Goal: Task Accomplishment & Management: Complete application form

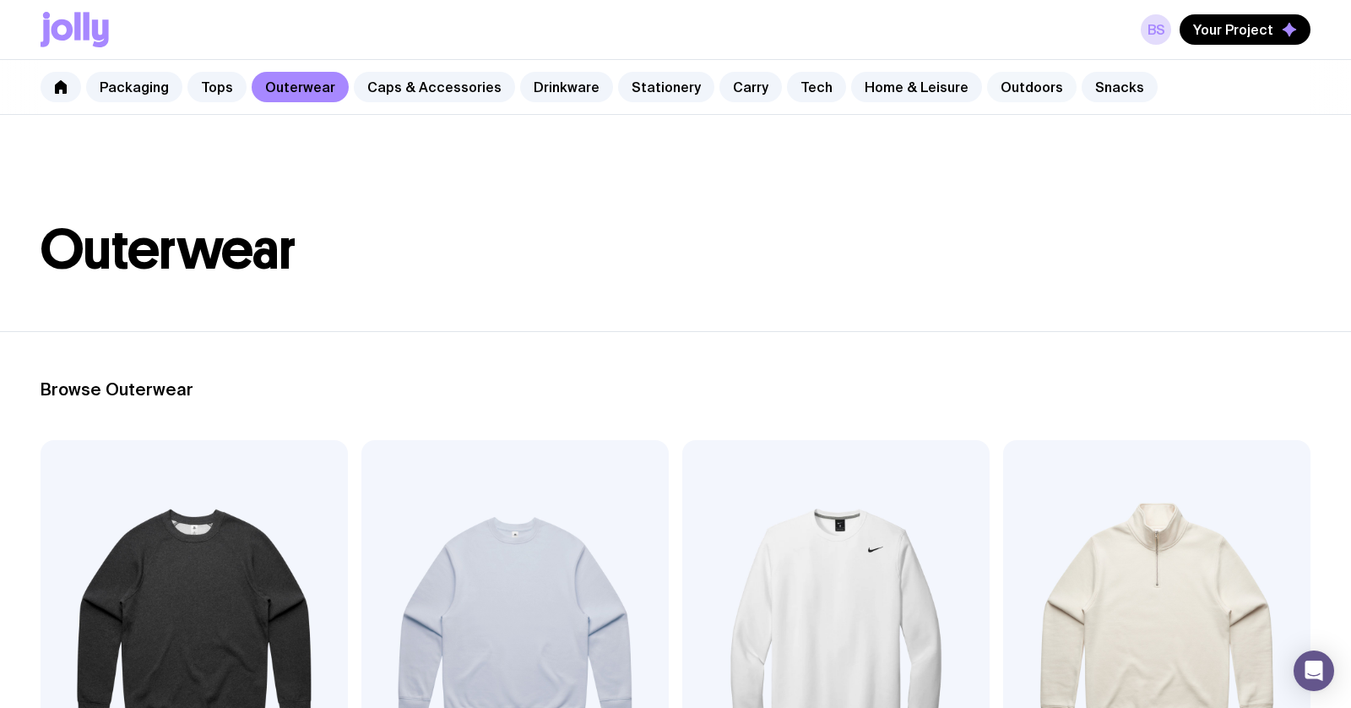
click at [989, 91] on link "Outdoors" at bounding box center [1032, 87] width 90 height 30
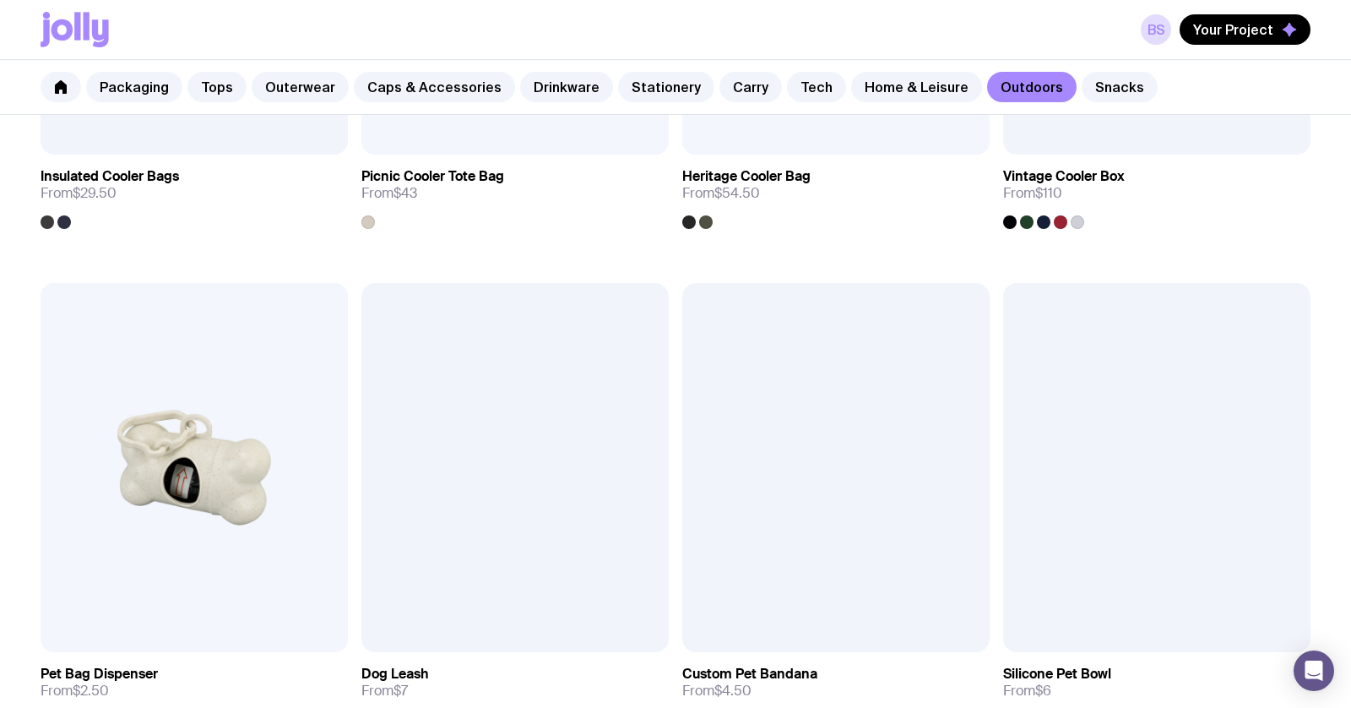
scroll to position [2478, 0]
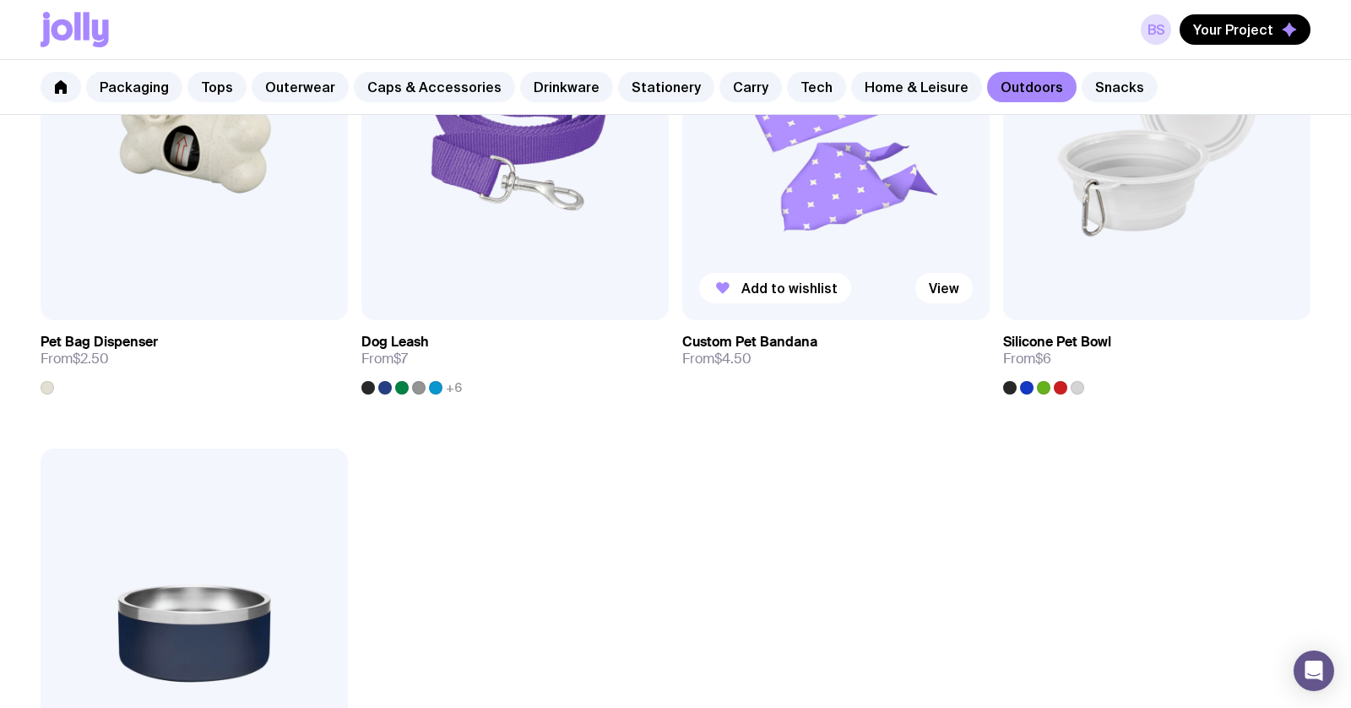
click at [851, 217] on img at bounding box center [835, 135] width 307 height 369
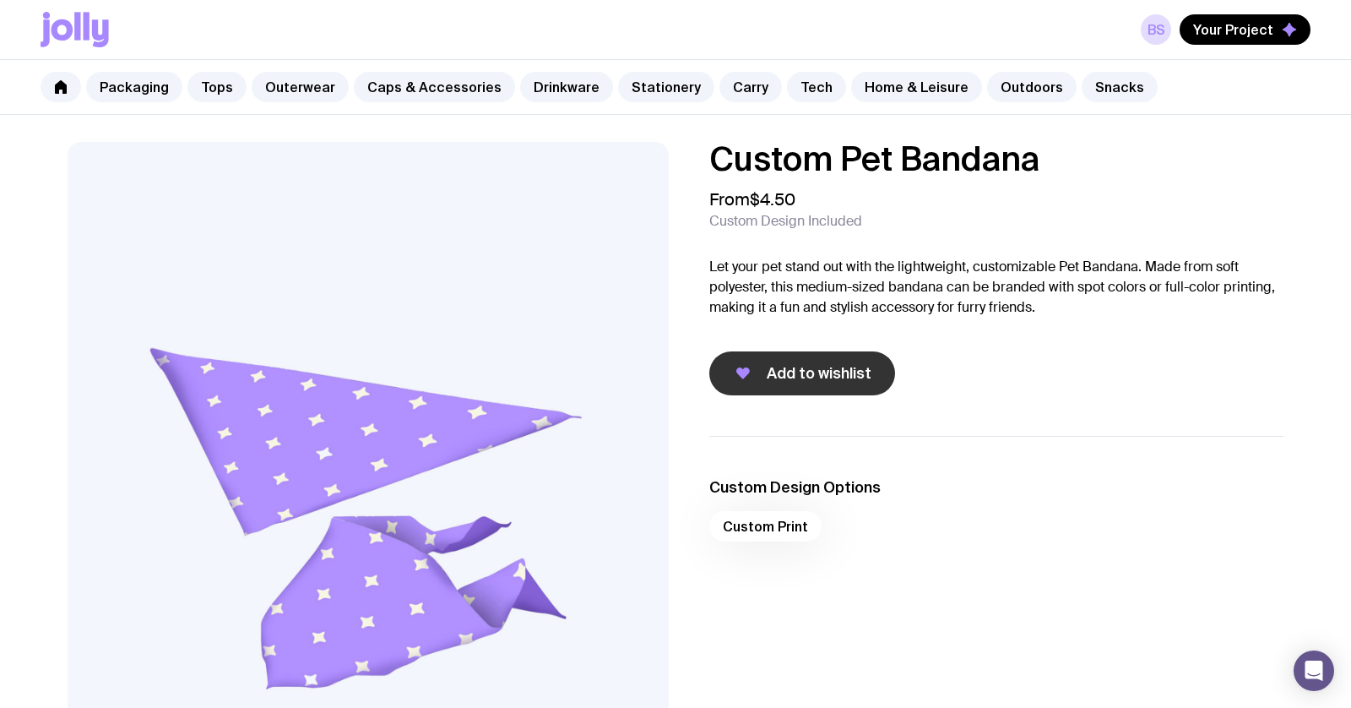
click at [829, 372] on span "Add to wishlist" at bounding box center [819, 373] width 105 height 20
click at [656, 82] on link "Stationery" at bounding box center [666, 87] width 96 height 30
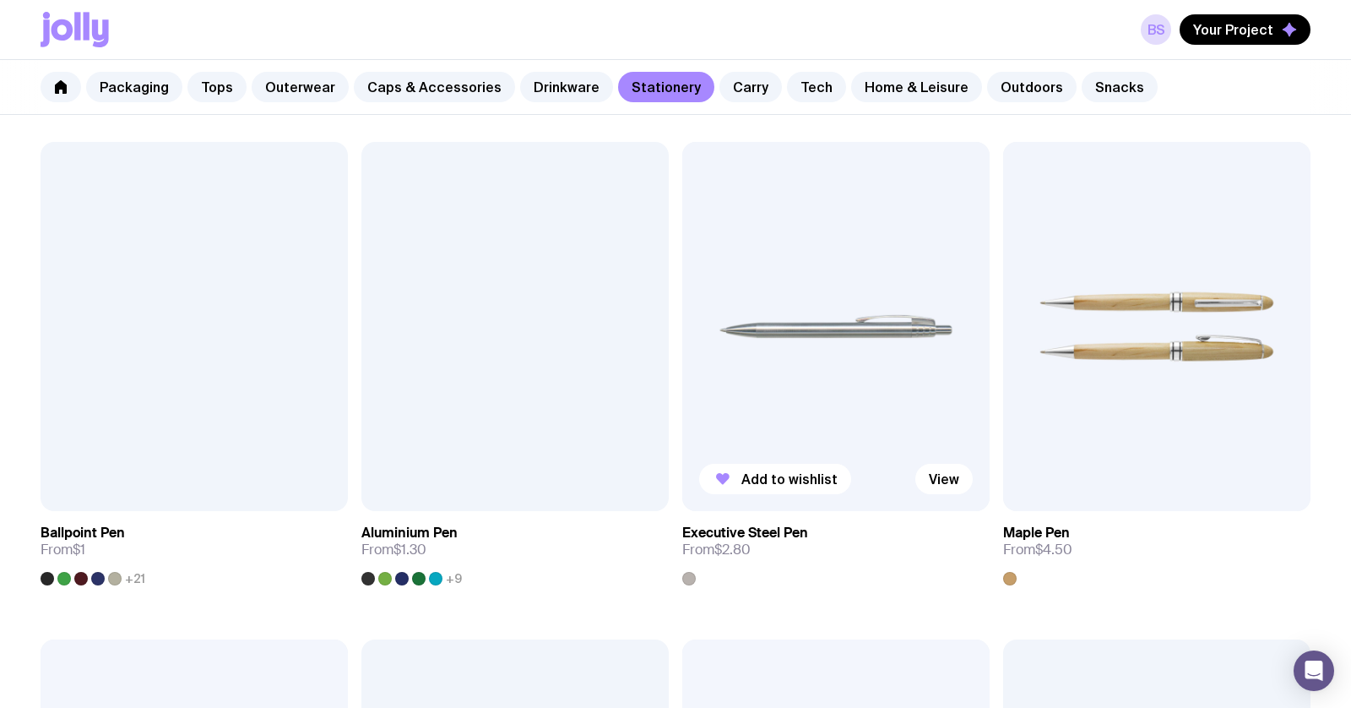
scroll to position [340, 0]
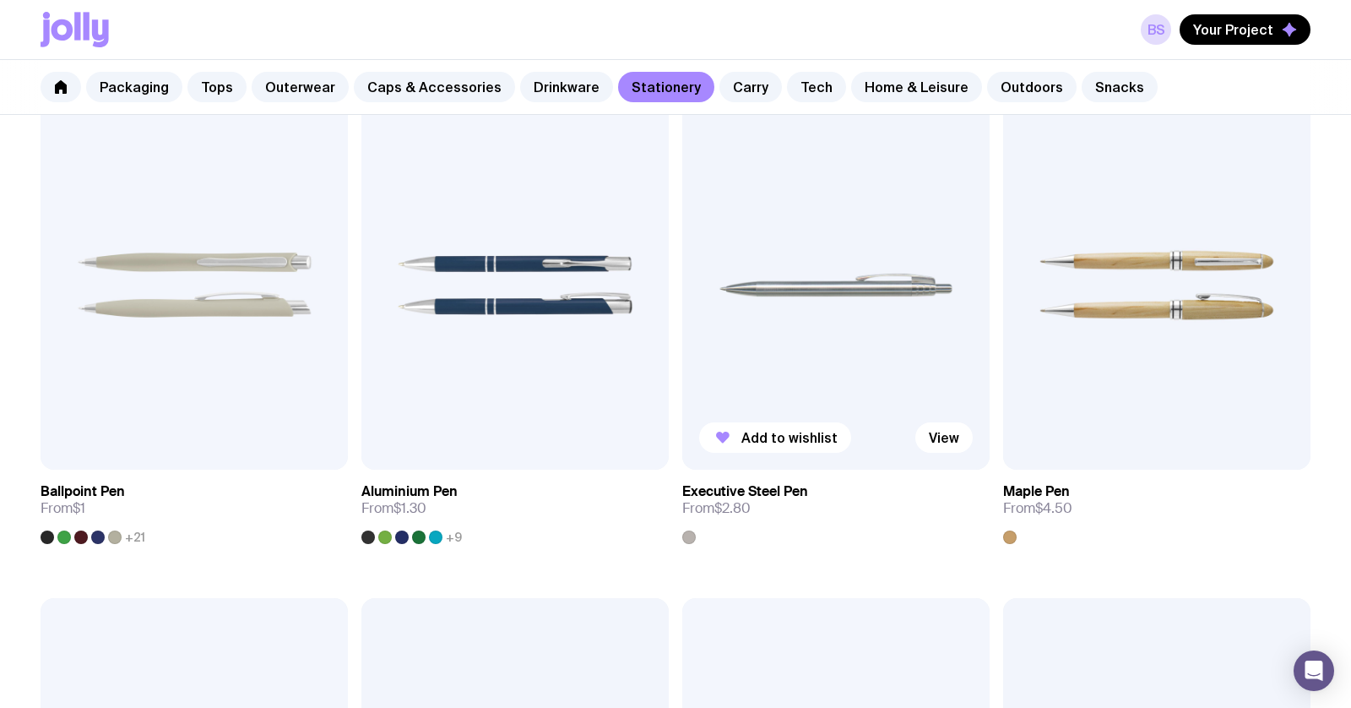
click at [917, 298] on img at bounding box center [835, 285] width 307 height 369
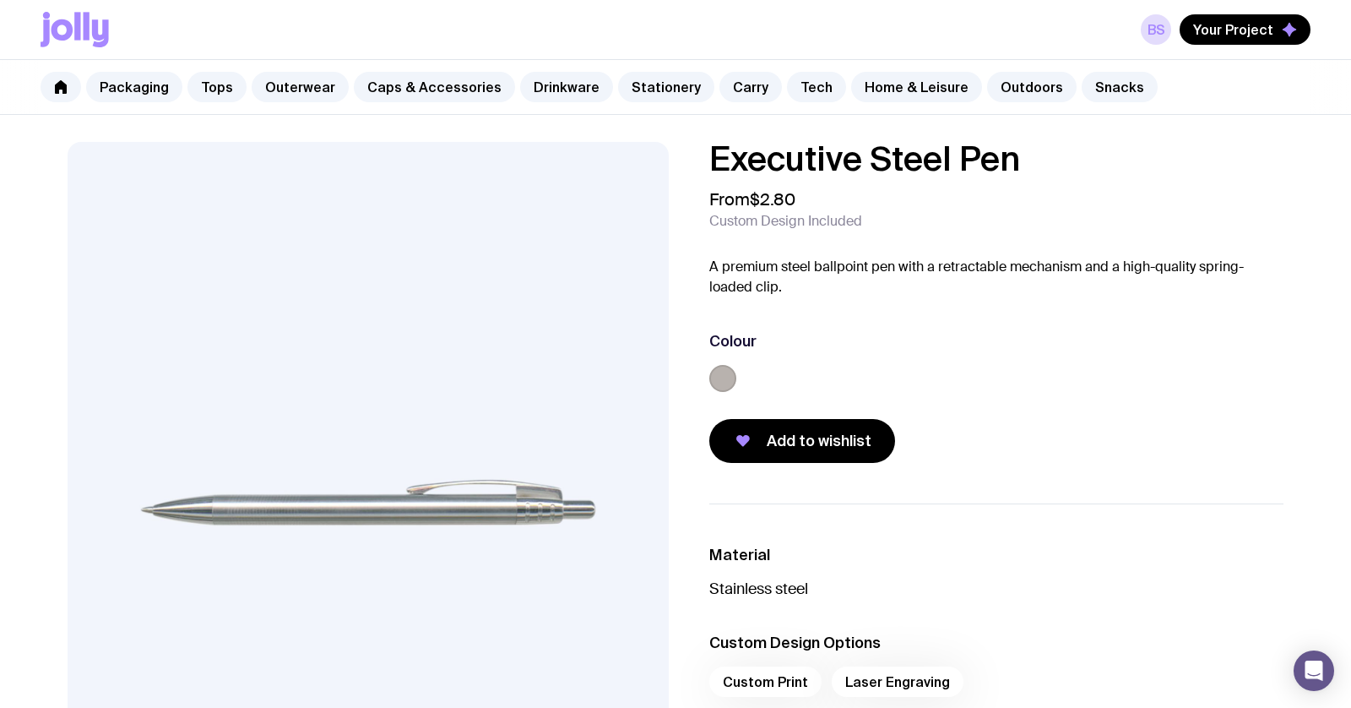
scroll to position [93, 0]
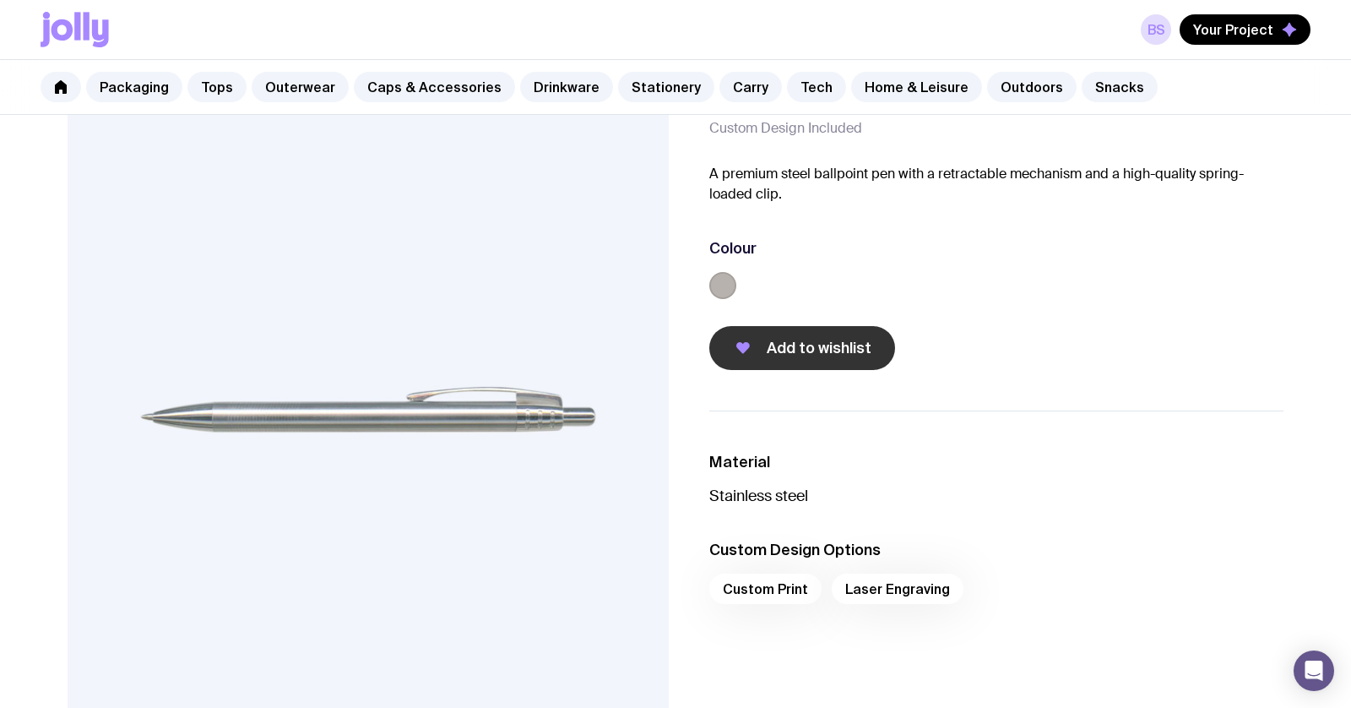
click at [809, 343] on span "Add to wishlist" at bounding box center [819, 348] width 105 height 20
click at [744, 92] on link "Carry" at bounding box center [751, 87] width 63 height 30
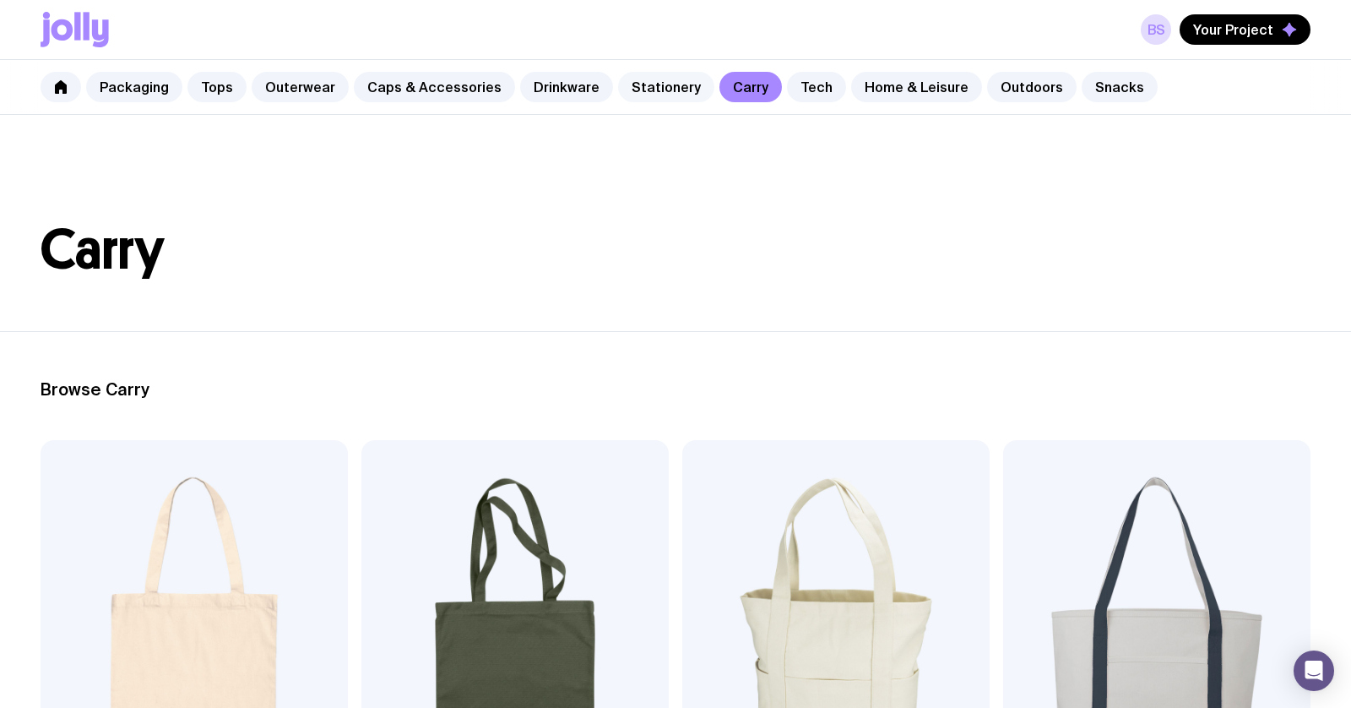
click at [656, 85] on link "Stationery" at bounding box center [666, 87] width 96 height 30
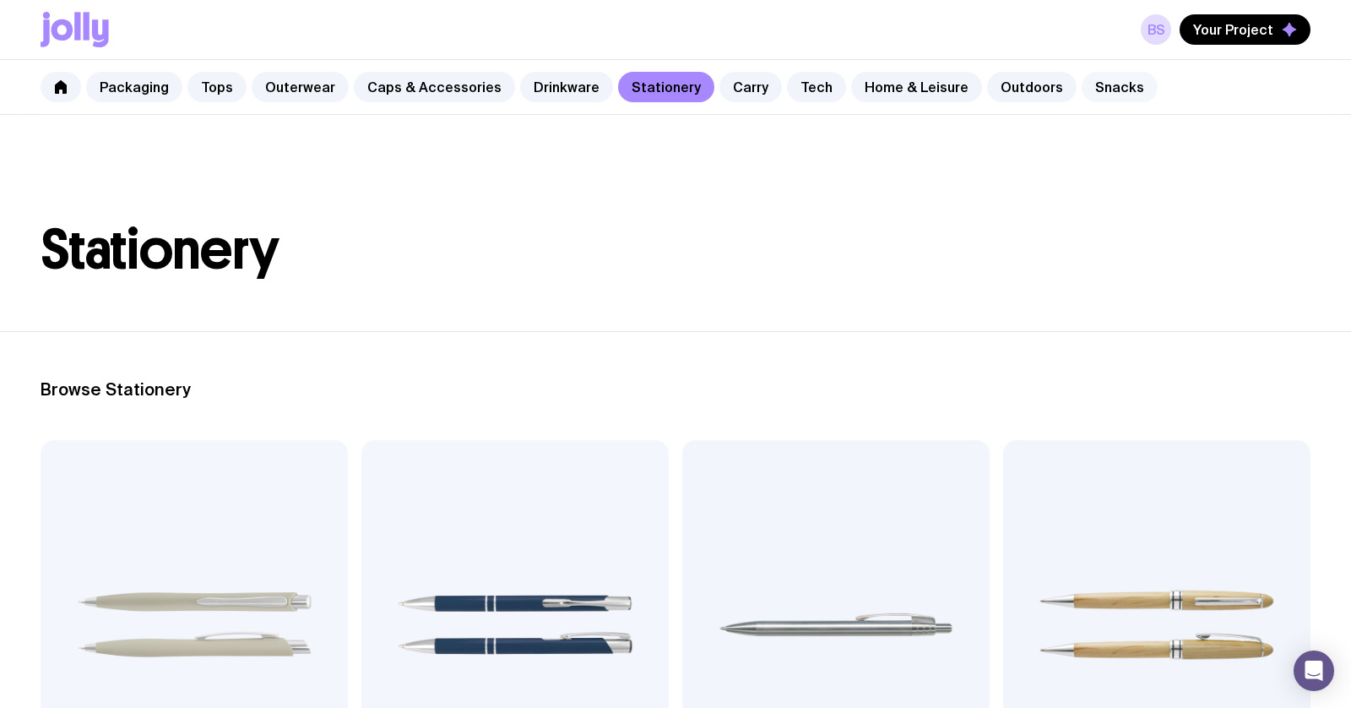
click at [1085, 84] on link "Snacks" at bounding box center [1120, 87] width 76 height 30
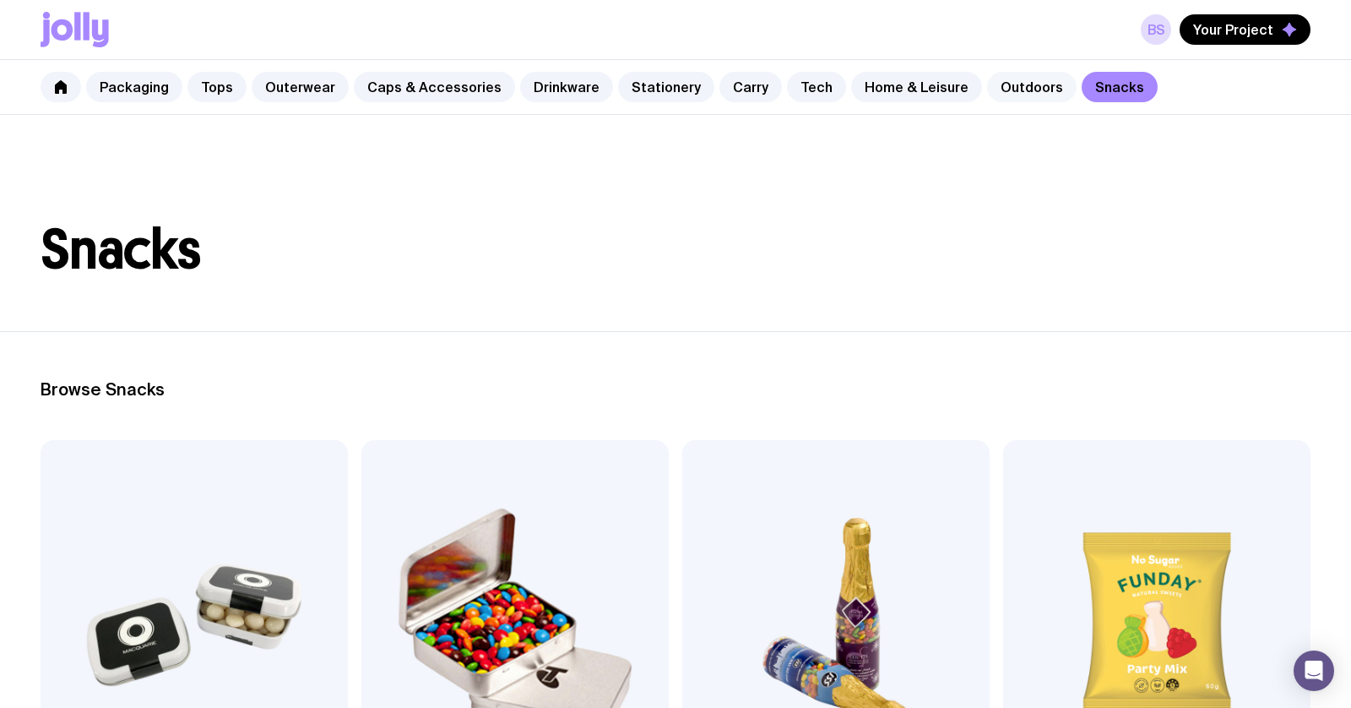
click at [1014, 90] on link "Outdoors" at bounding box center [1032, 87] width 90 height 30
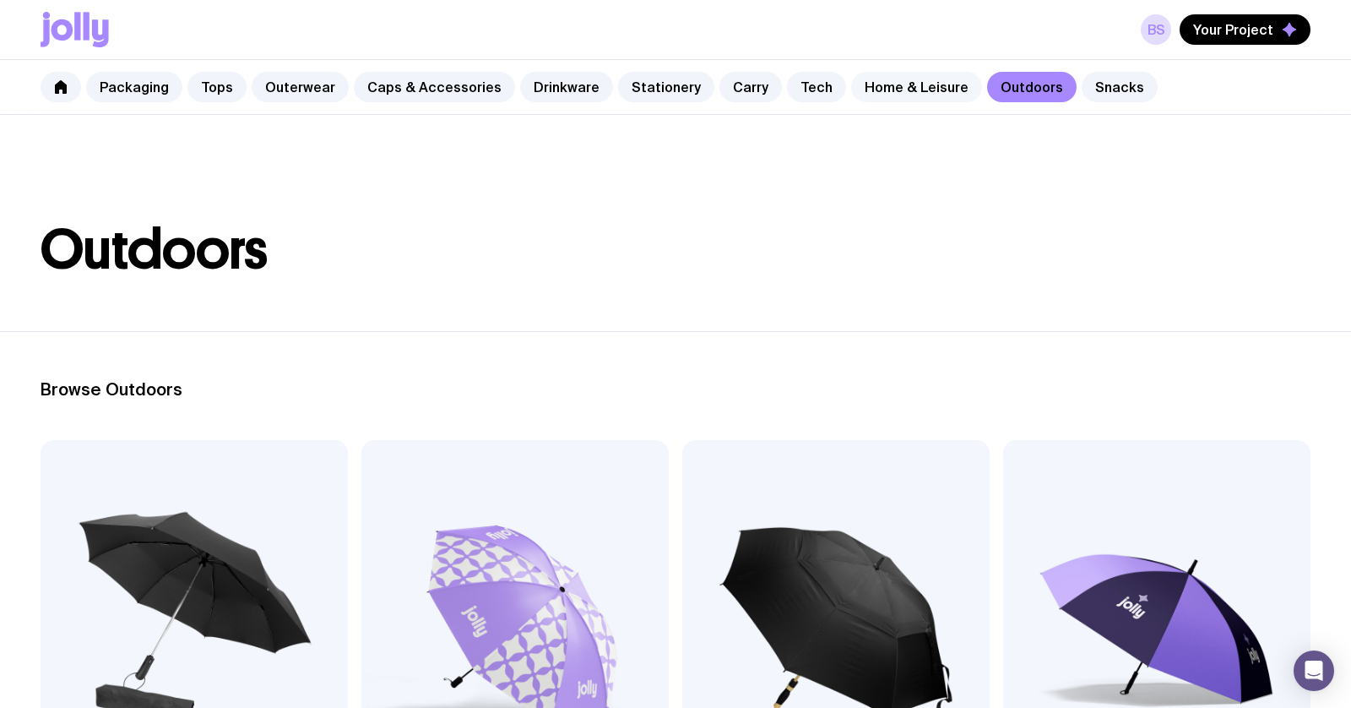
click at [904, 92] on link "Home & Leisure" at bounding box center [916, 87] width 131 height 30
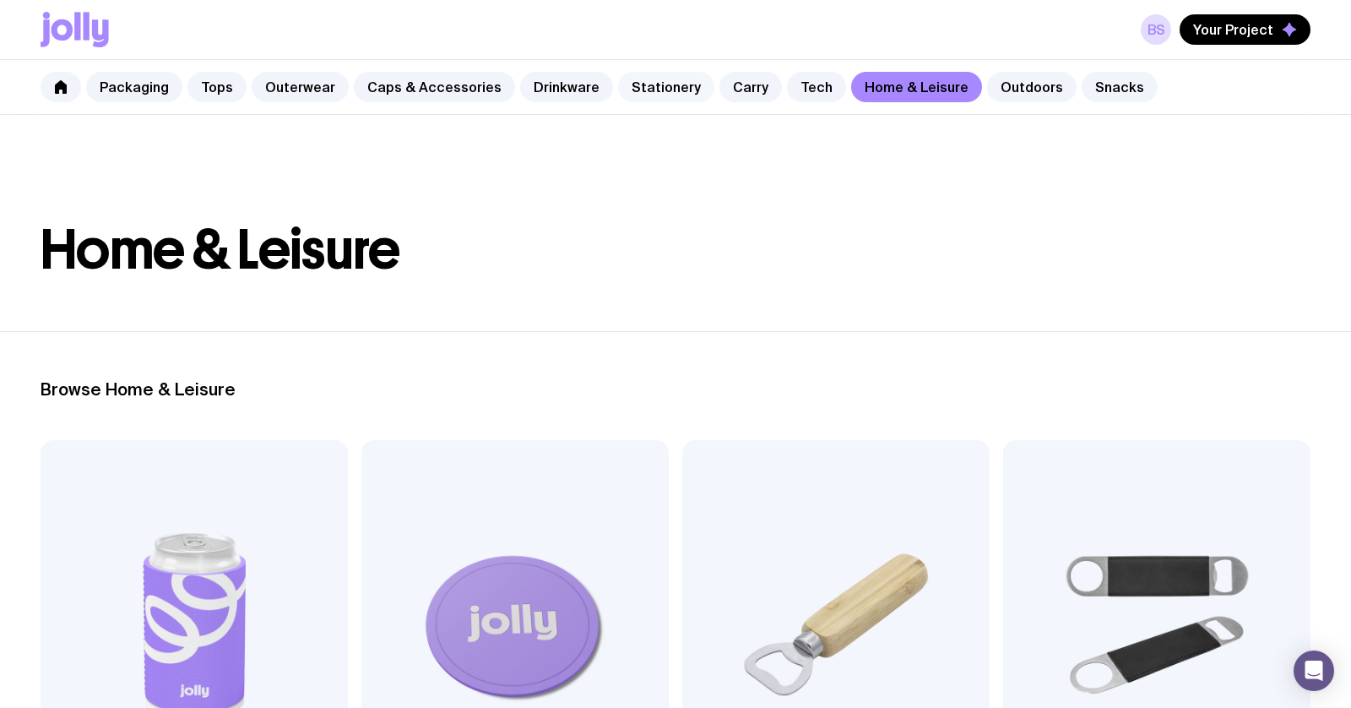
click at [653, 90] on link "Stationery" at bounding box center [666, 87] width 96 height 30
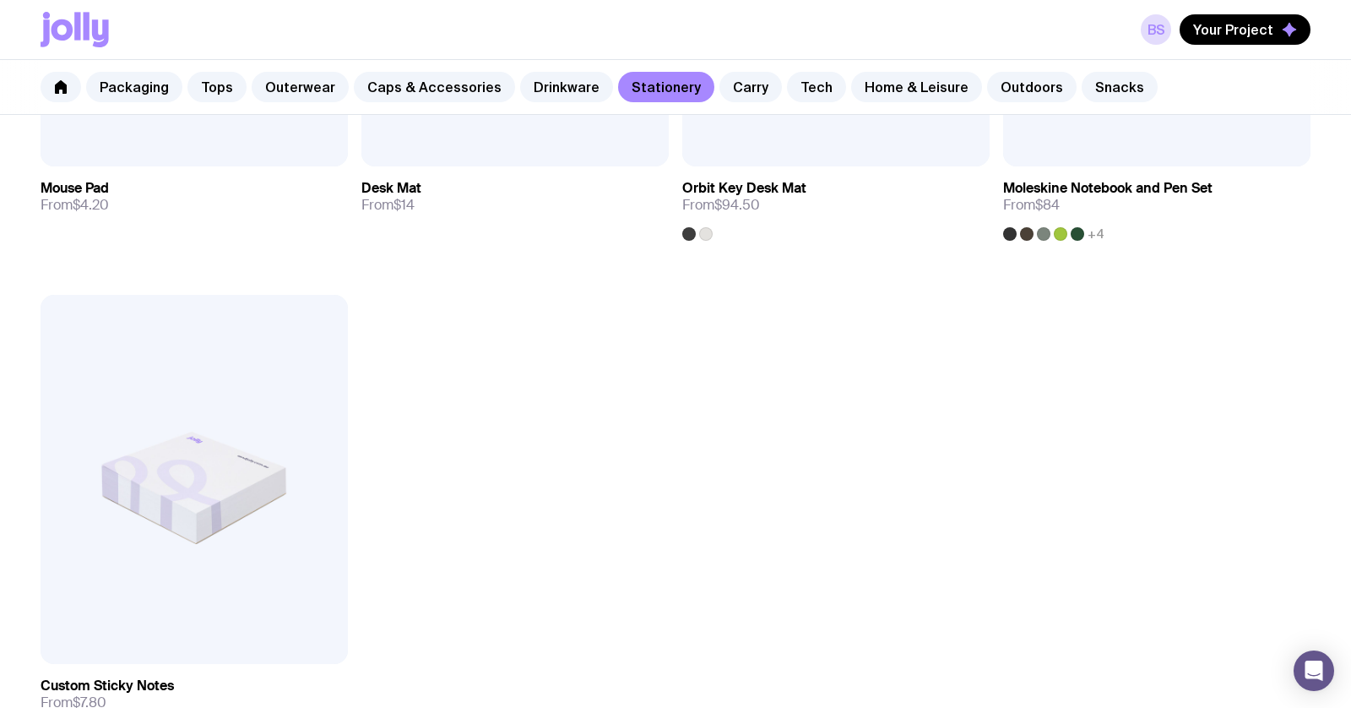
scroll to position [3134, 0]
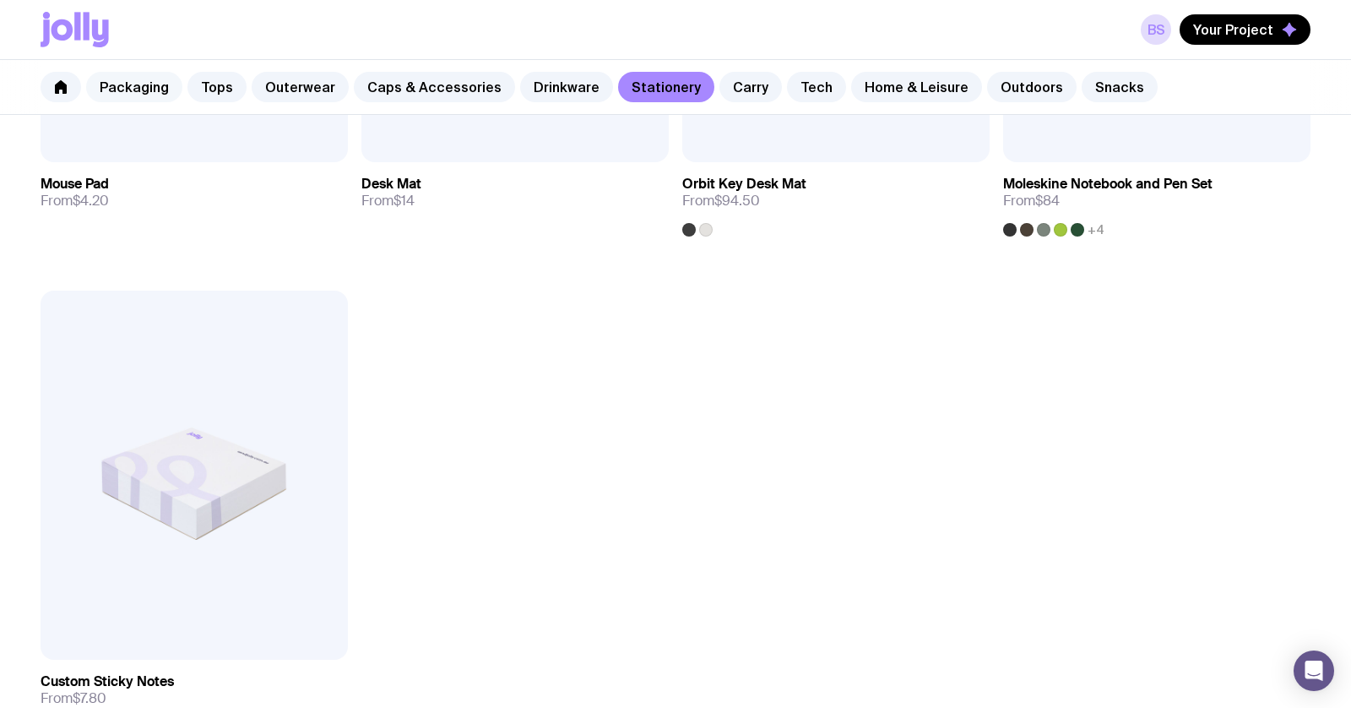
click at [144, 89] on link "Packaging" at bounding box center [134, 87] width 96 height 30
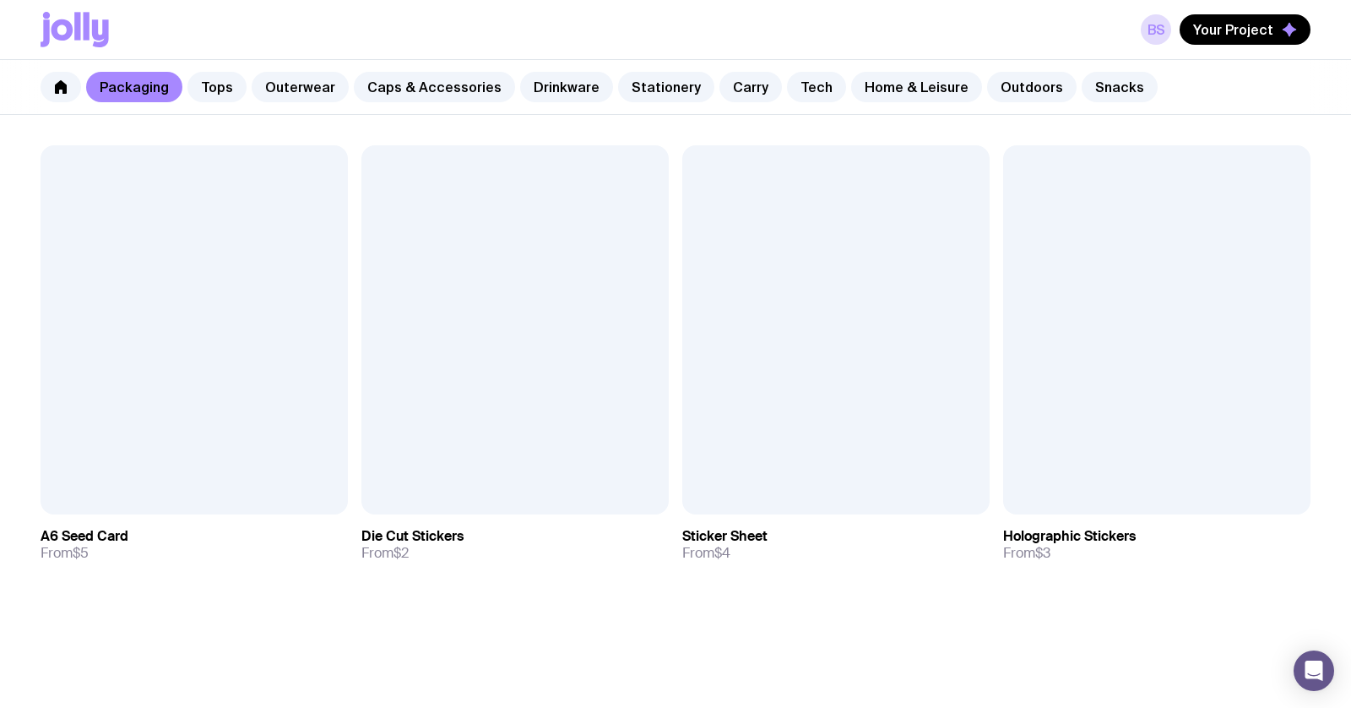
scroll to position [1761, 0]
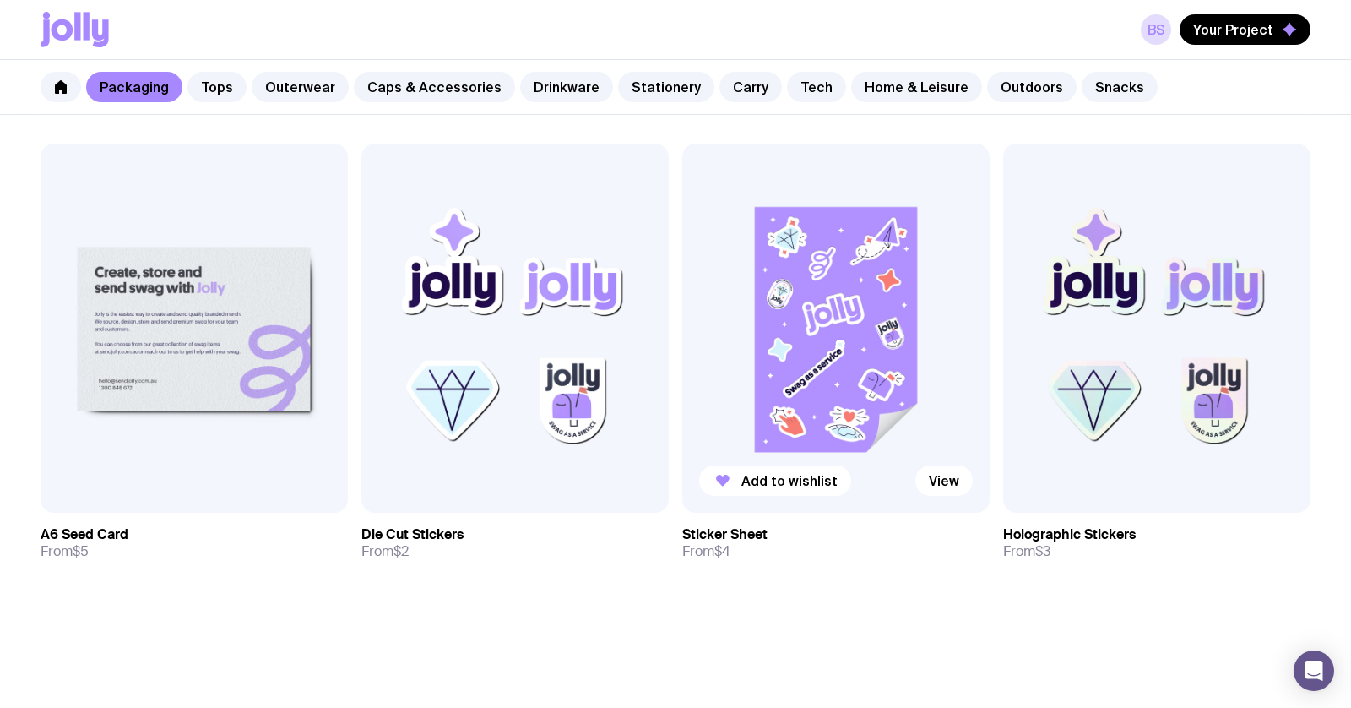
click at [821, 318] on img at bounding box center [835, 328] width 307 height 369
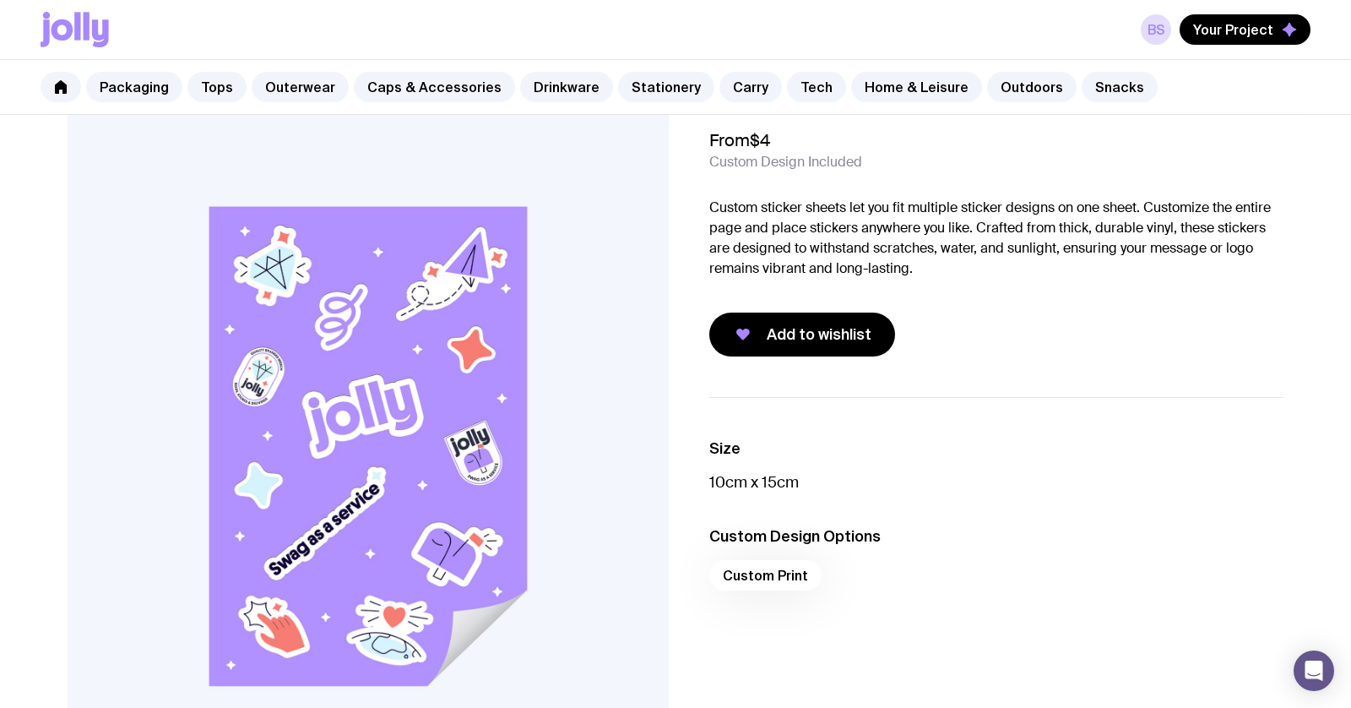
scroll to position [64, 0]
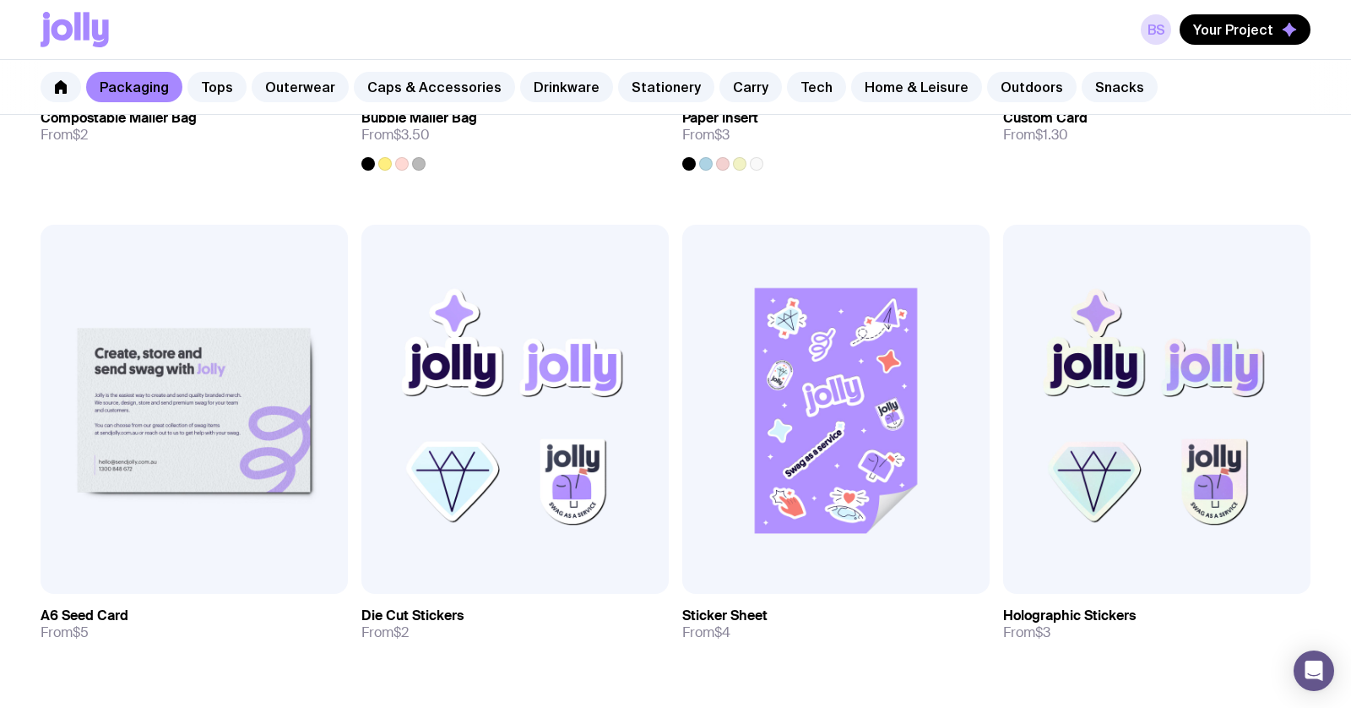
scroll to position [1913, 0]
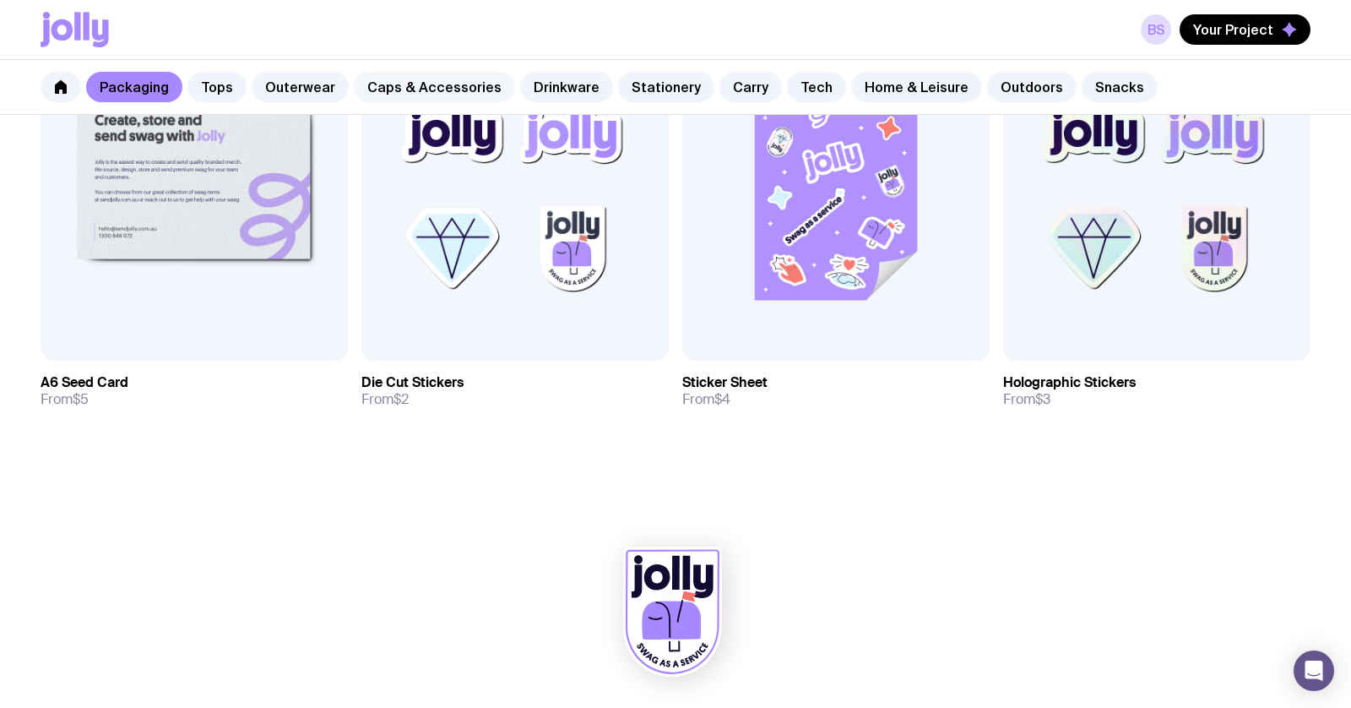
click at [427, 85] on link "Caps & Accessories" at bounding box center [434, 87] width 161 height 30
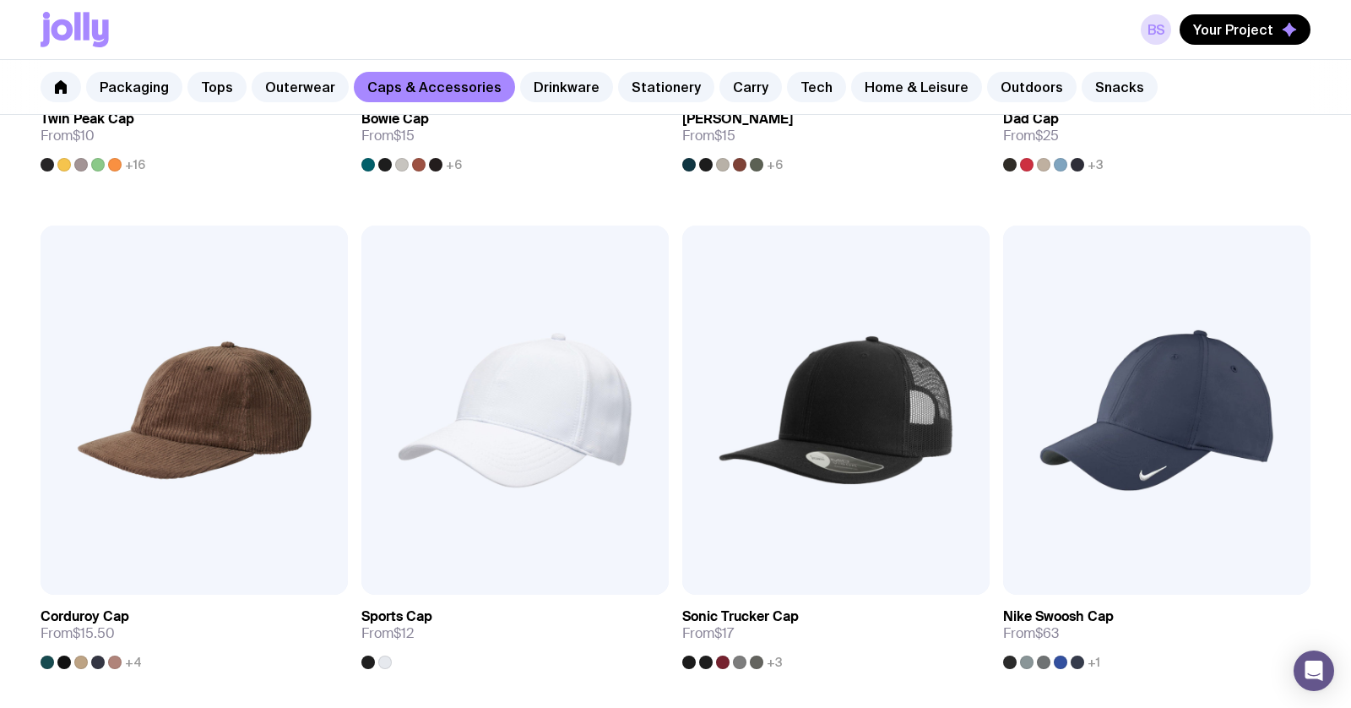
scroll to position [779, 0]
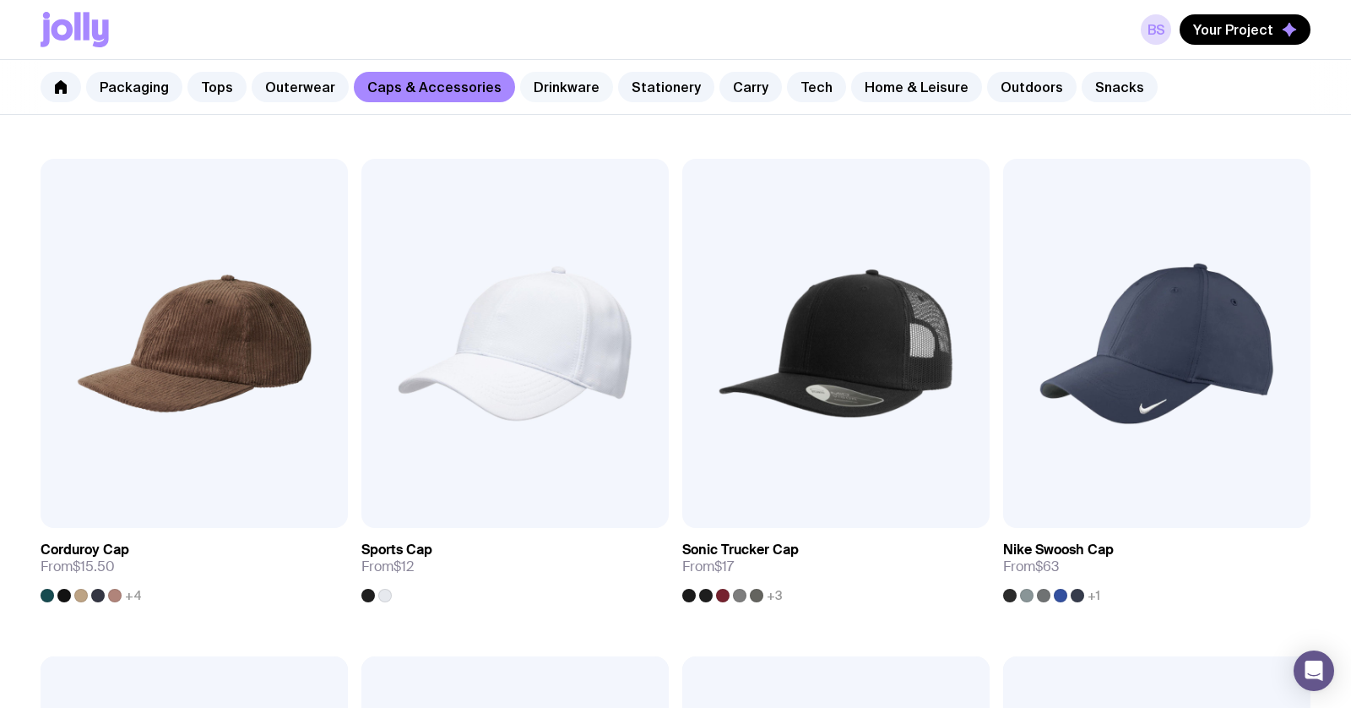
click at [546, 84] on link "Drinkware" at bounding box center [566, 87] width 93 height 30
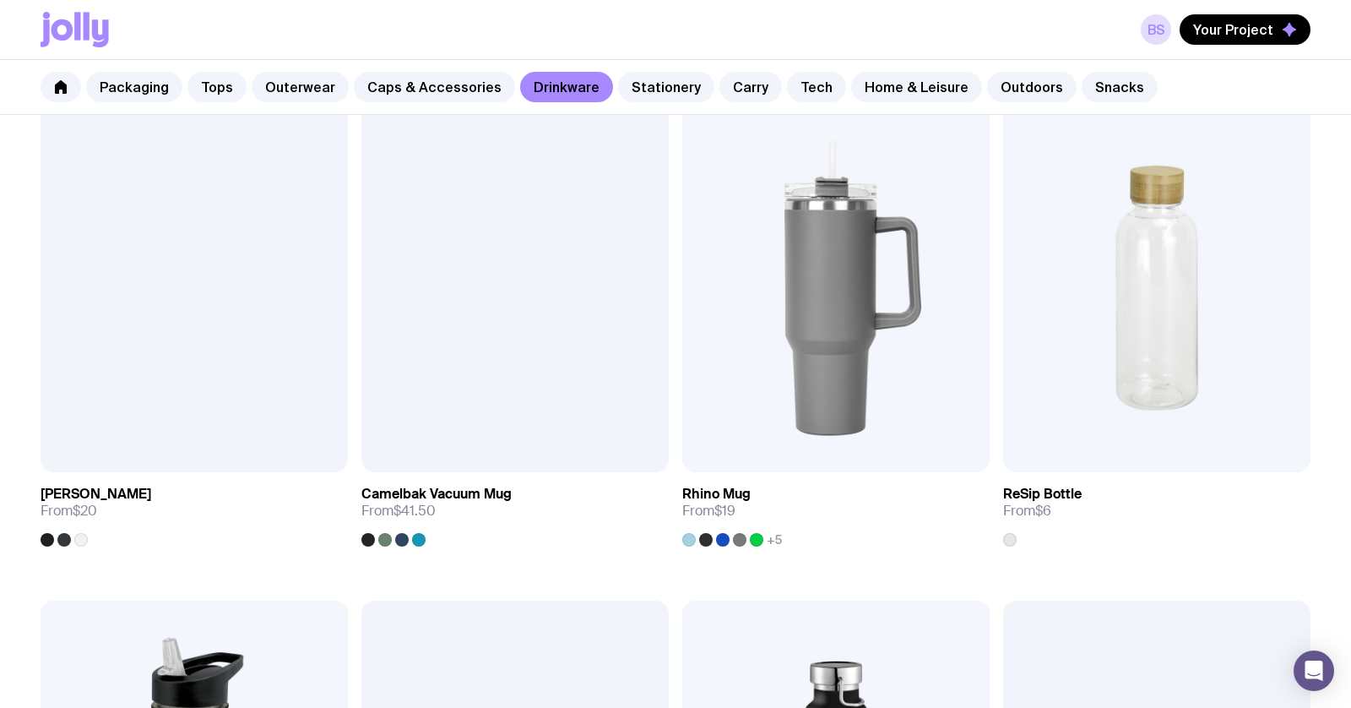
scroll to position [1318, 0]
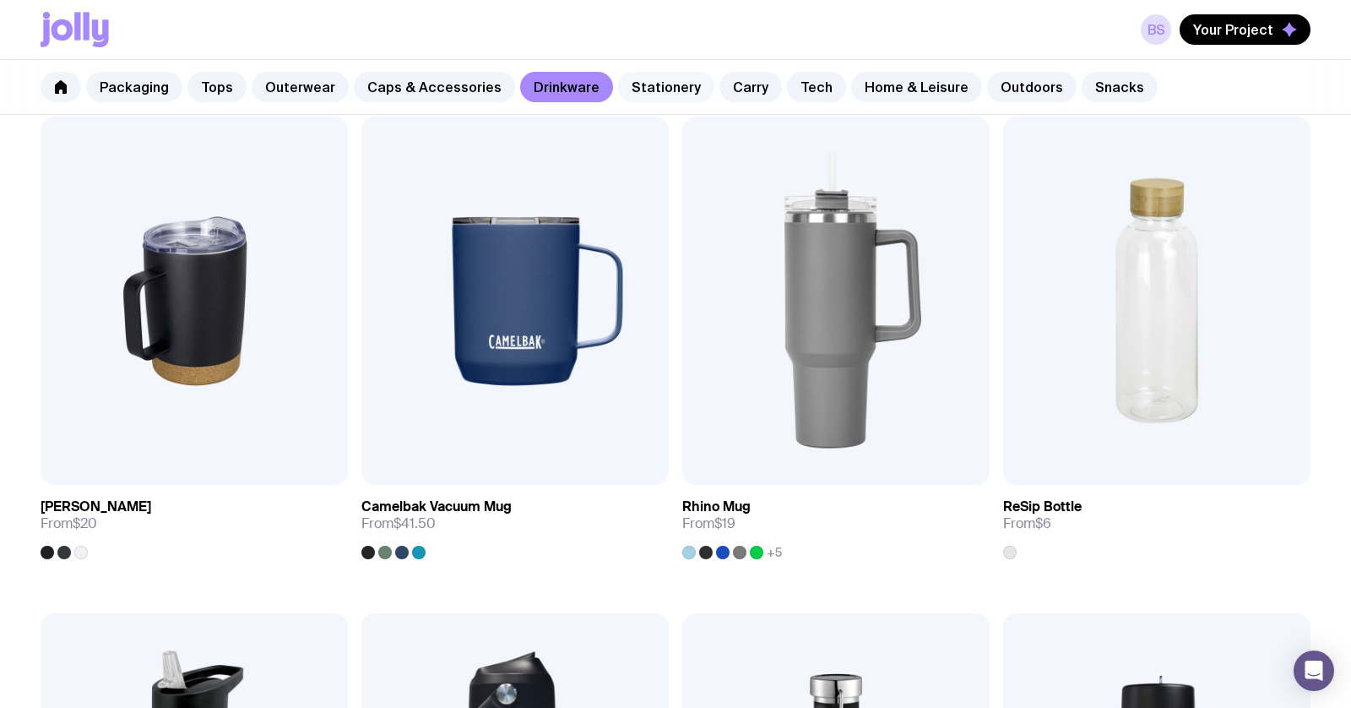
click at [621, 89] on link "Stationery" at bounding box center [666, 87] width 96 height 30
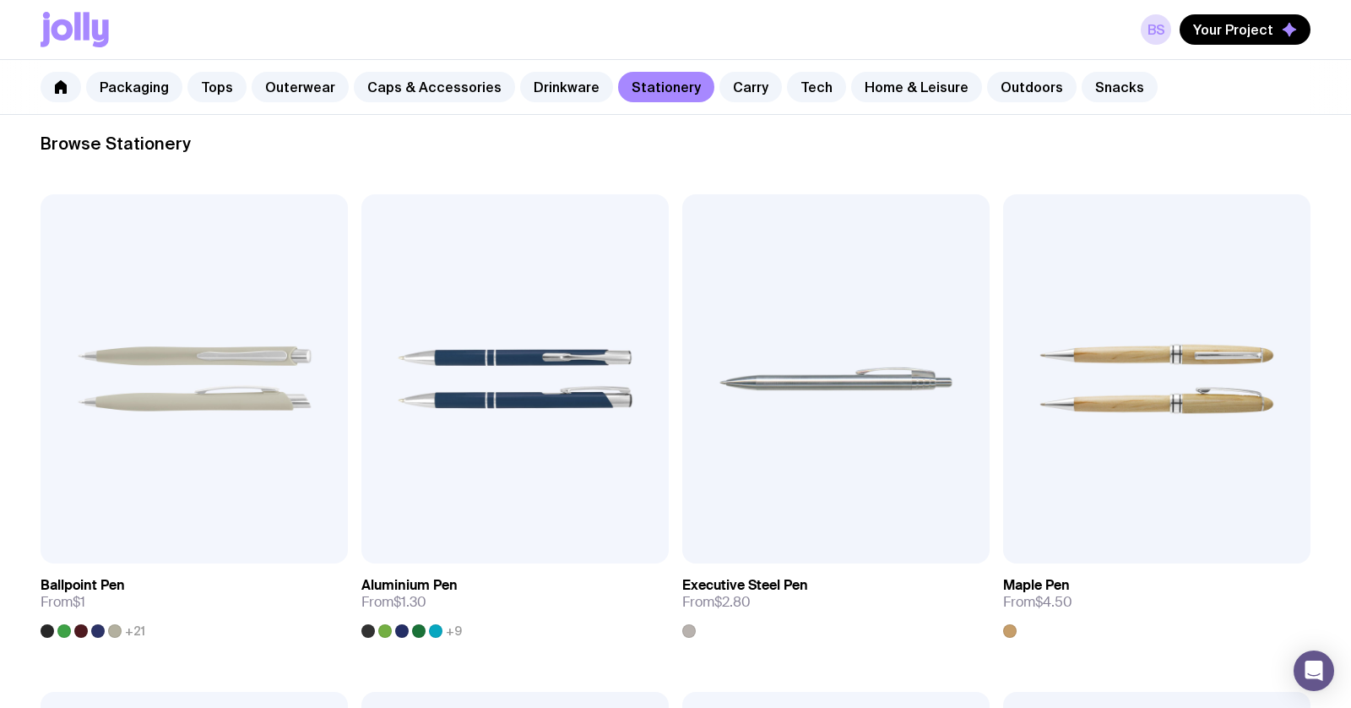
scroll to position [250, 0]
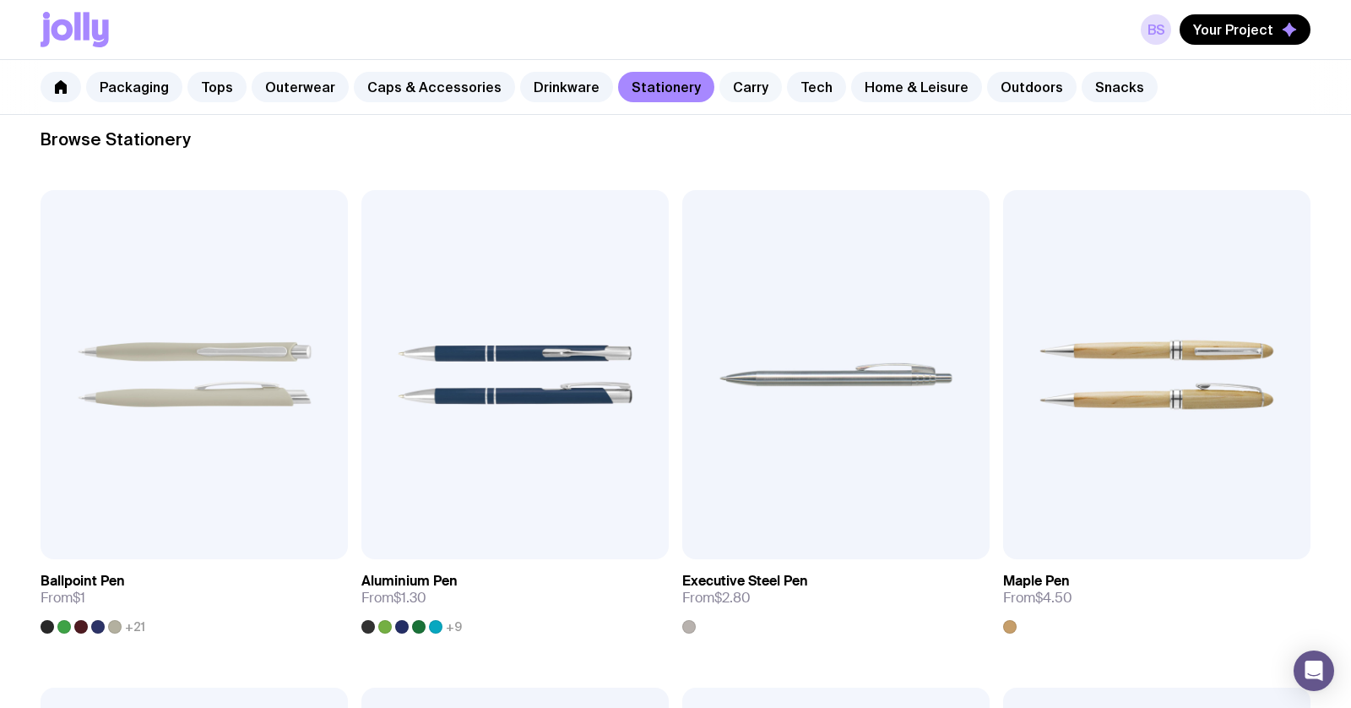
click at [734, 74] on link "Carry" at bounding box center [751, 87] width 63 height 30
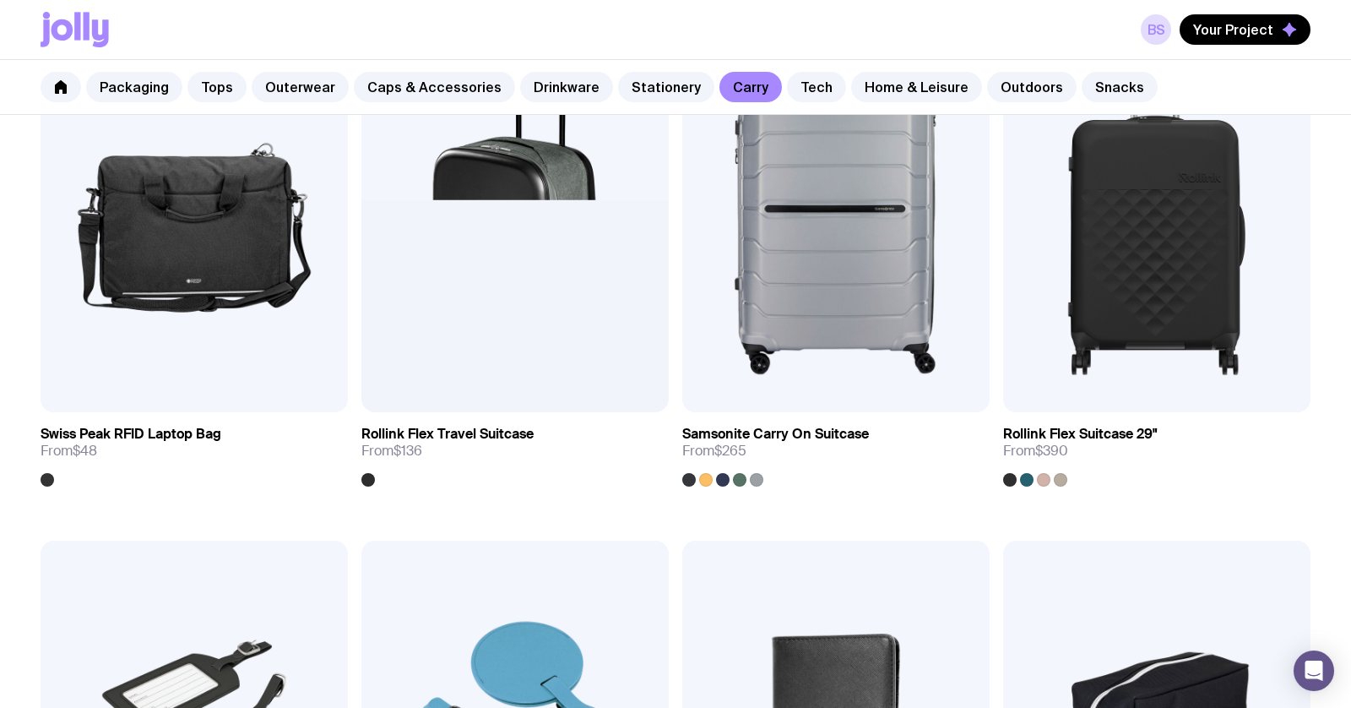
scroll to position [3379, 0]
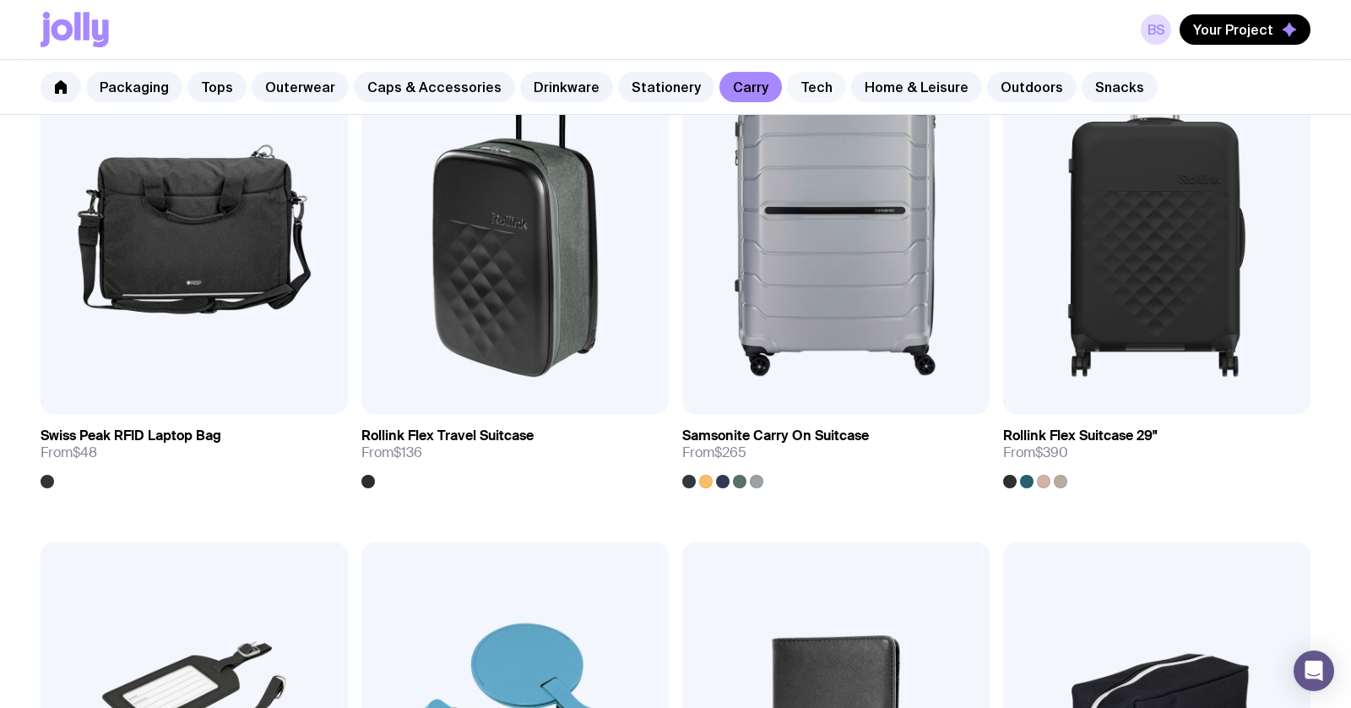
click at [790, 91] on link "Tech" at bounding box center [816, 87] width 59 height 30
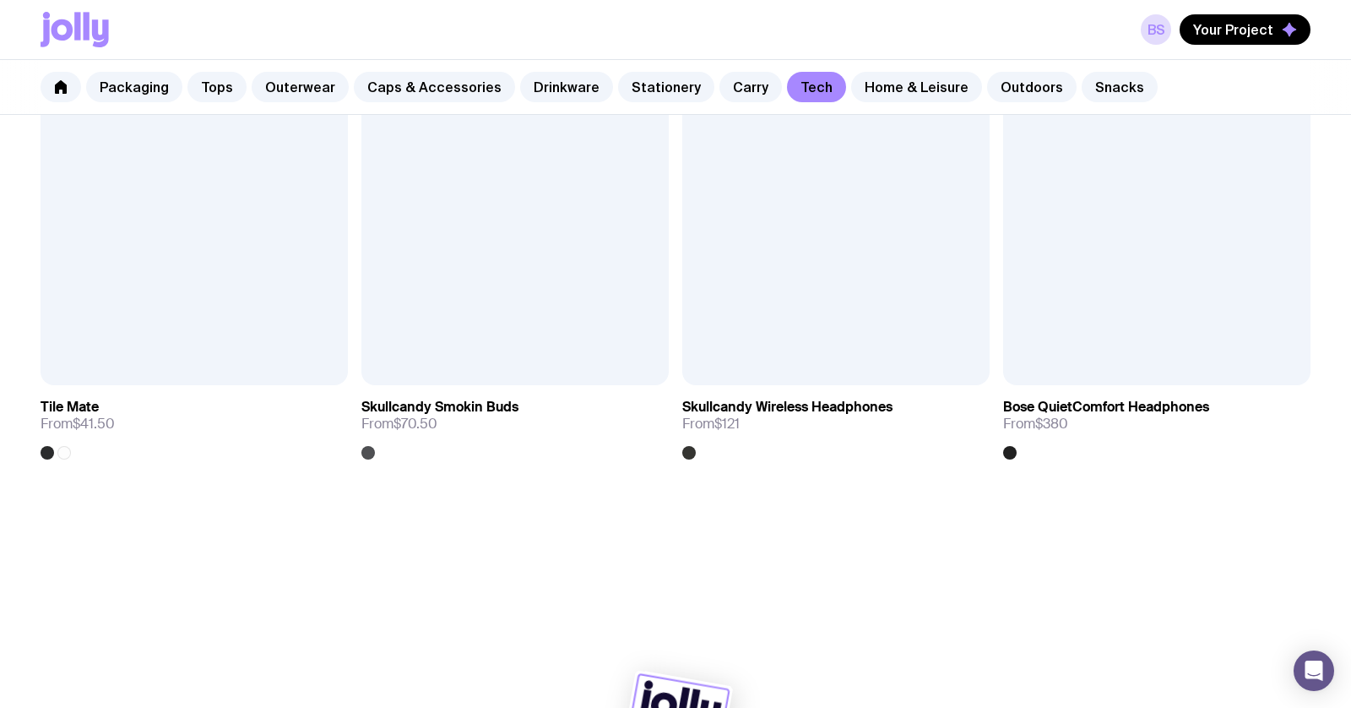
scroll to position [3445, 0]
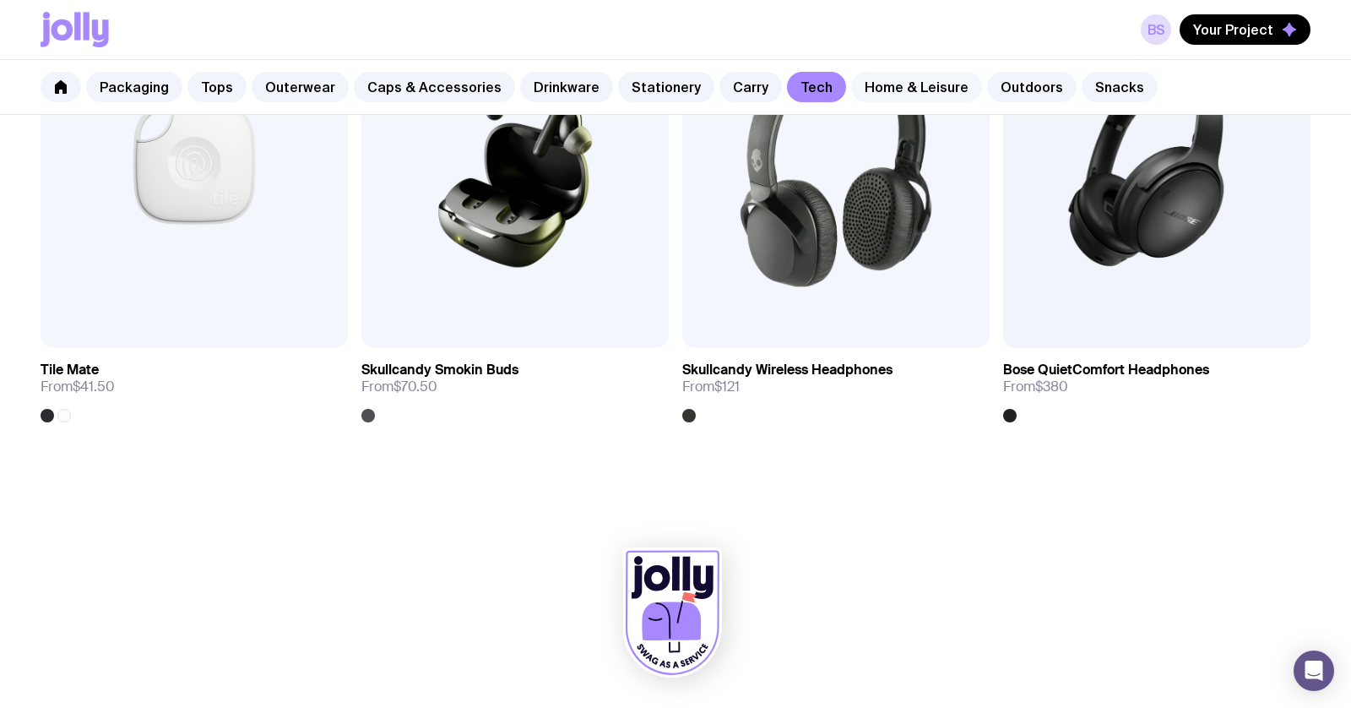
click at [896, 92] on link "Home & Leisure" at bounding box center [916, 87] width 131 height 30
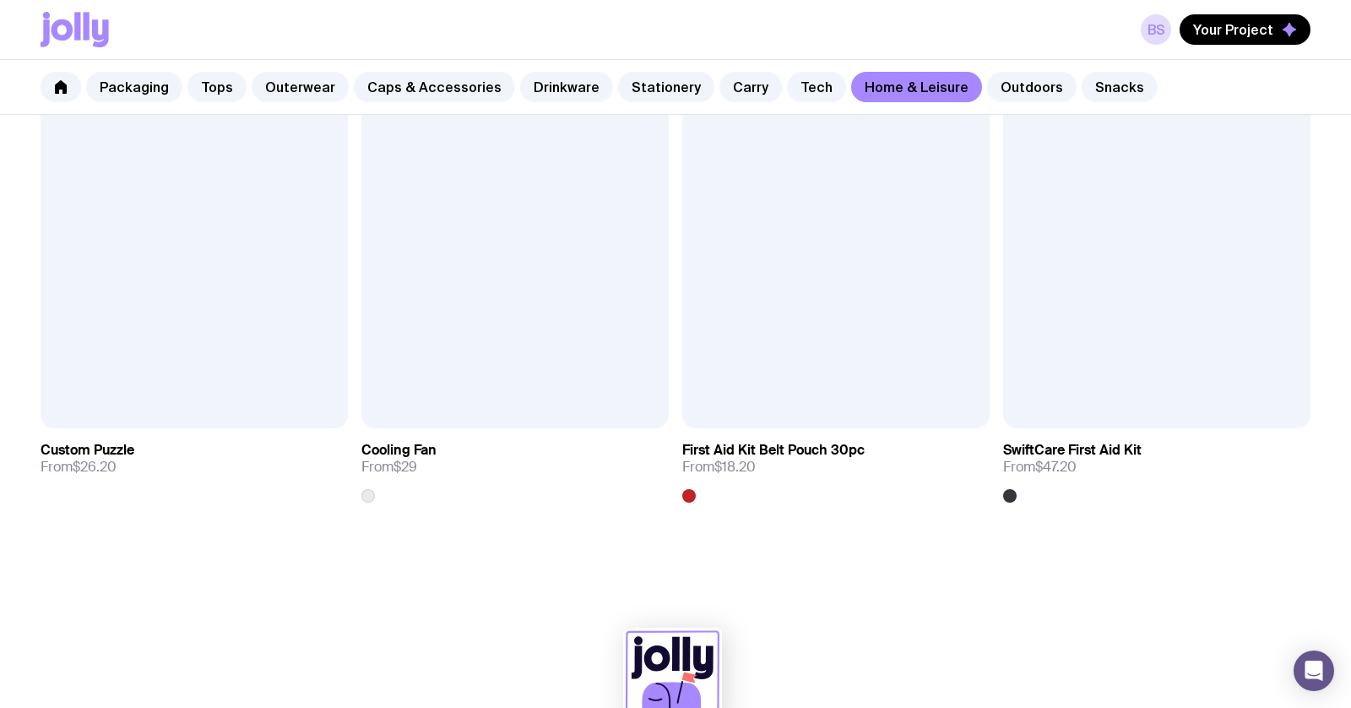
scroll to position [3943, 0]
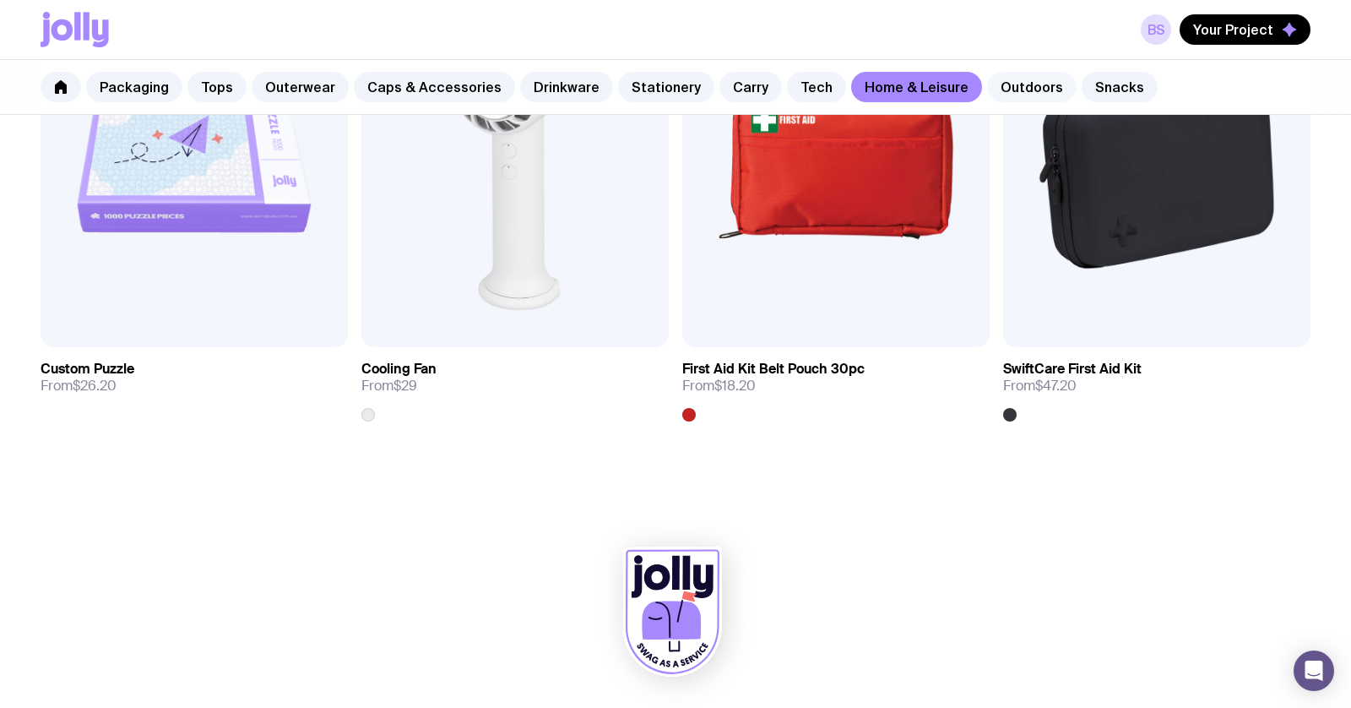
click at [989, 89] on link "Outdoors" at bounding box center [1032, 87] width 90 height 30
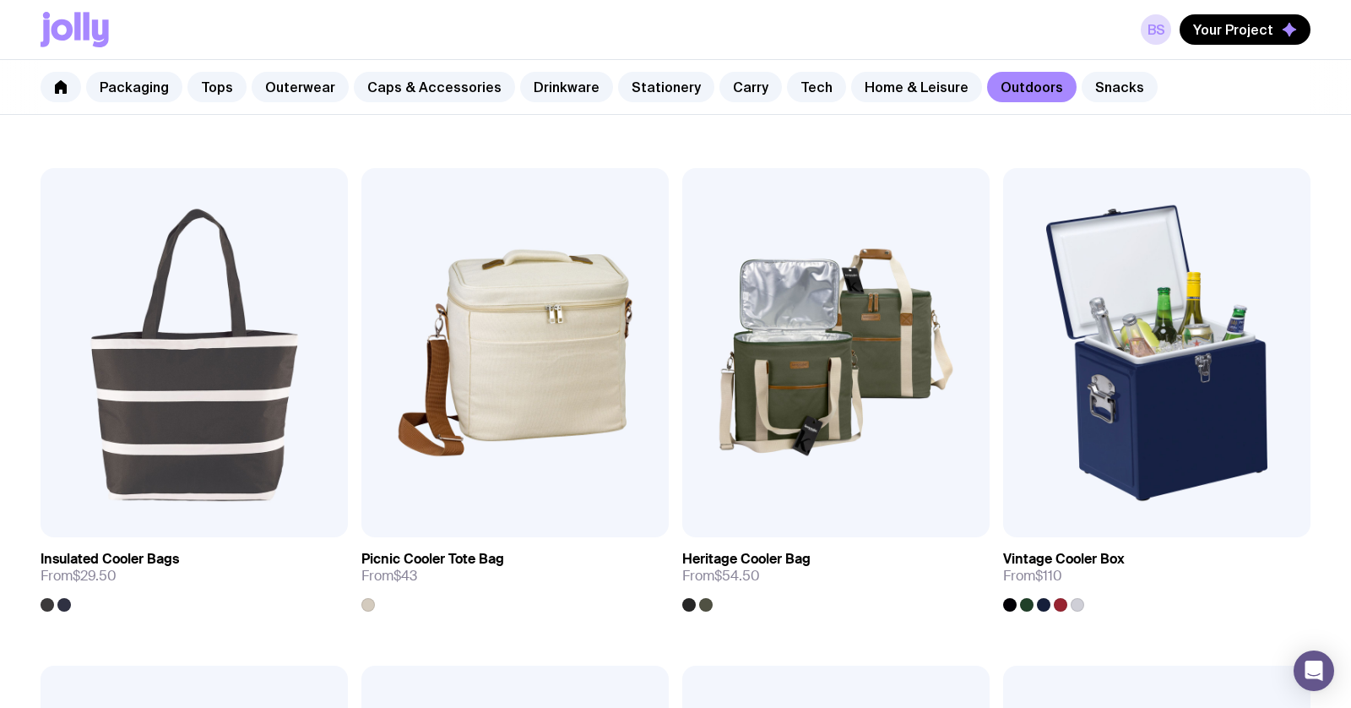
scroll to position [1808, 0]
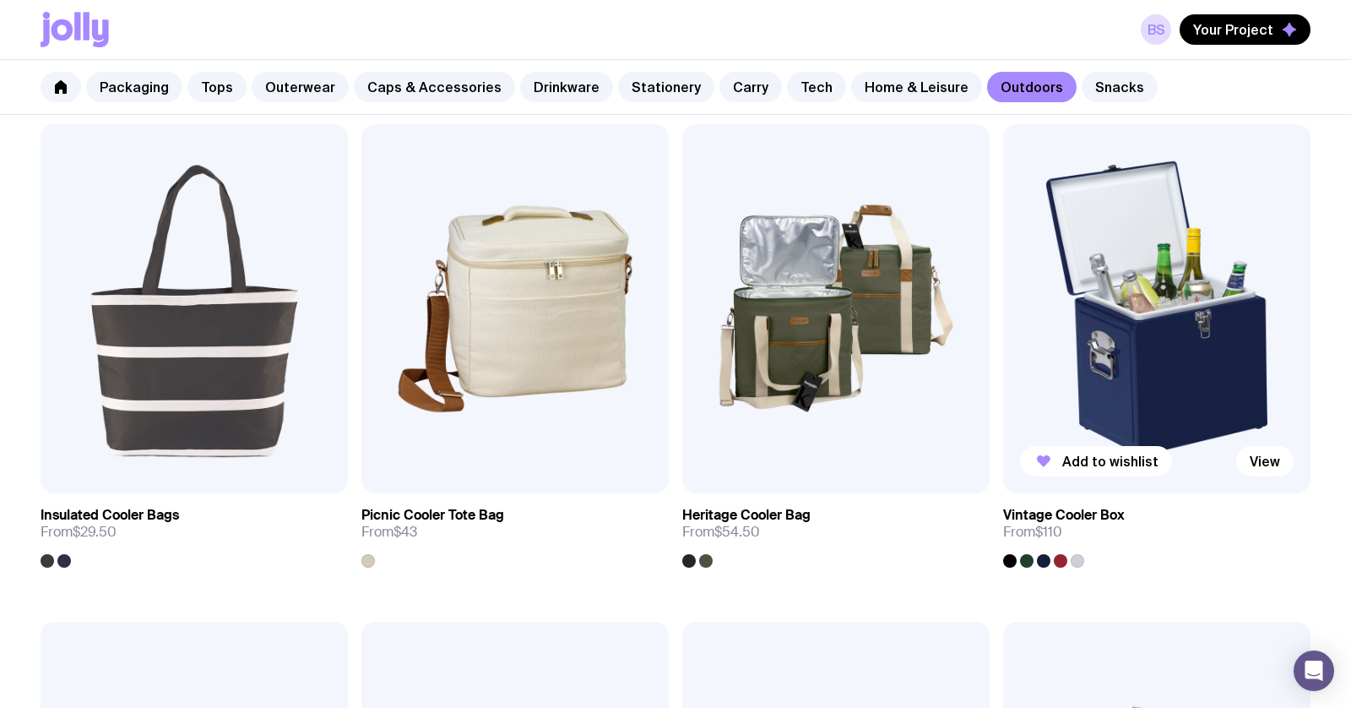
click at [1078, 561] on div at bounding box center [1078, 561] width 14 height 14
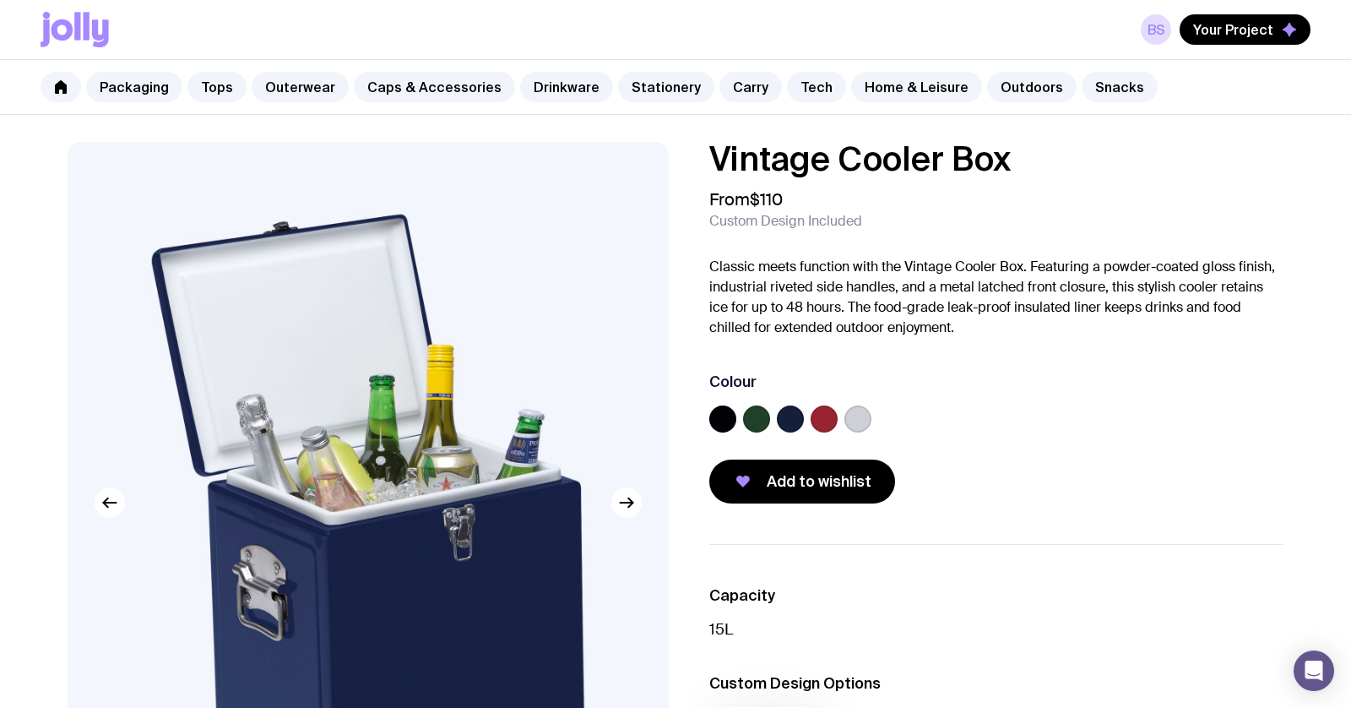
click at [862, 411] on label at bounding box center [858, 418] width 27 height 27
click at [0, 0] on input "radio" at bounding box center [0, 0] width 0 height 0
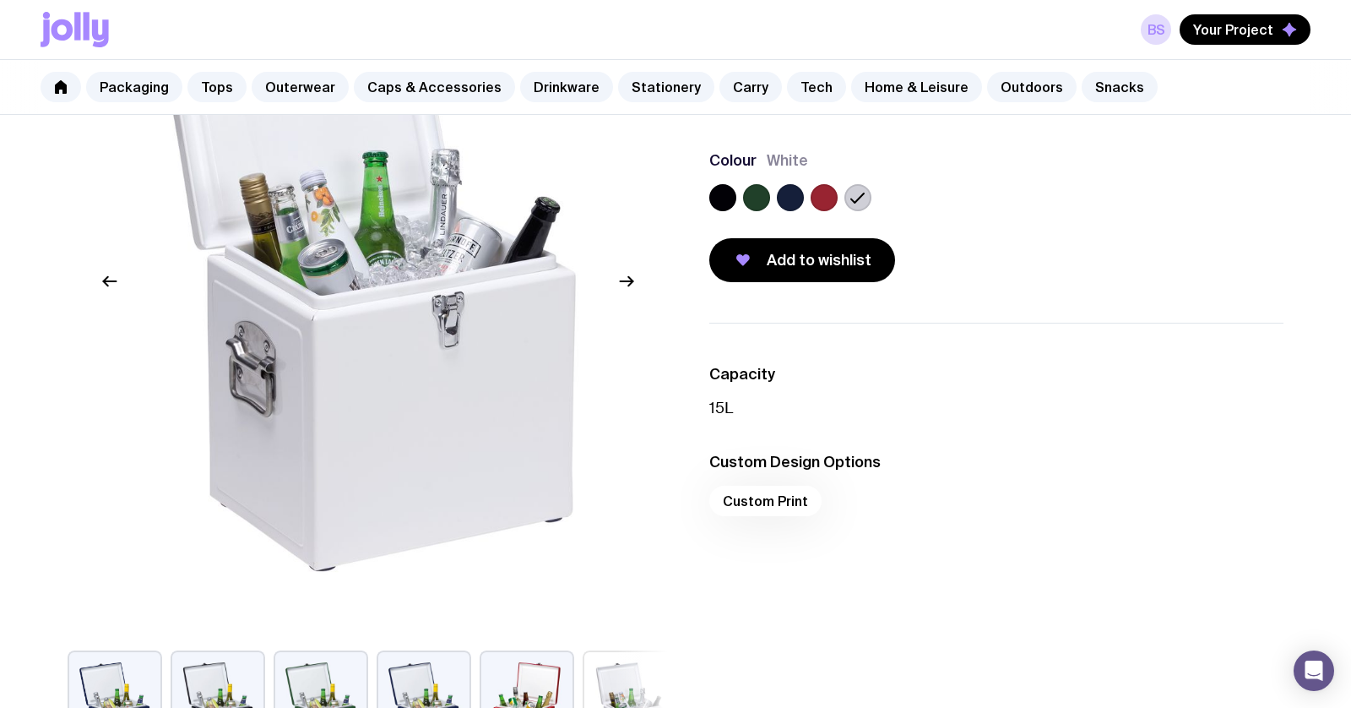
scroll to position [325, 0]
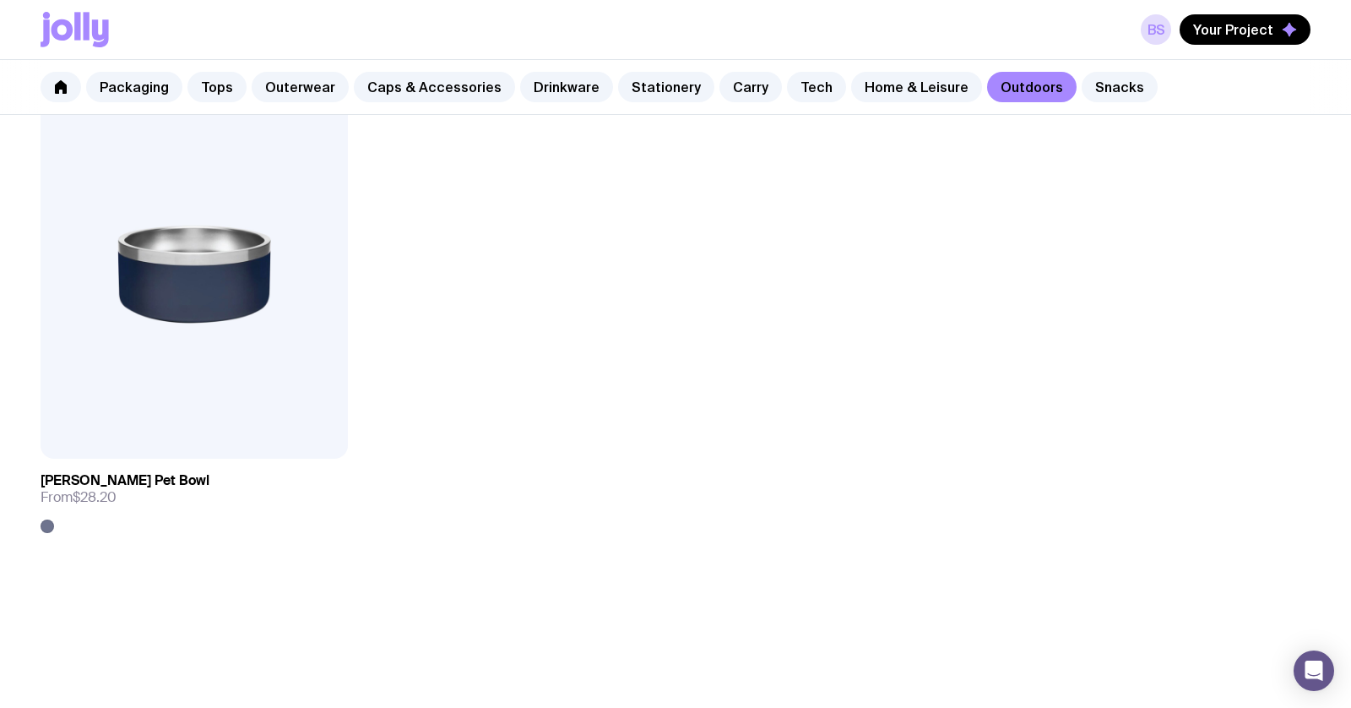
scroll to position [2853, 0]
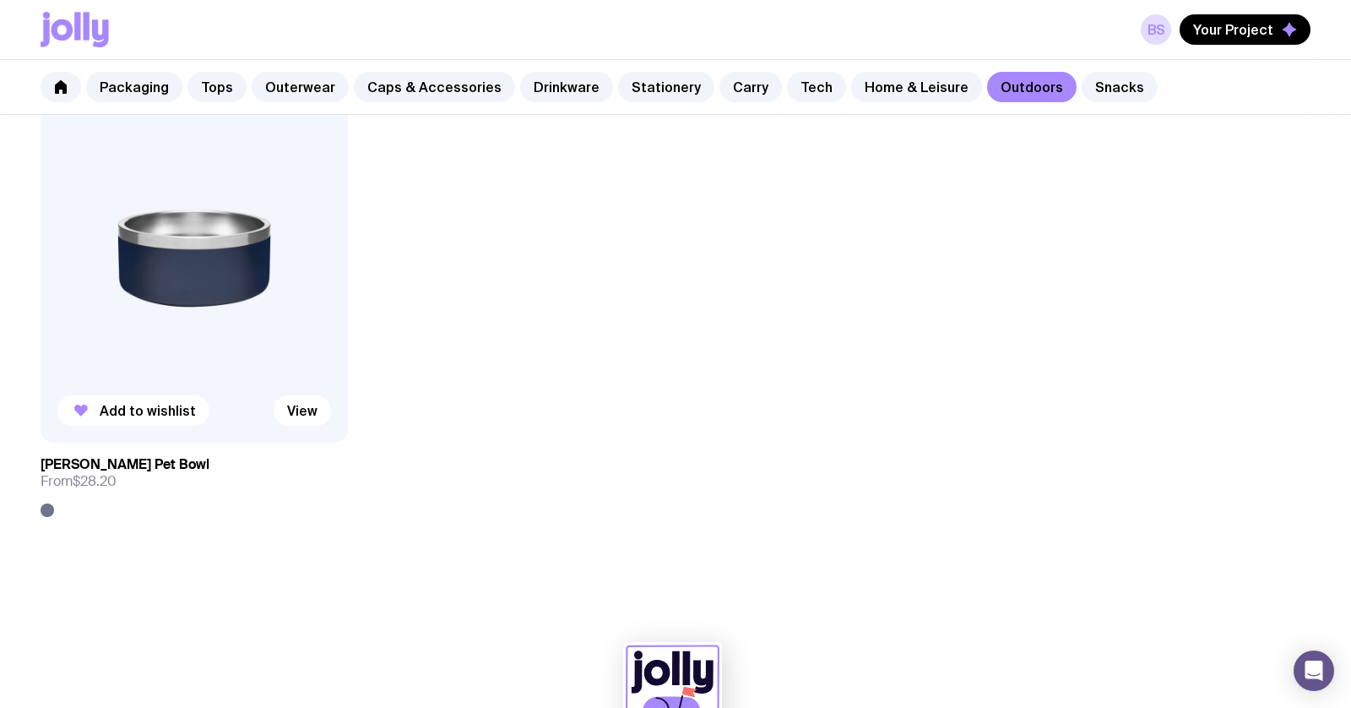
click at [244, 313] on img at bounding box center [194, 257] width 307 height 369
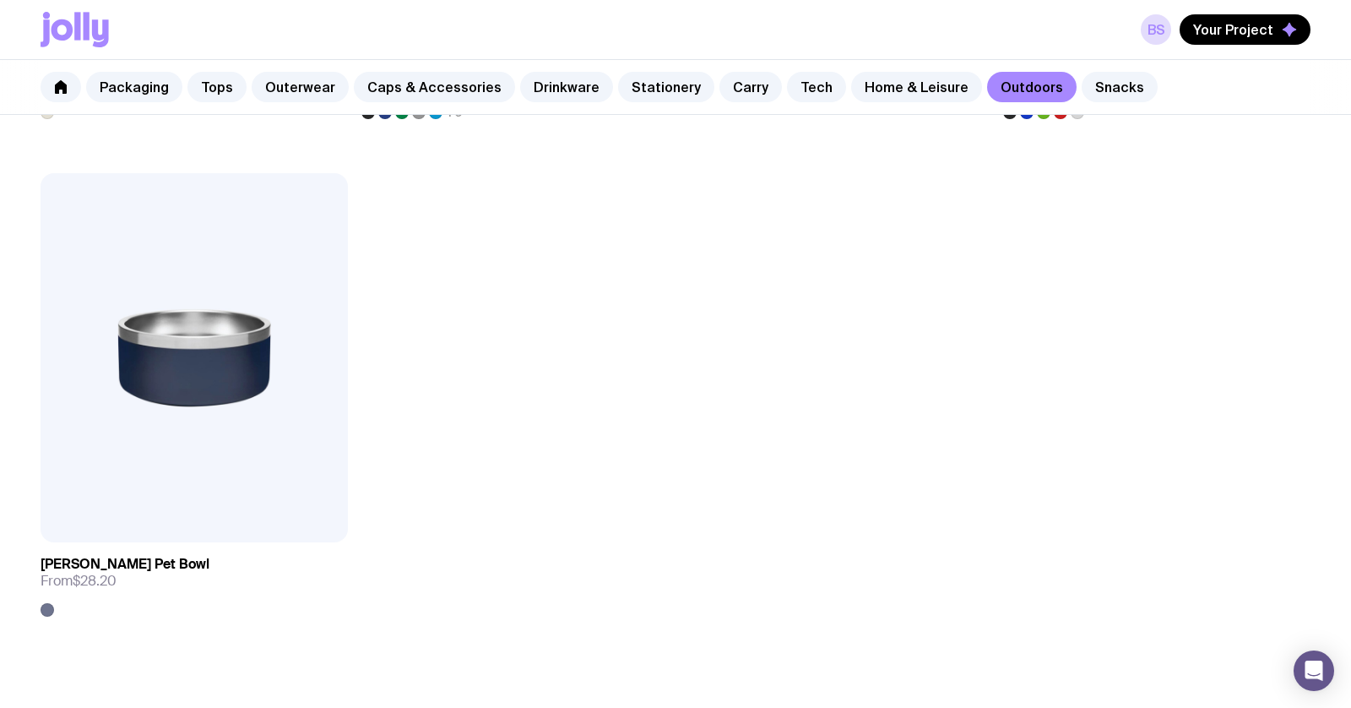
scroll to position [2393, 0]
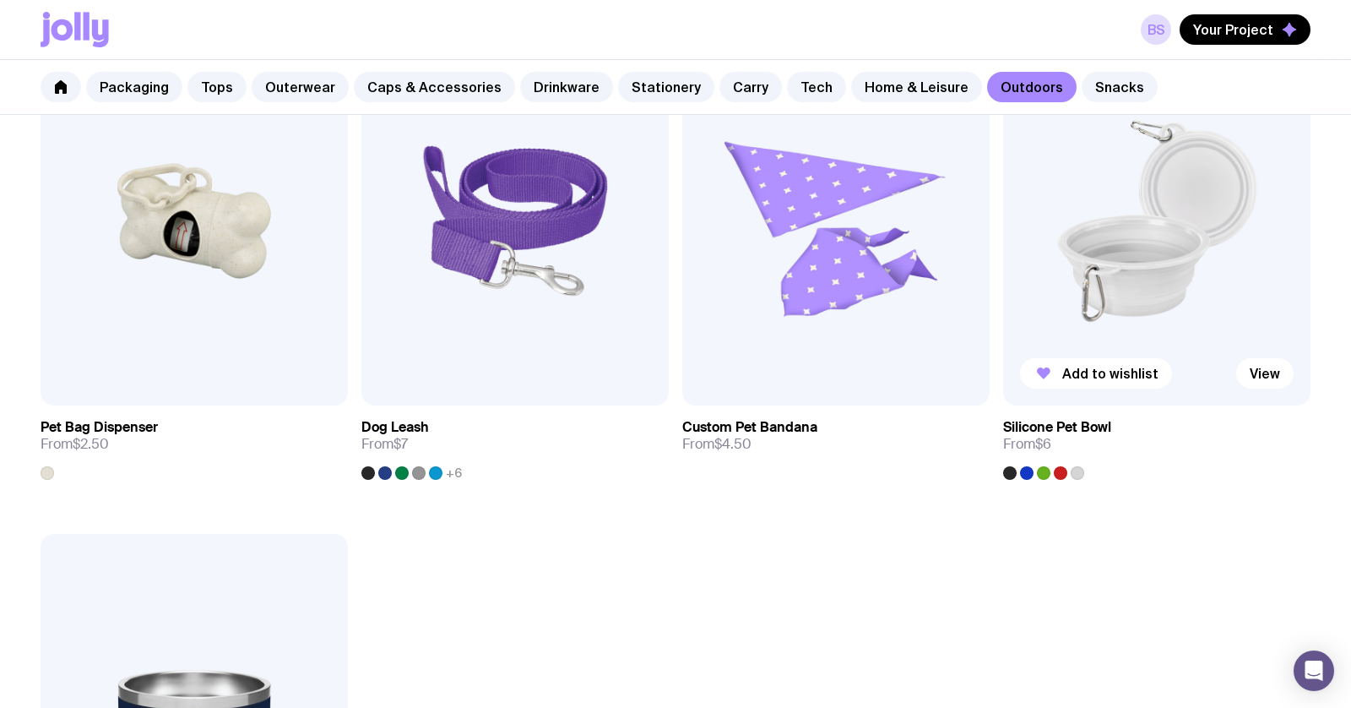
click at [1170, 270] on img at bounding box center [1156, 220] width 307 height 369
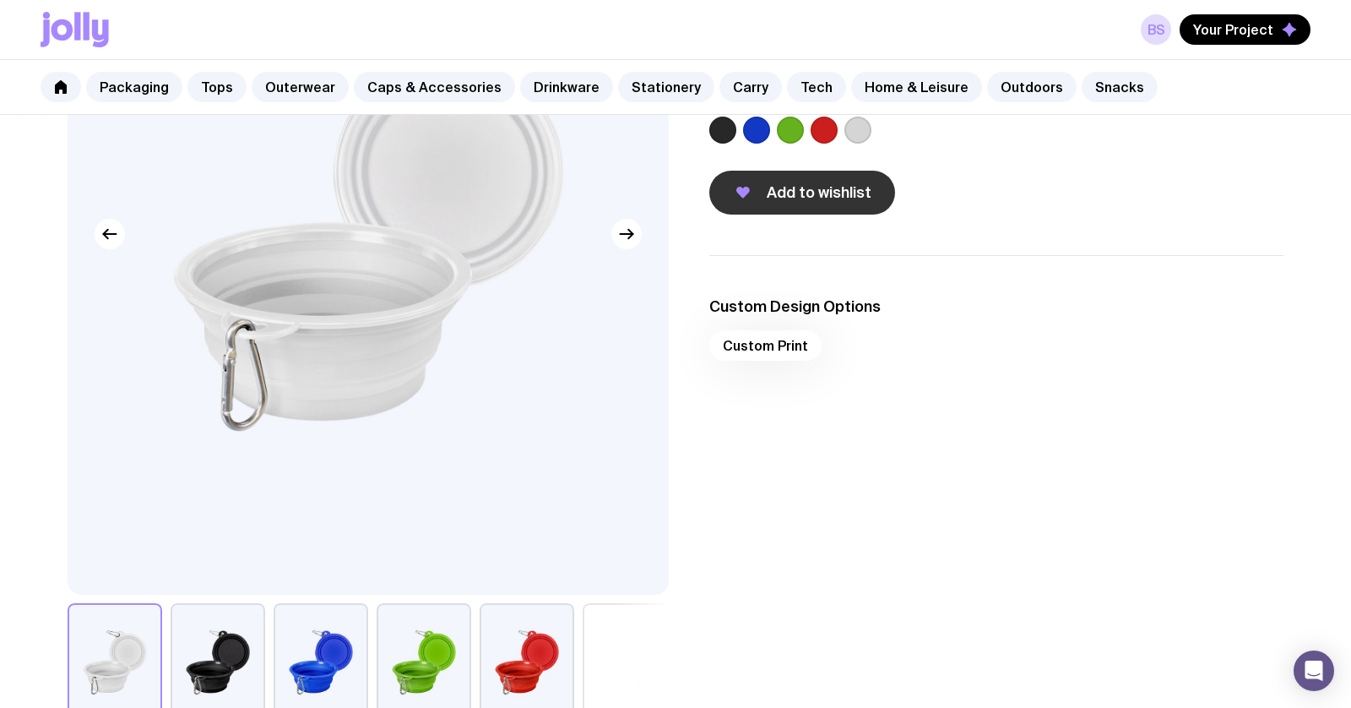
scroll to position [275, 0]
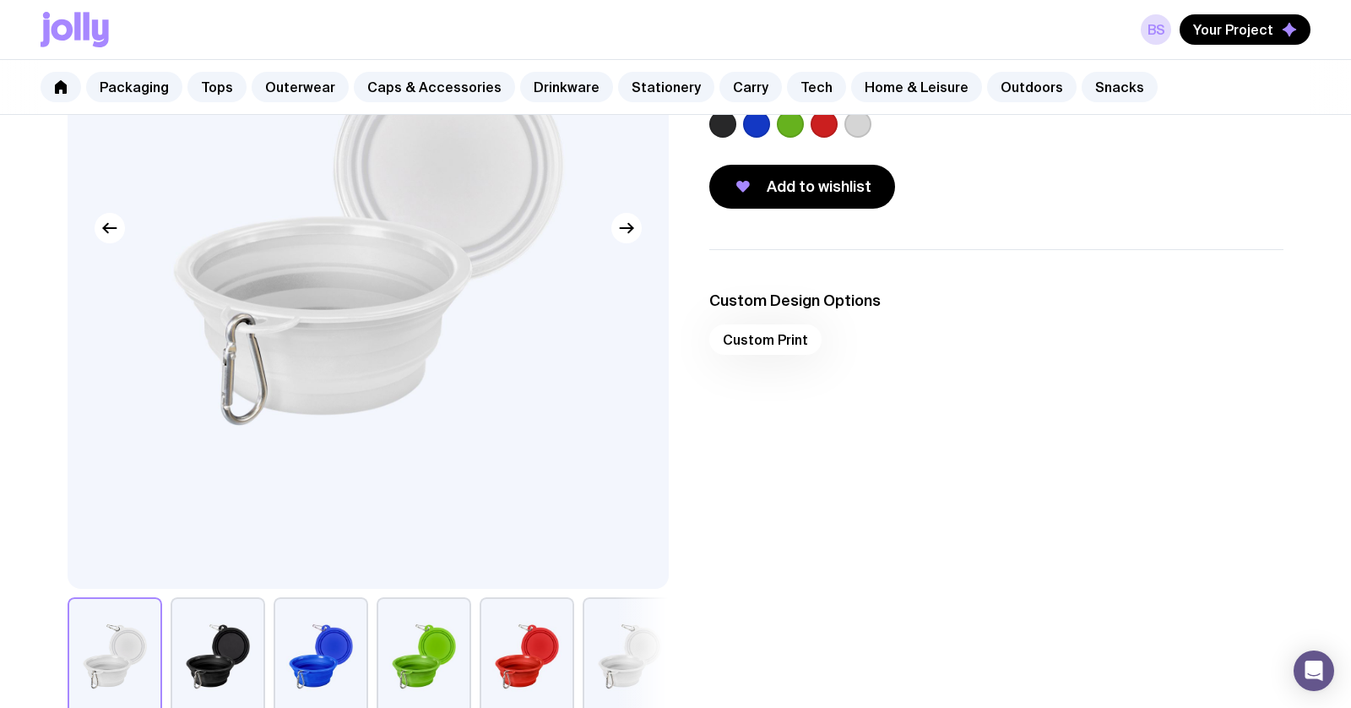
click at [824, 128] on label at bounding box center [824, 124] width 27 height 27
click at [0, 0] on input "radio" at bounding box center [0, 0] width 0 height 0
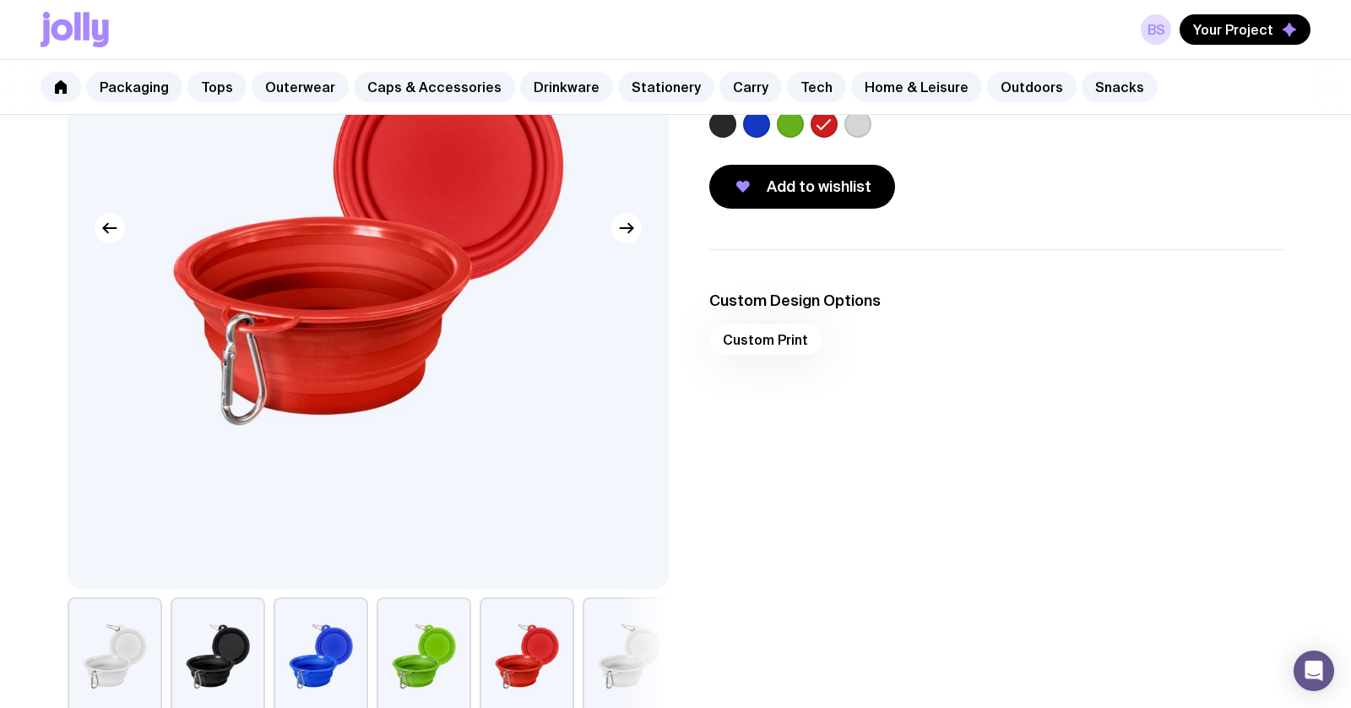
click at [865, 125] on label at bounding box center [858, 124] width 27 height 27
click at [0, 0] on input "radio" at bounding box center [0, 0] width 0 height 0
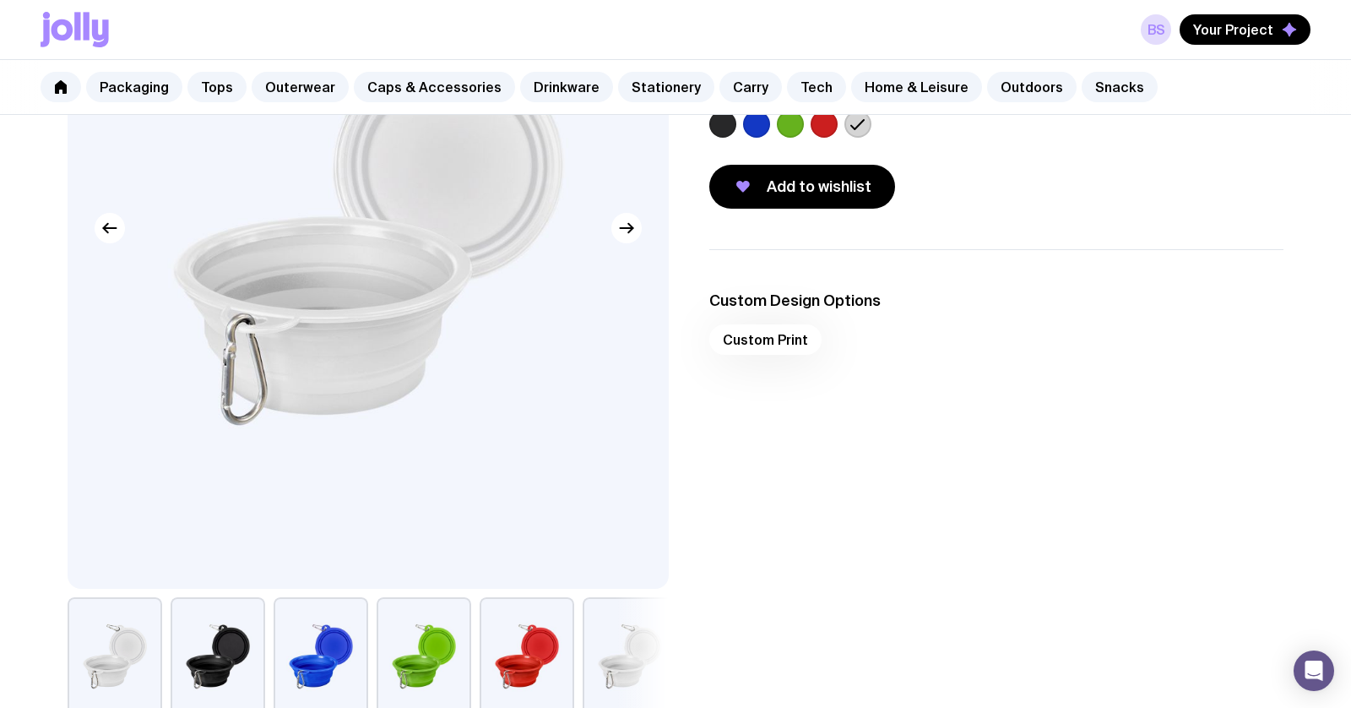
click at [725, 126] on label at bounding box center [722, 124] width 27 height 27
click at [0, 0] on input "radio" at bounding box center [0, 0] width 0 height 0
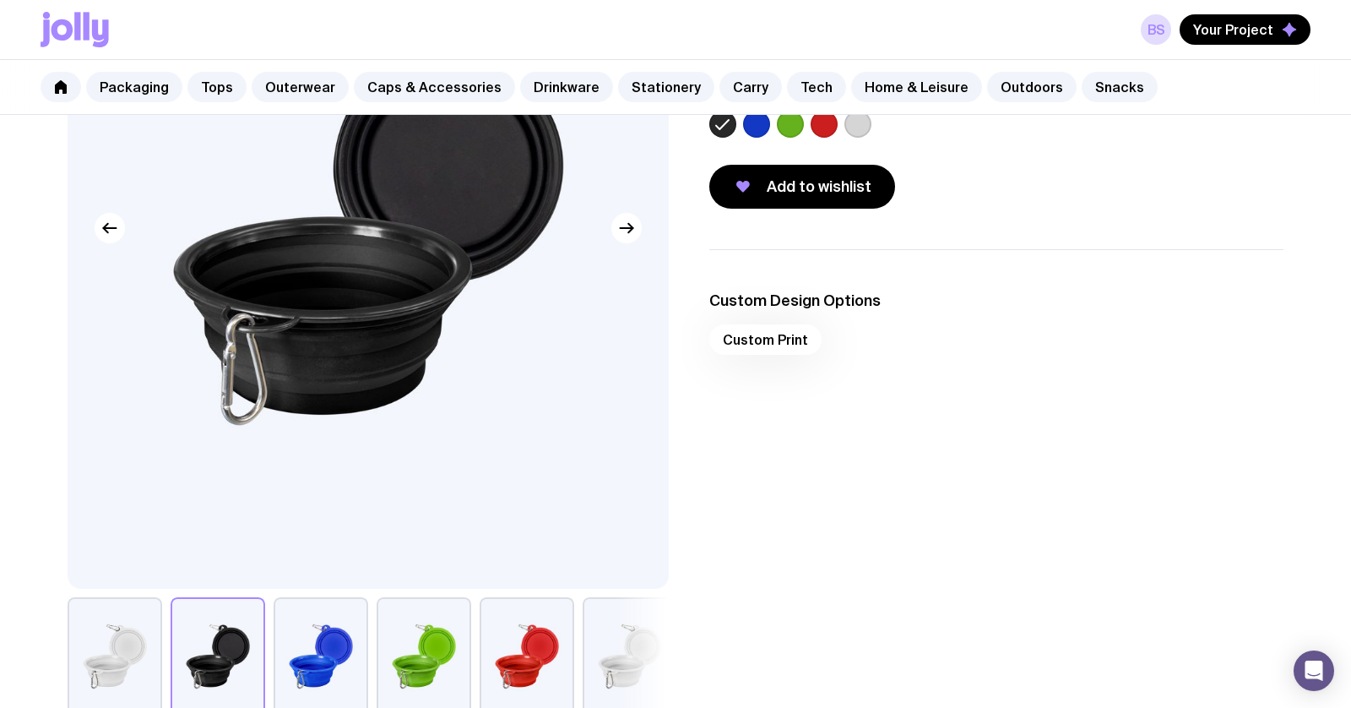
click at [857, 124] on label at bounding box center [858, 124] width 27 height 27
click at [0, 0] on input "radio" at bounding box center [0, 0] width 0 height 0
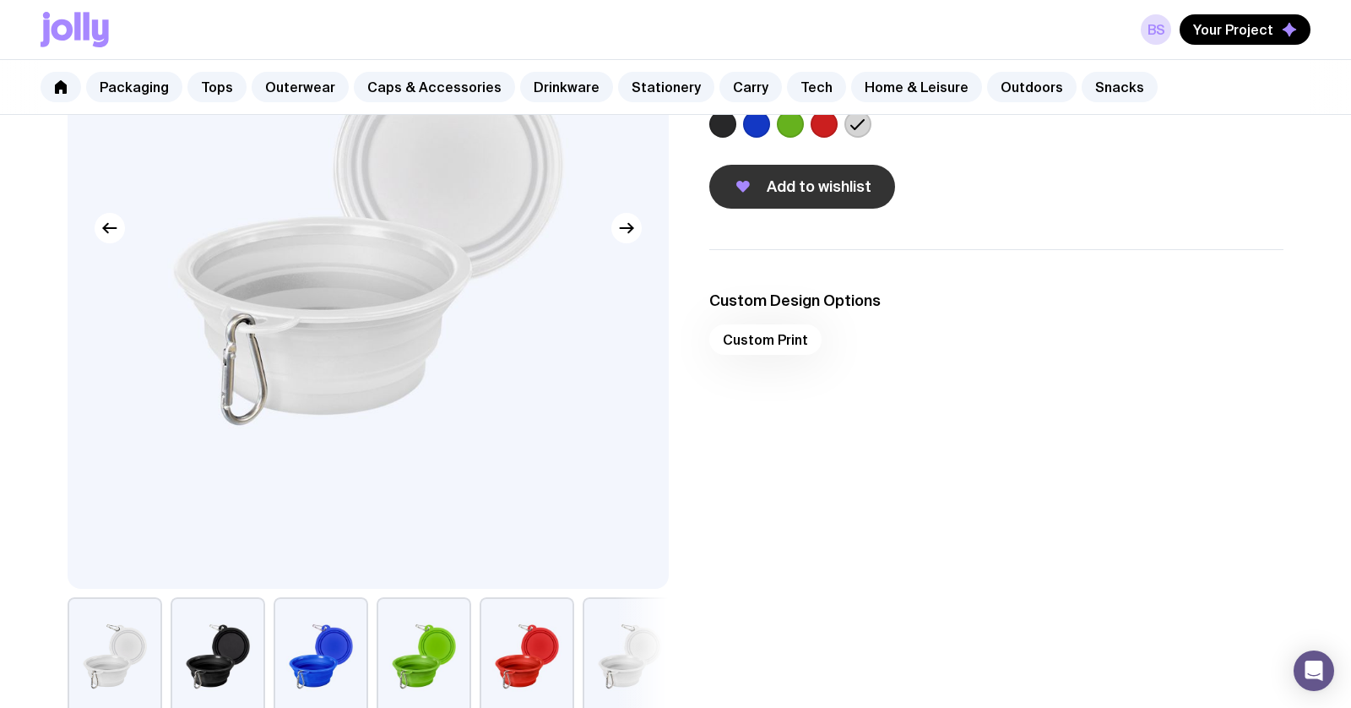
click at [818, 191] on span "Add to wishlist" at bounding box center [819, 187] width 105 height 20
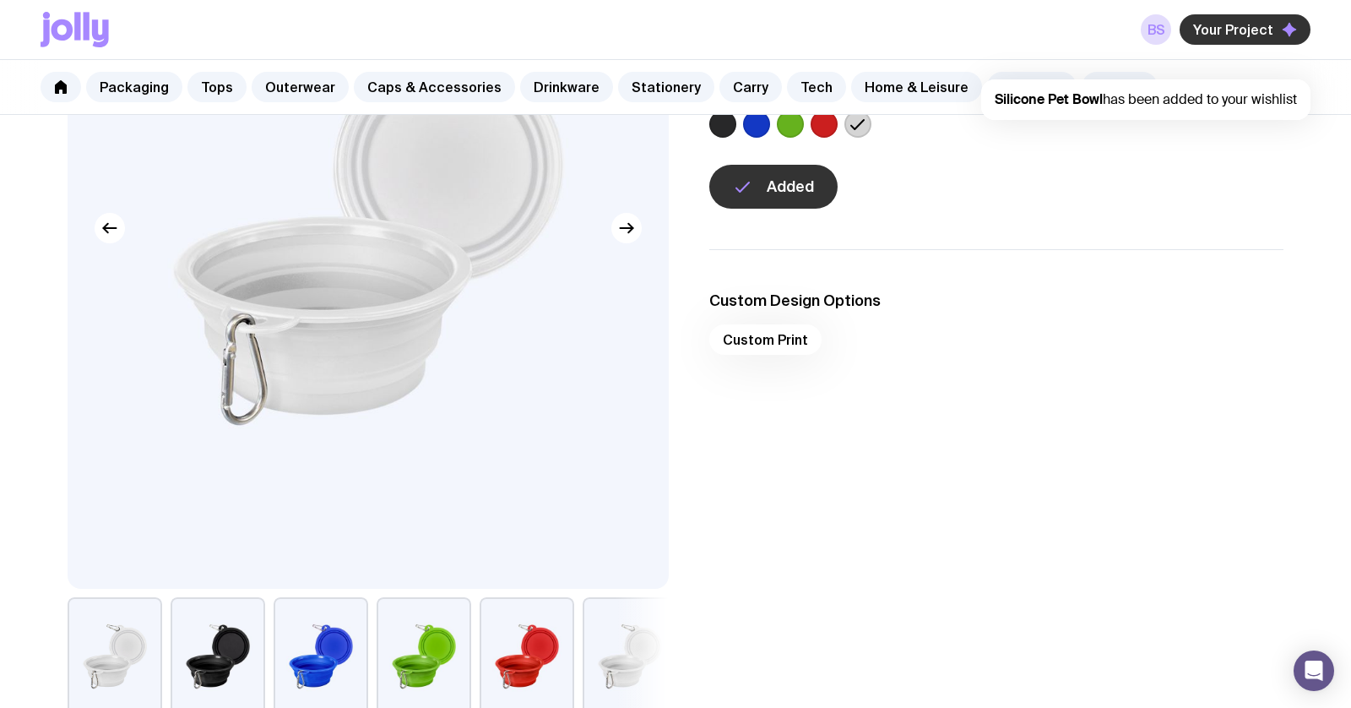
click at [1279, 31] on button "Your Project" at bounding box center [1245, 29] width 131 height 30
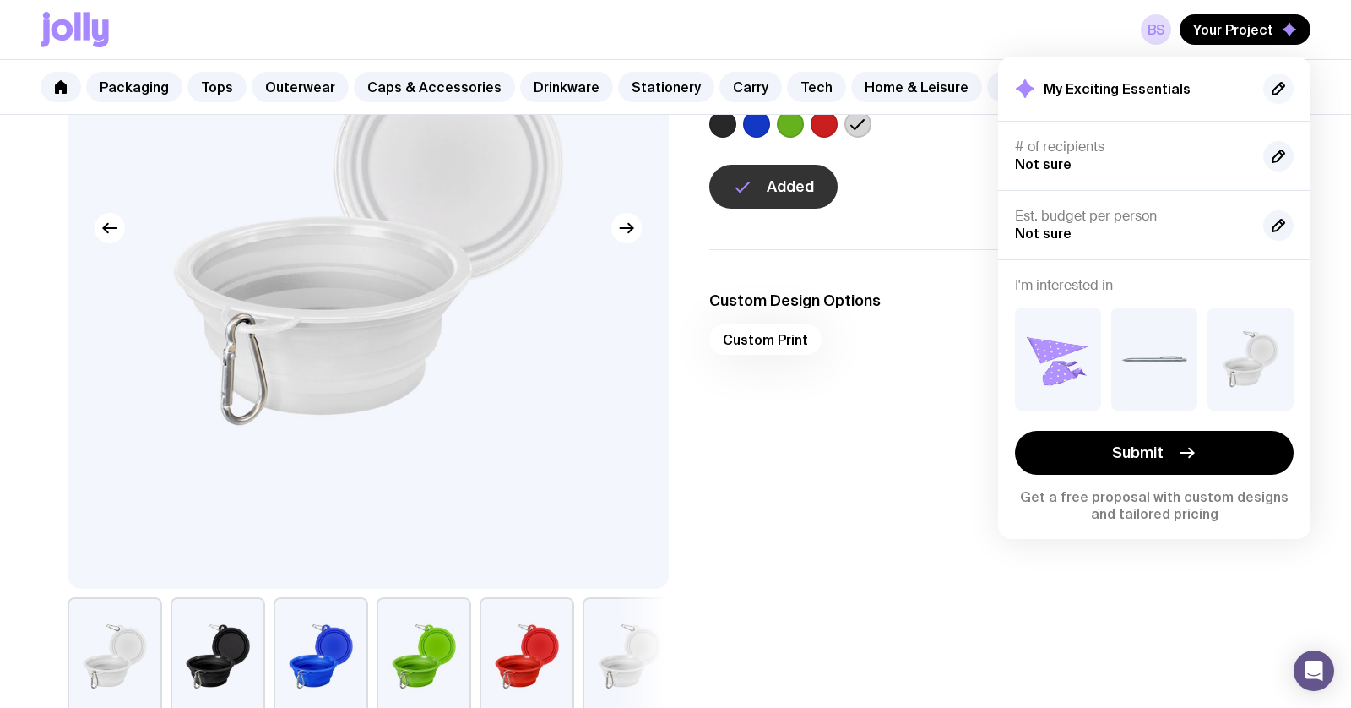
click at [1274, 87] on icon "button" at bounding box center [1279, 89] width 20 height 20
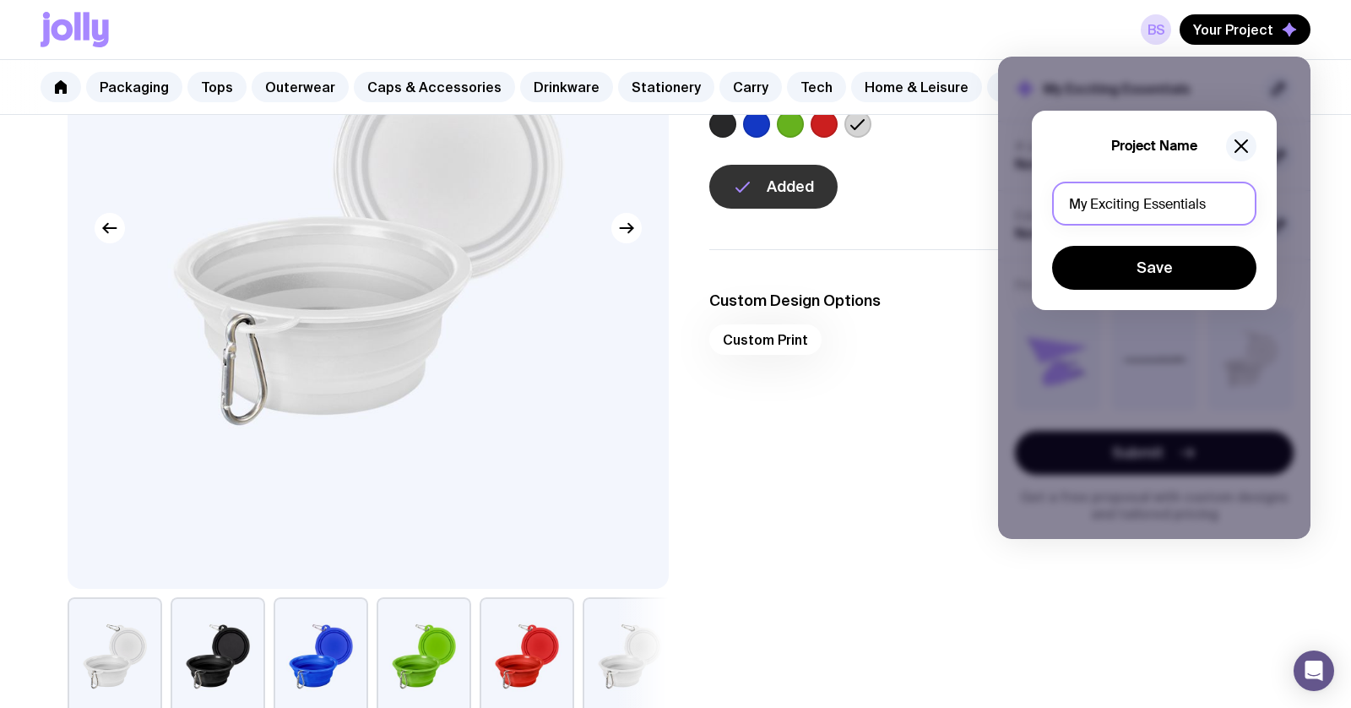
click at [1167, 212] on input "My Exciting Essentials" at bounding box center [1154, 204] width 204 height 44
type input "P"
type input "PS PB Conferences"
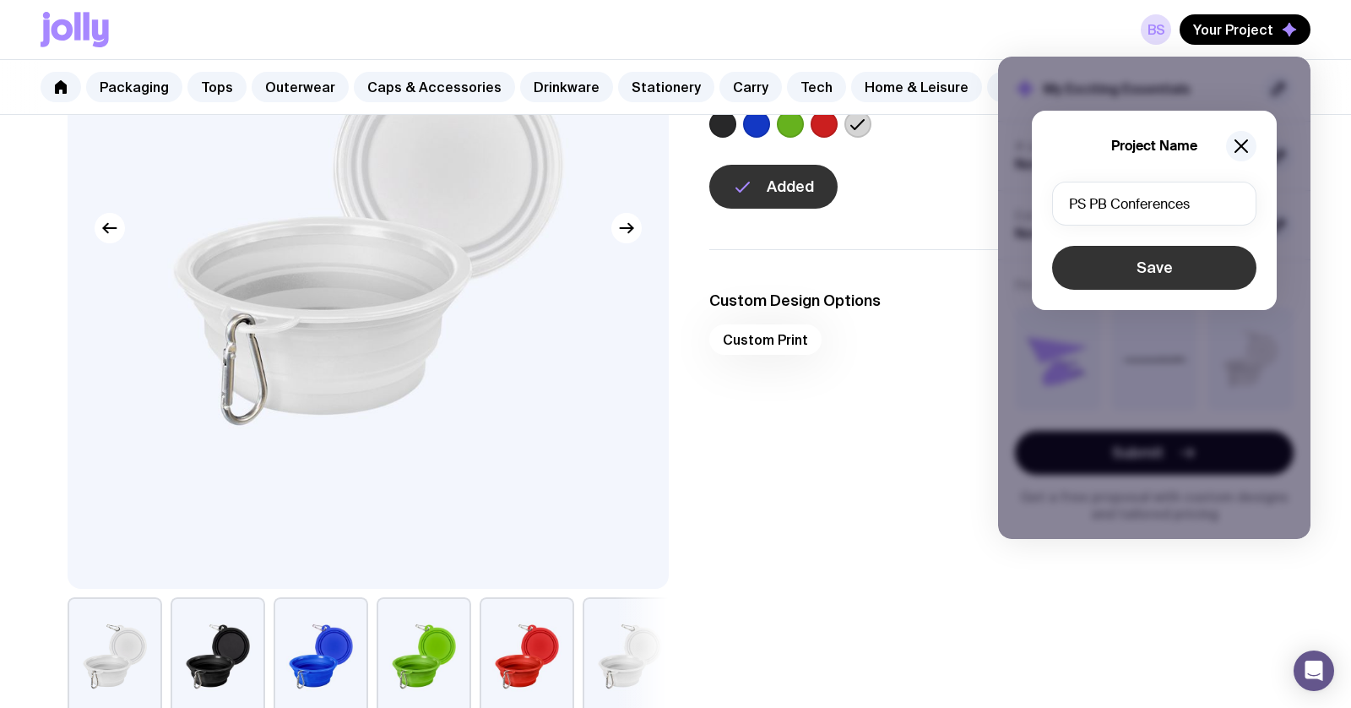
click at [1173, 265] on button "Save" at bounding box center [1154, 268] width 204 height 44
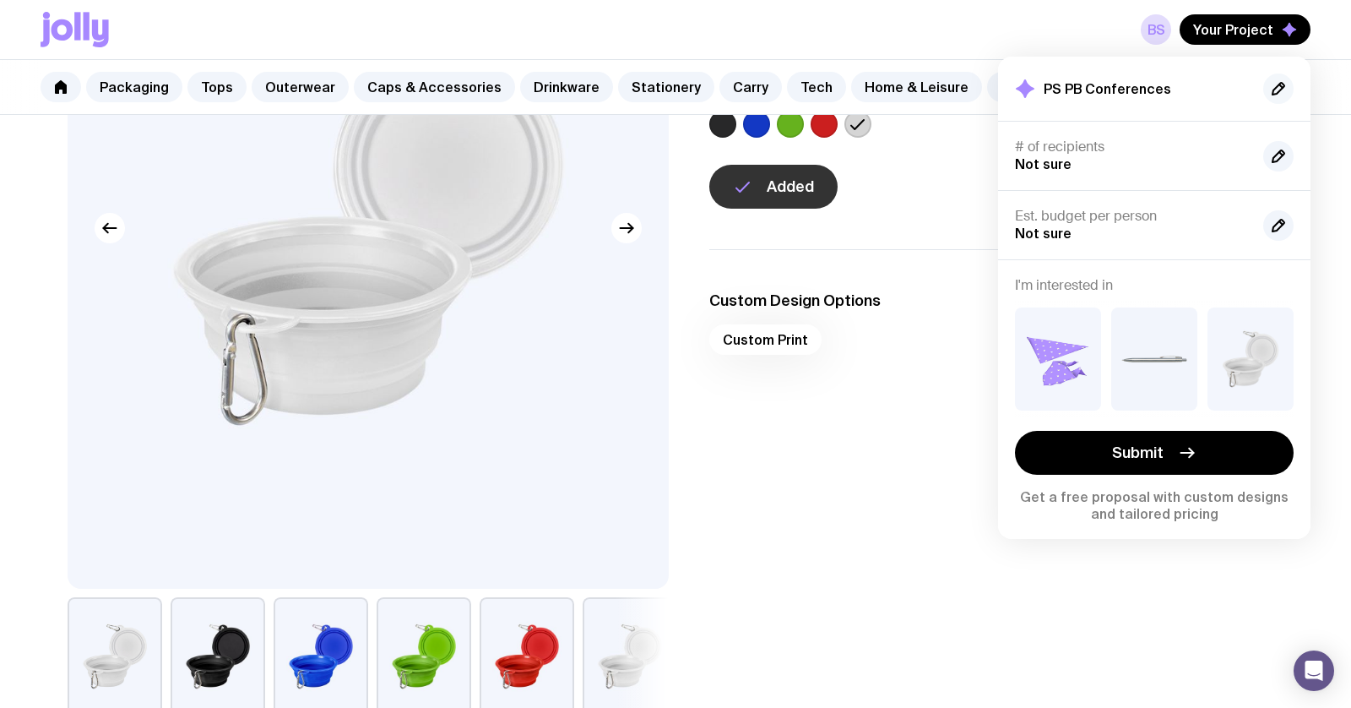
click at [1288, 85] on icon "button" at bounding box center [1279, 89] width 20 height 20
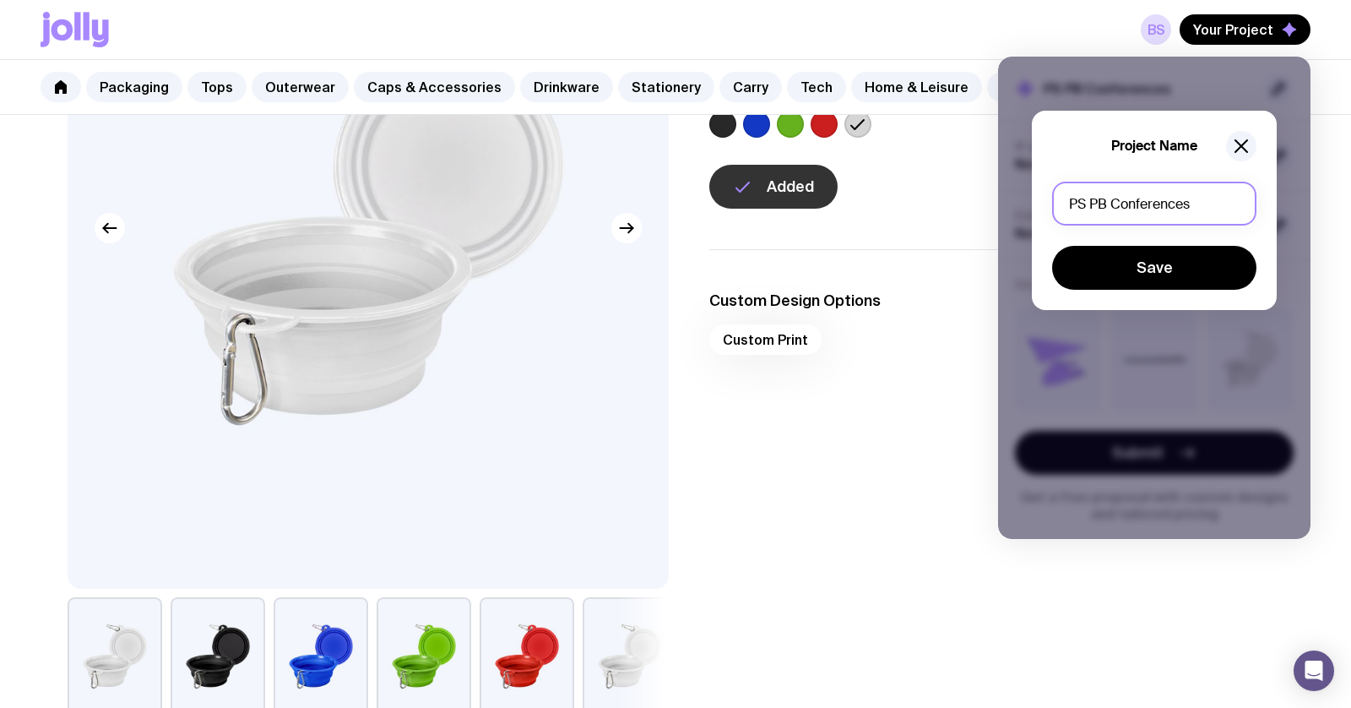
drag, startPoint x: 1204, startPoint y: 209, endPoint x: 1027, endPoint y: 206, distance: 176.5
click at [1027, 206] on div "Project Name PS PB Conferences Save" at bounding box center [1154, 298] width 313 height 482
type input "Dog Bandanas"
click at [1155, 266] on button "Save" at bounding box center [1154, 268] width 204 height 44
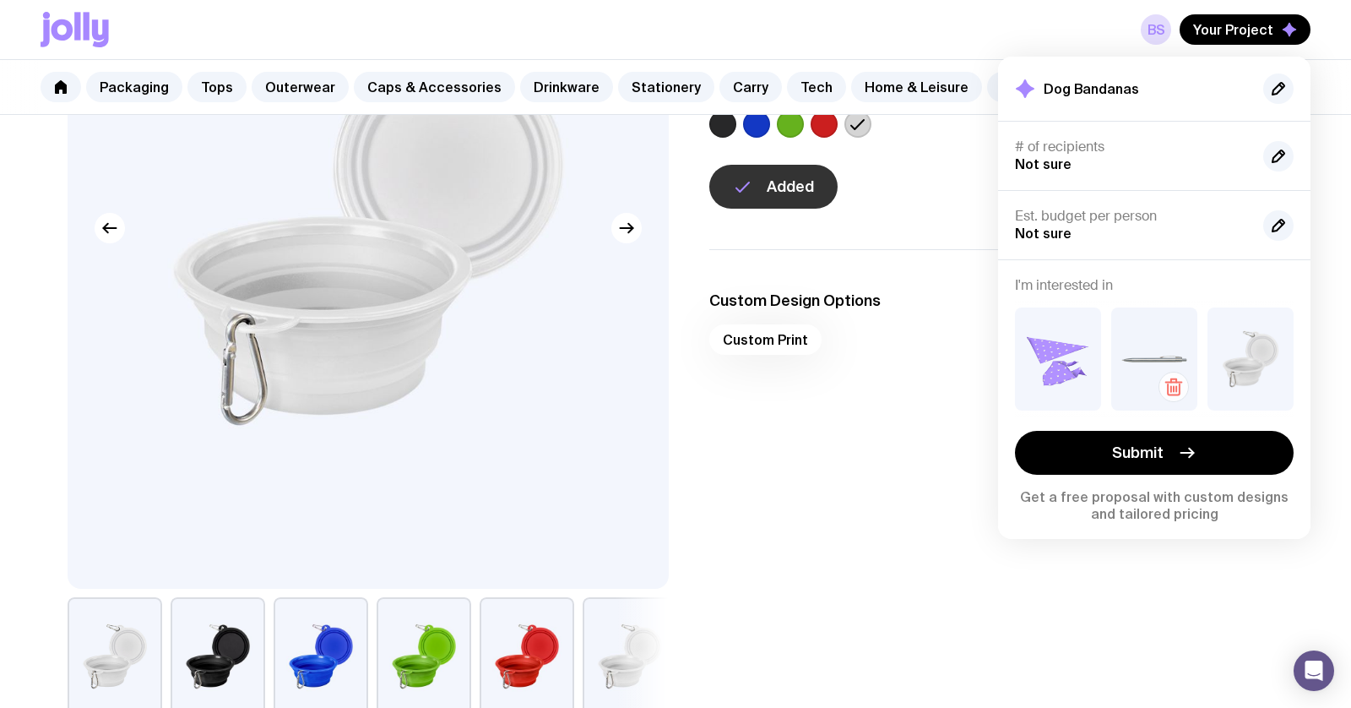
click at [1177, 389] on icon "button" at bounding box center [1177, 389] width 0 height 5
click at [1169, 387] on icon "button" at bounding box center [1174, 387] width 20 height 20
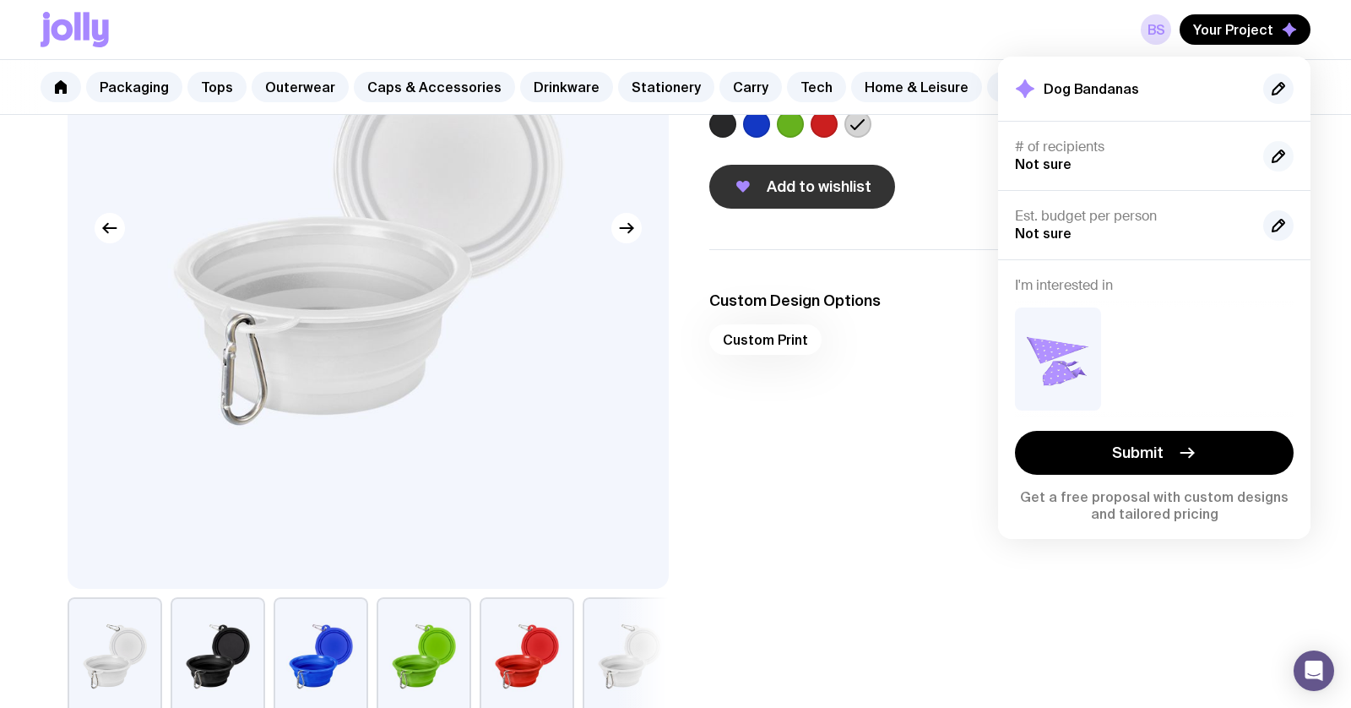
click at [1279, 154] on icon "button" at bounding box center [1279, 156] width 20 height 20
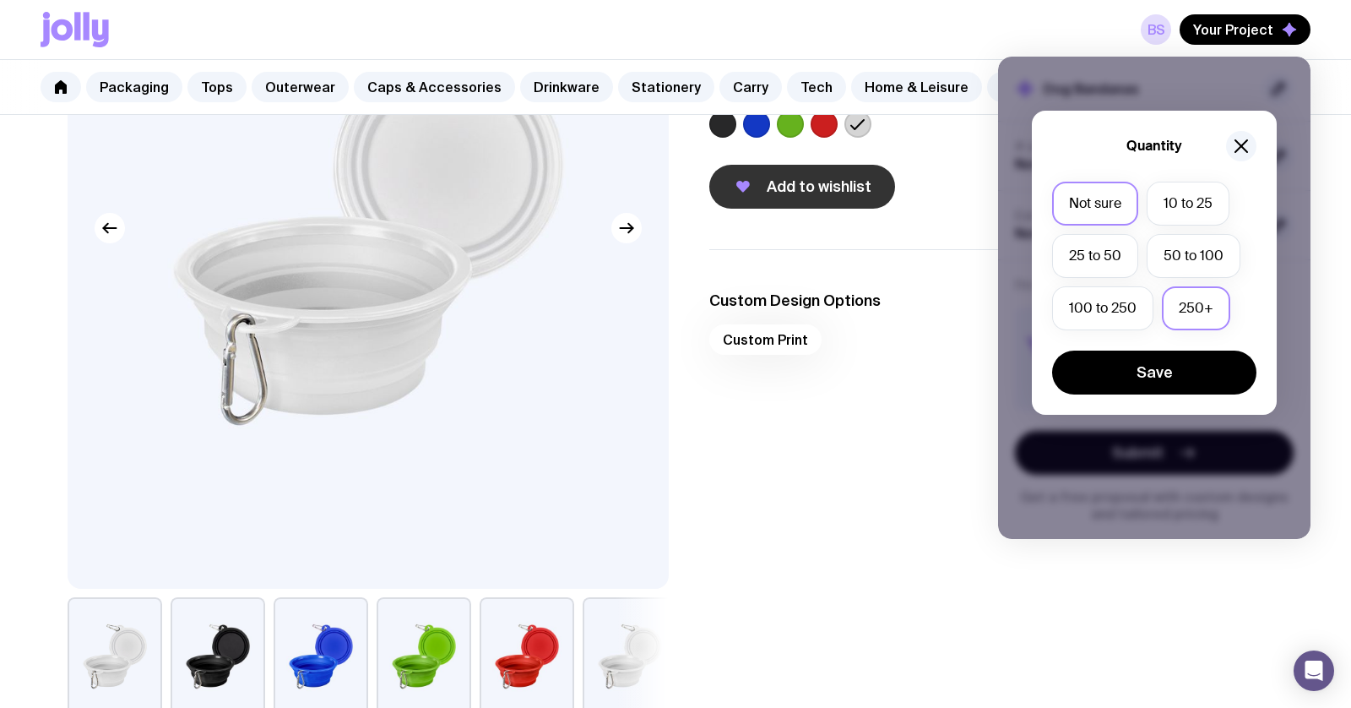
click at [1193, 309] on label "250+" at bounding box center [1196, 308] width 68 height 44
click at [0, 0] on input "250+" at bounding box center [0, 0] width 0 height 0
click at [1155, 375] on button "Save" at bounding box center [1154, 373] width 204 height 44
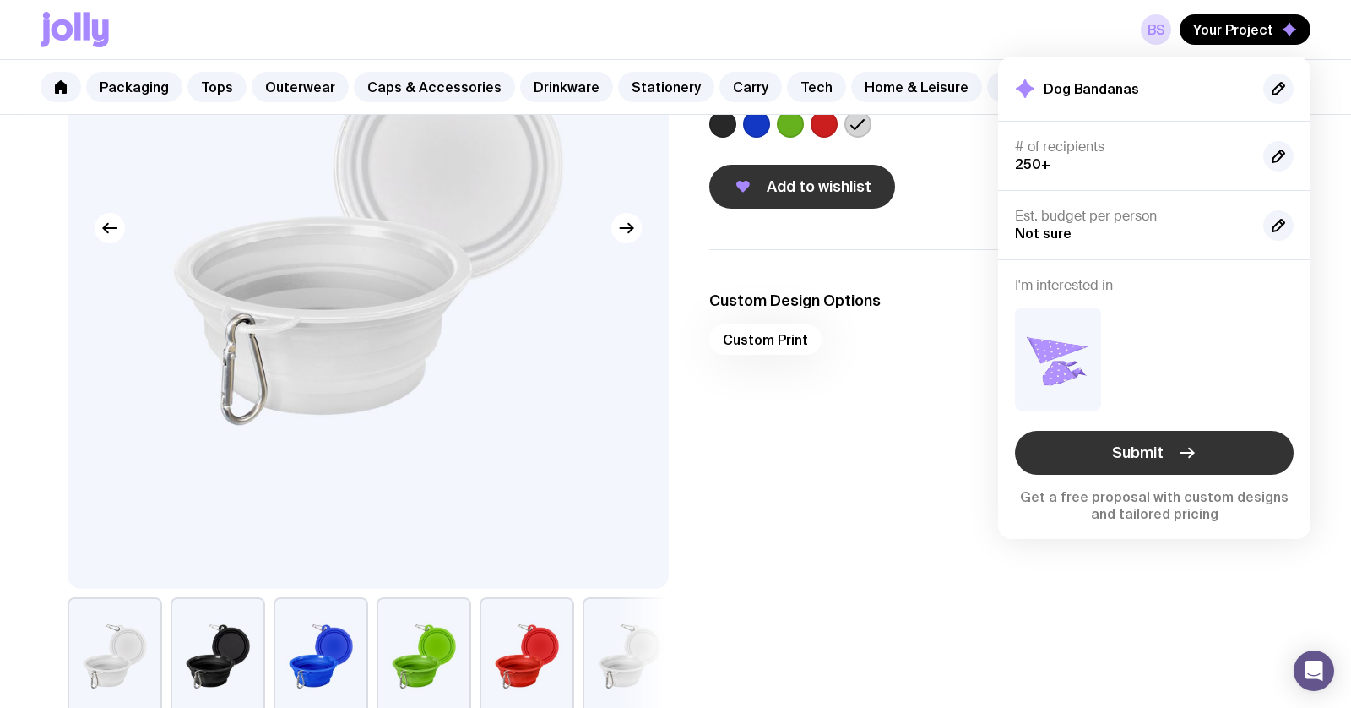
click at [1153, 449] on span "Submit" at bounding box center [1138, 453] width 52 height 20
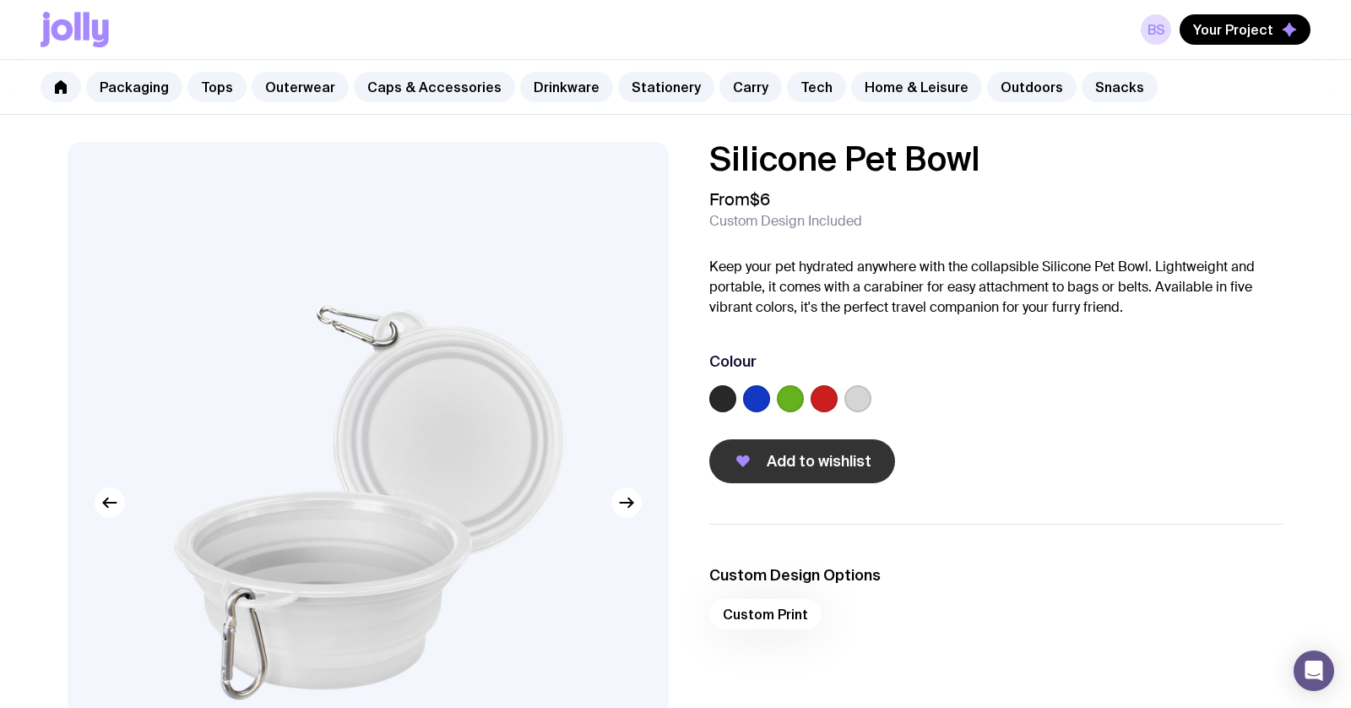
click at [816, 455] on span "Add to wishlist" at bounding box center [819, 461] width 105 height 20
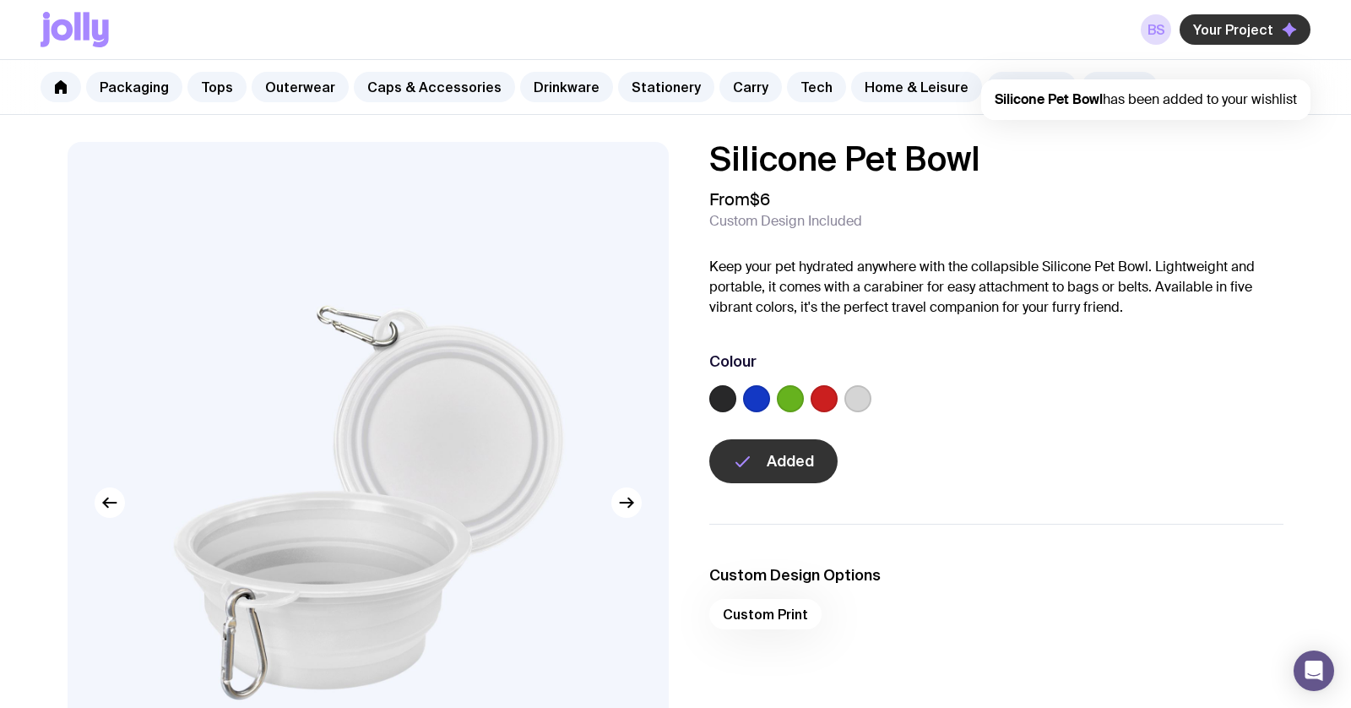
click at [1261, 30] on span "Your Project" at bounding box center [1233, 29] width 80 height 17
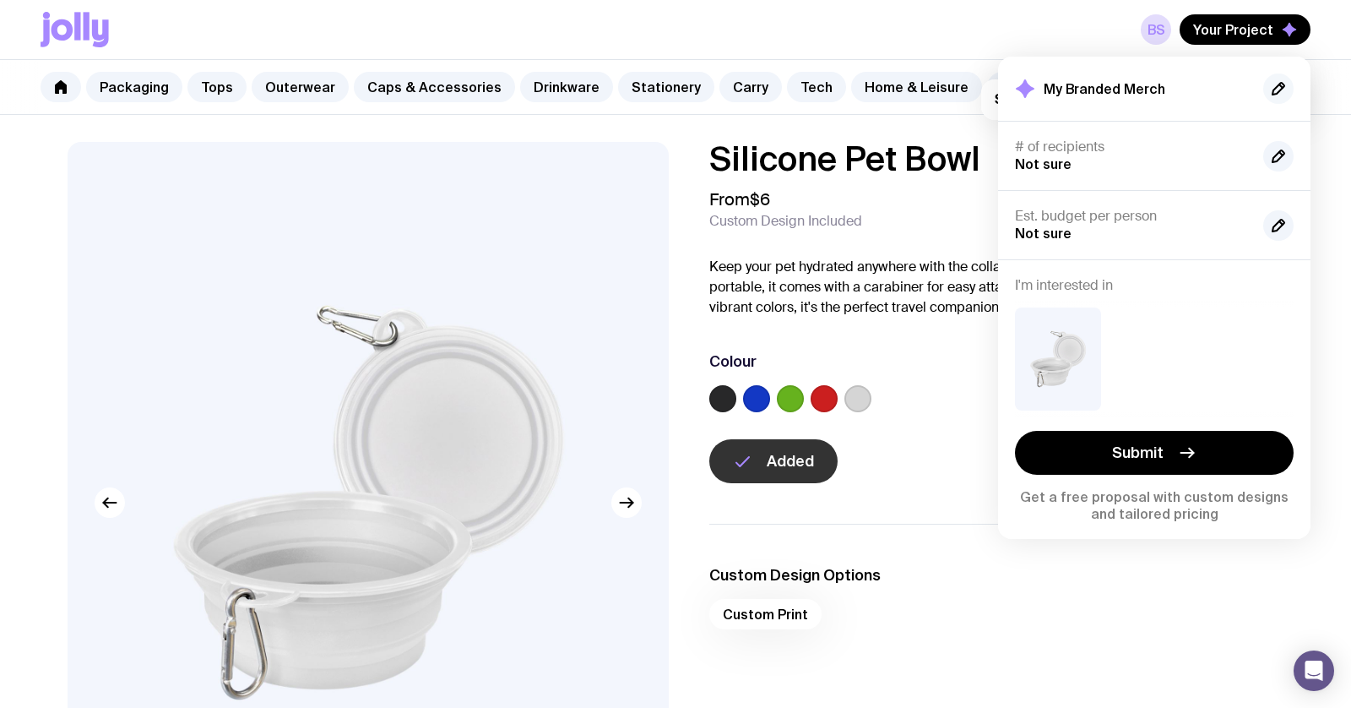
click at [1276, 89] on icon "button" at bounding box center [1279, 89] width 20 height 20
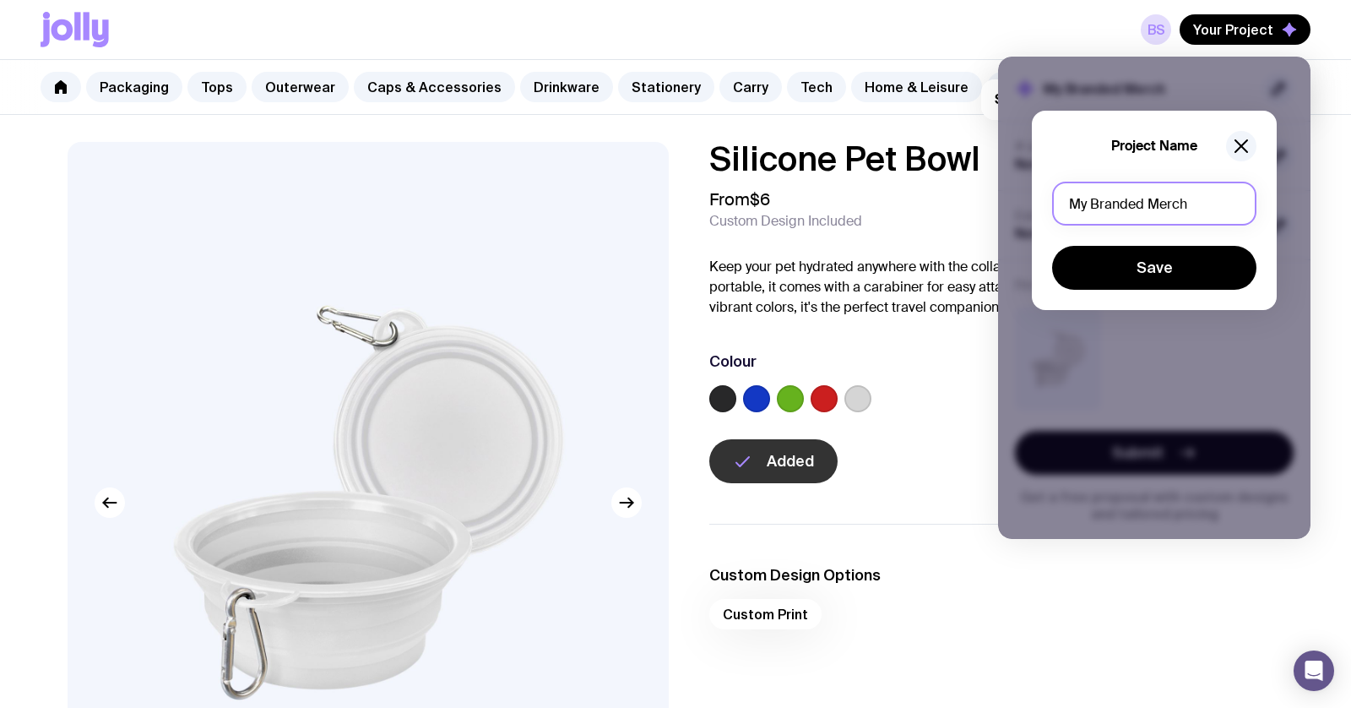
click at [1182, 198] on input "My Branded Merch" at bounding box center [1154, 204] width 204 height 44
type input "Silicone Pet Bowl"
click at [1219, 267] on button "Save" at bounding box center [1154, 268] width 204 height 44
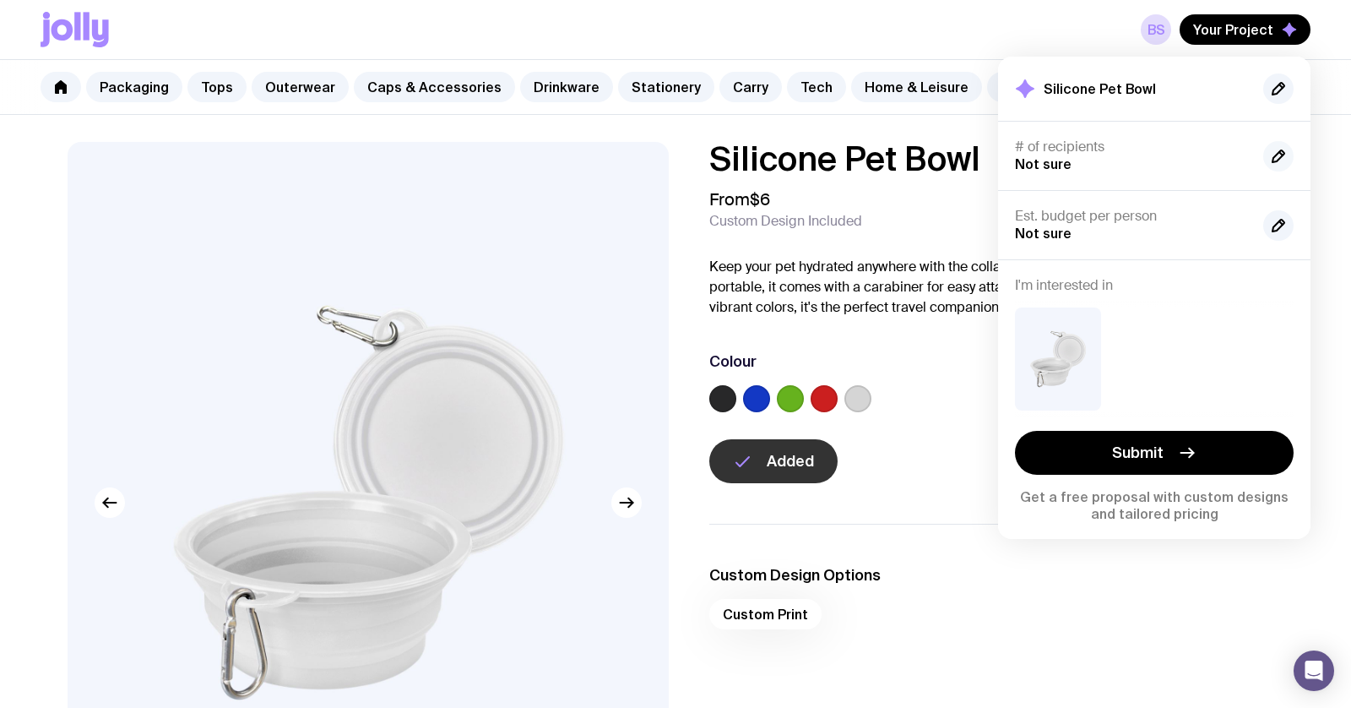
click at [1274, 158] on icon "button" at bounding box center [1279, 156] width 12 height 12
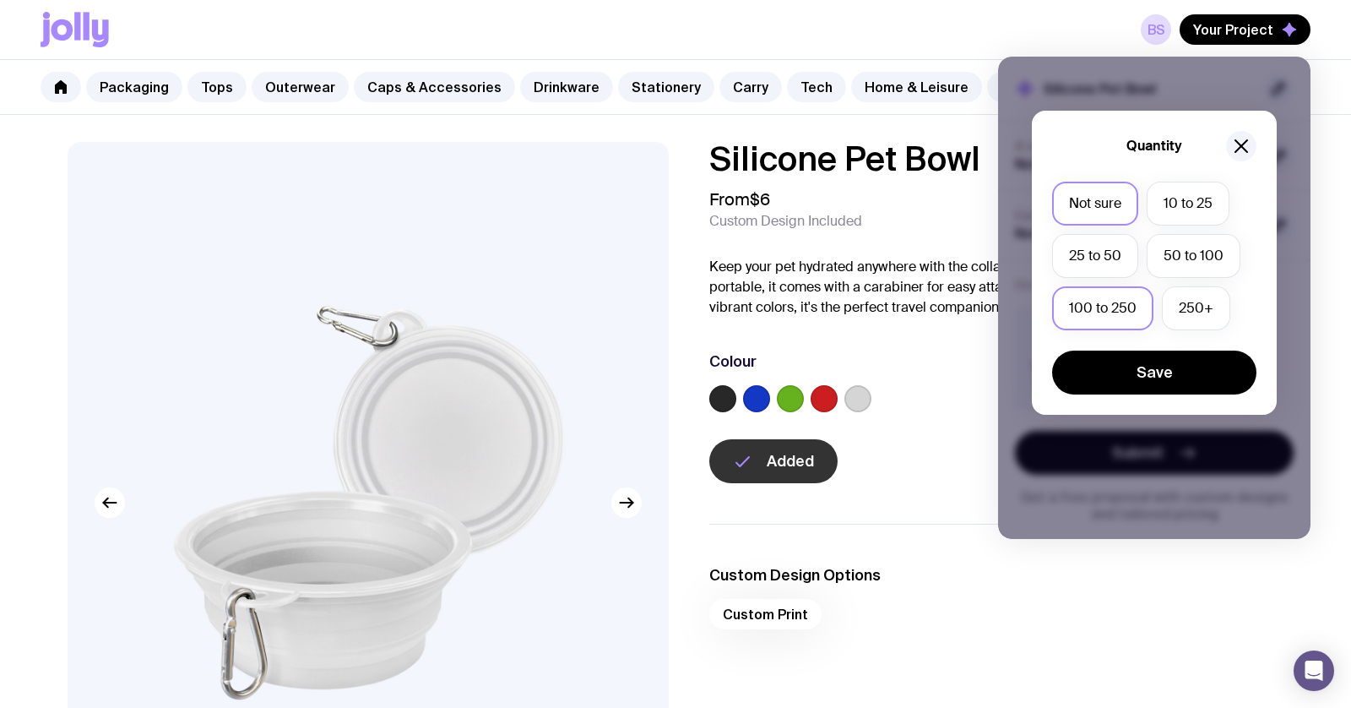
click at [1112, 308] on label "100 to 250" at bounding box center [1102, 308] width 101 height 44
click at [0, 0] on input "100 to 250" at bounding box center [0, 0] width 0 height 0
click at [1192, 331] on div "Not sure 10 to 25 25 to 50 50 to 100 100 to 250 250+" at bounding box center [1154, 260] width 204 height 157
click at [1143, 378] on button "Save" at bounding box center [1154, 373] width 204 height 44
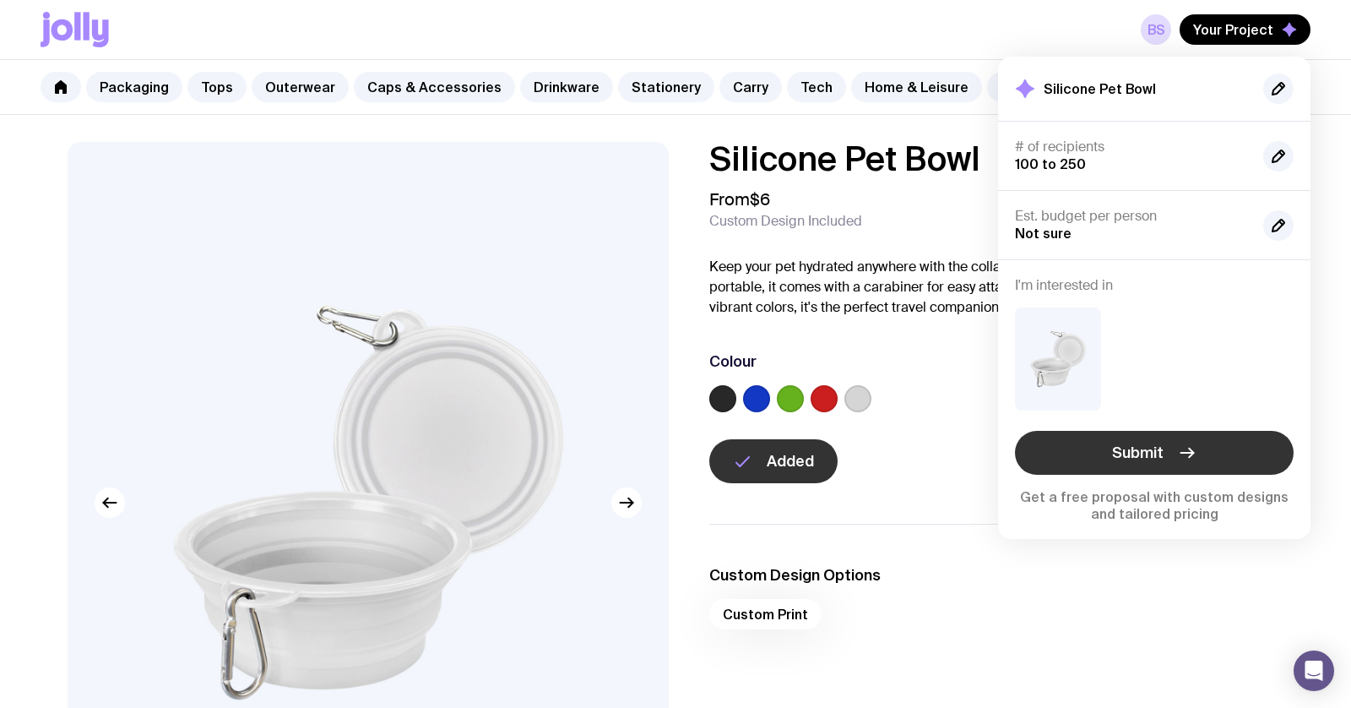
click at [1175, 452] on button "Submit" at bounding box center [1154, 453] width 279 height 44
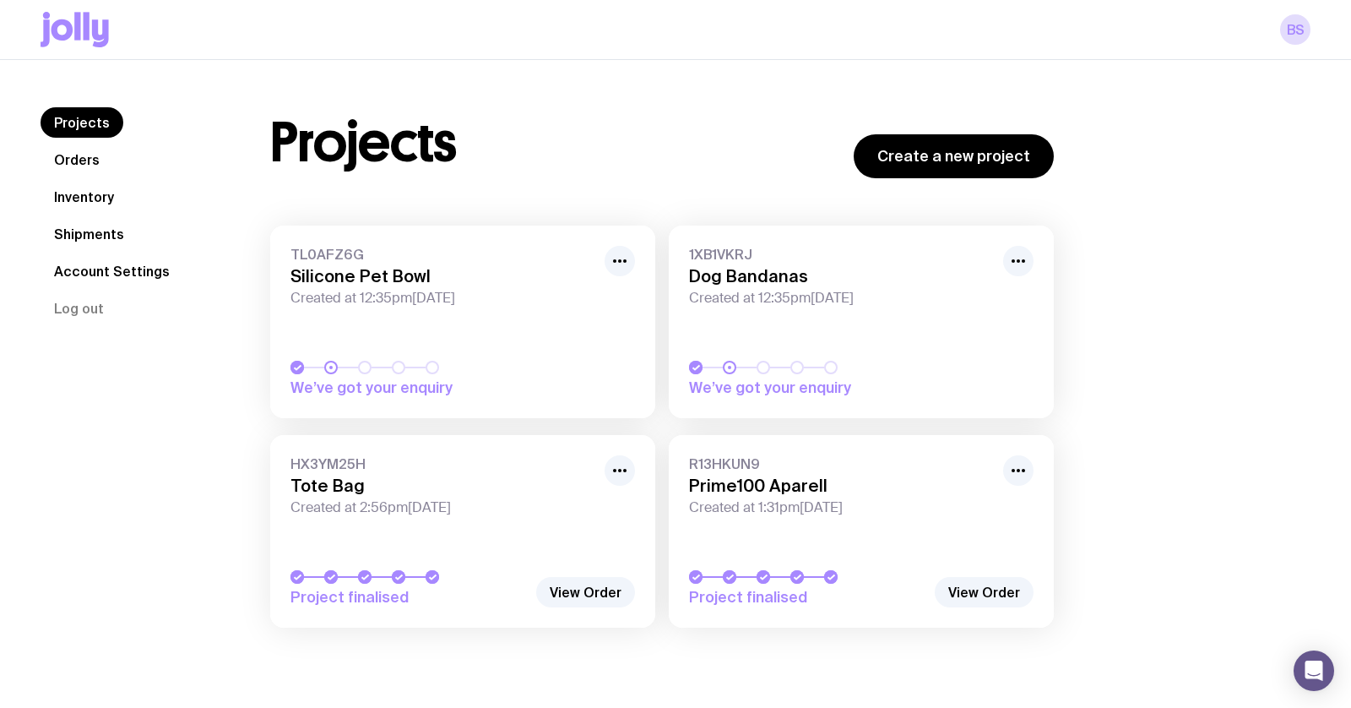
click at [940, 183] on div "Projects Create a new project TL0AFZ6G Silicone Pet Bowl Created at 12:35pm[DAT…" at bounding box center [662, 375] width 865 height 537
click at [959, 161] on link "Create a new project" at bounding box center [954, 156] width 200 height 44
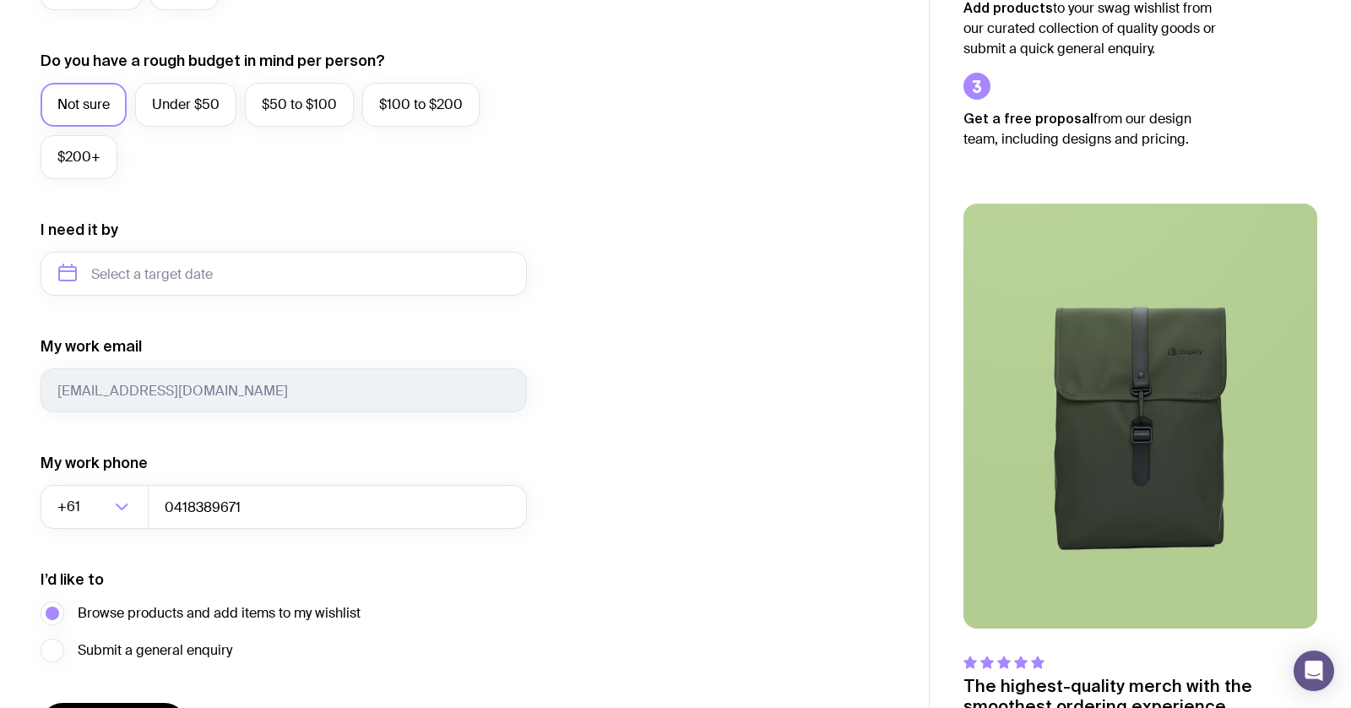
scroll to position [632, 0]
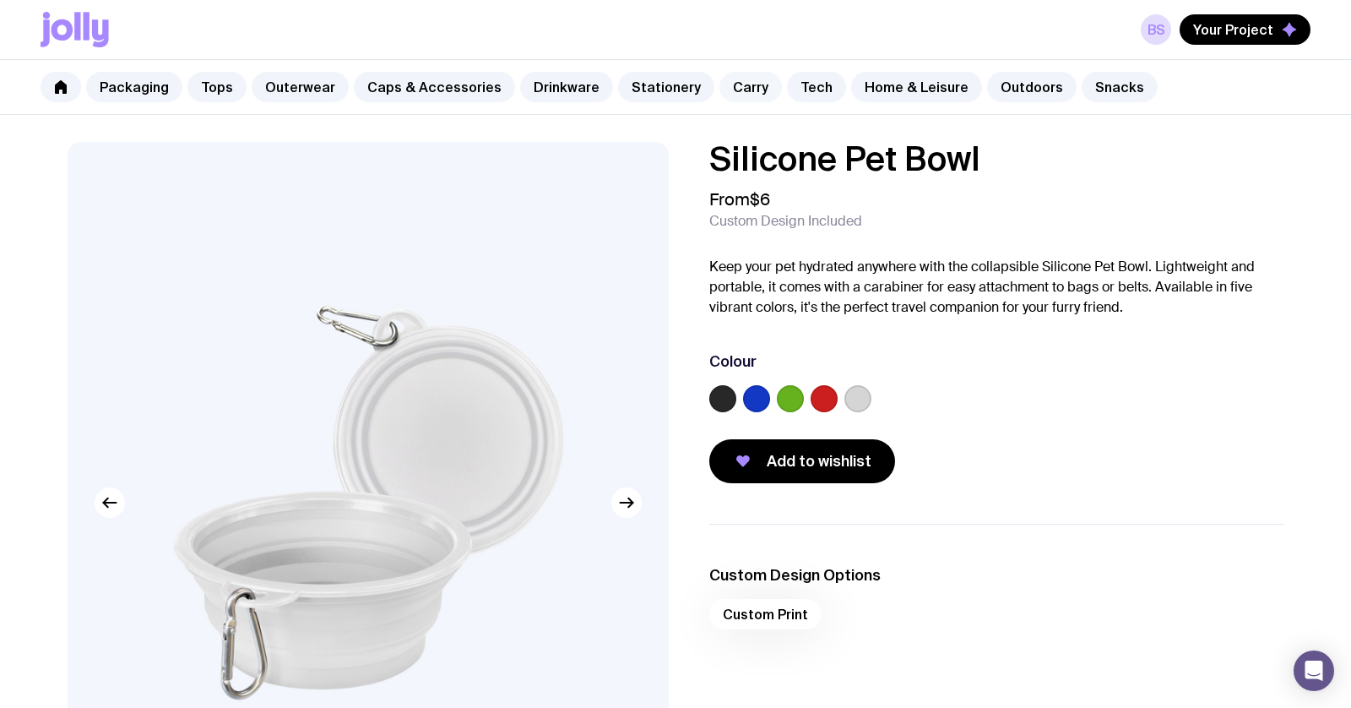
click at [726, 91] on link "Carry" at bounding box center [751, 87] width 63 height 30
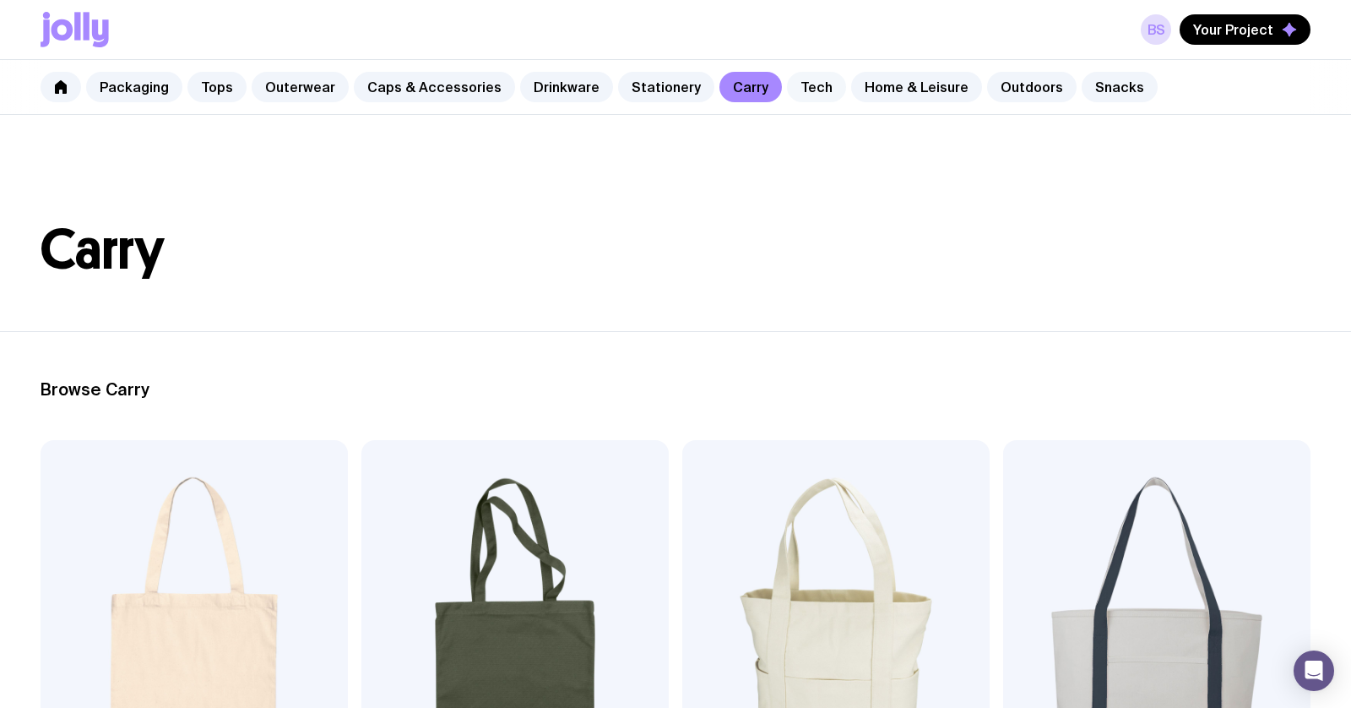
click at [797, 91] on link "Tech" at bounding box center [816, 87] width 59 height 30
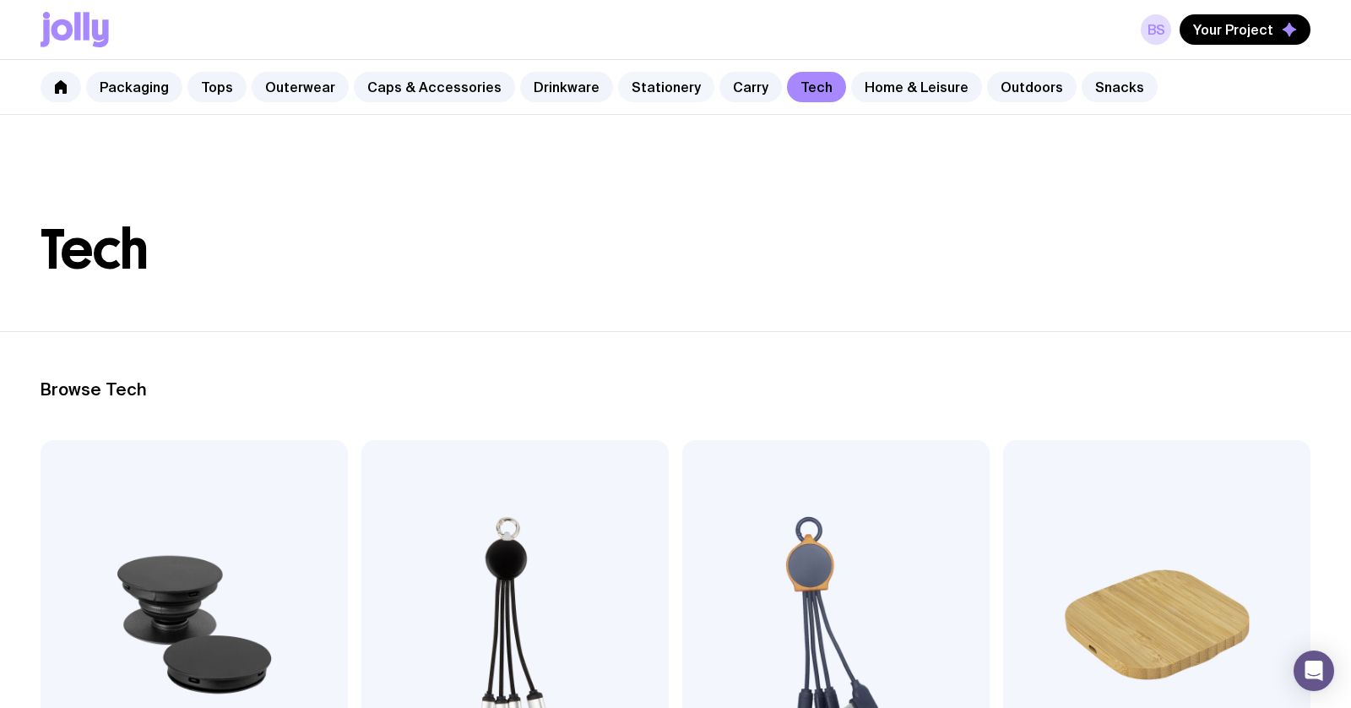
click at [666, 87] on link "Stationery" at bounding box center [666, 87] width 96 height 30
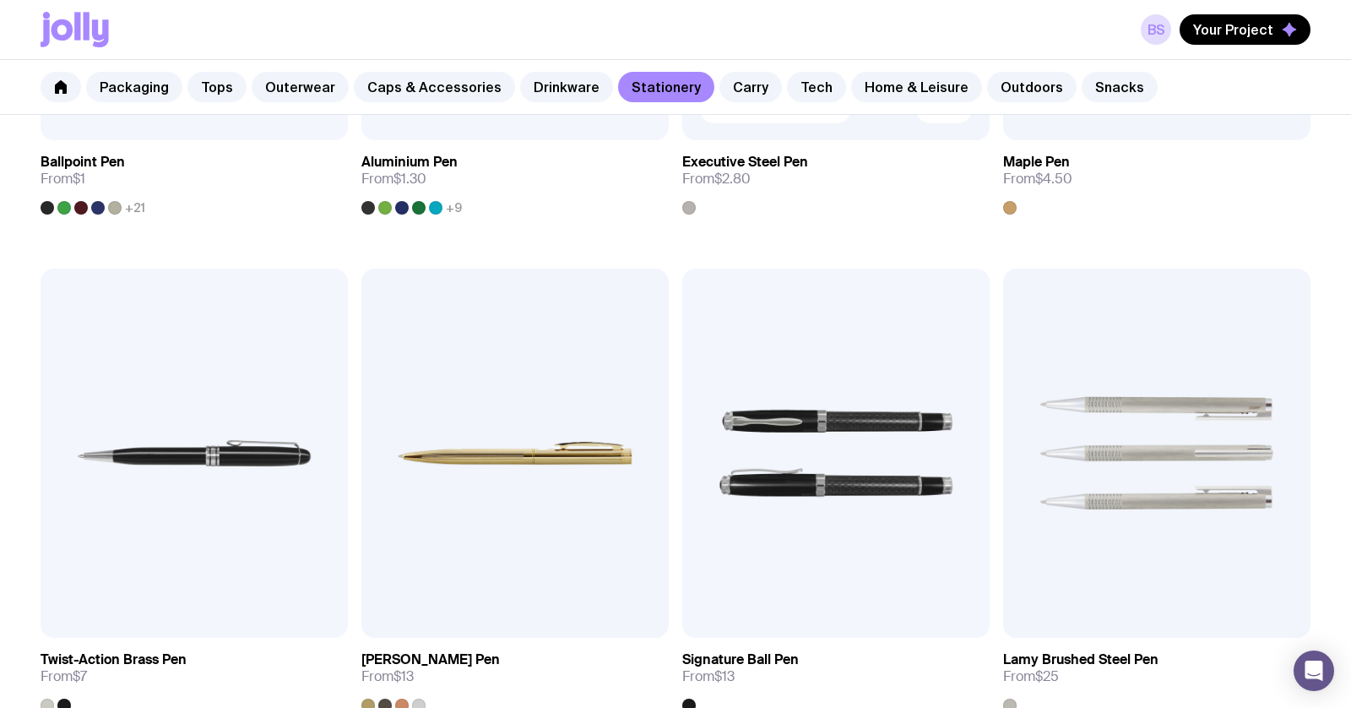
scroll to position [595, 0]
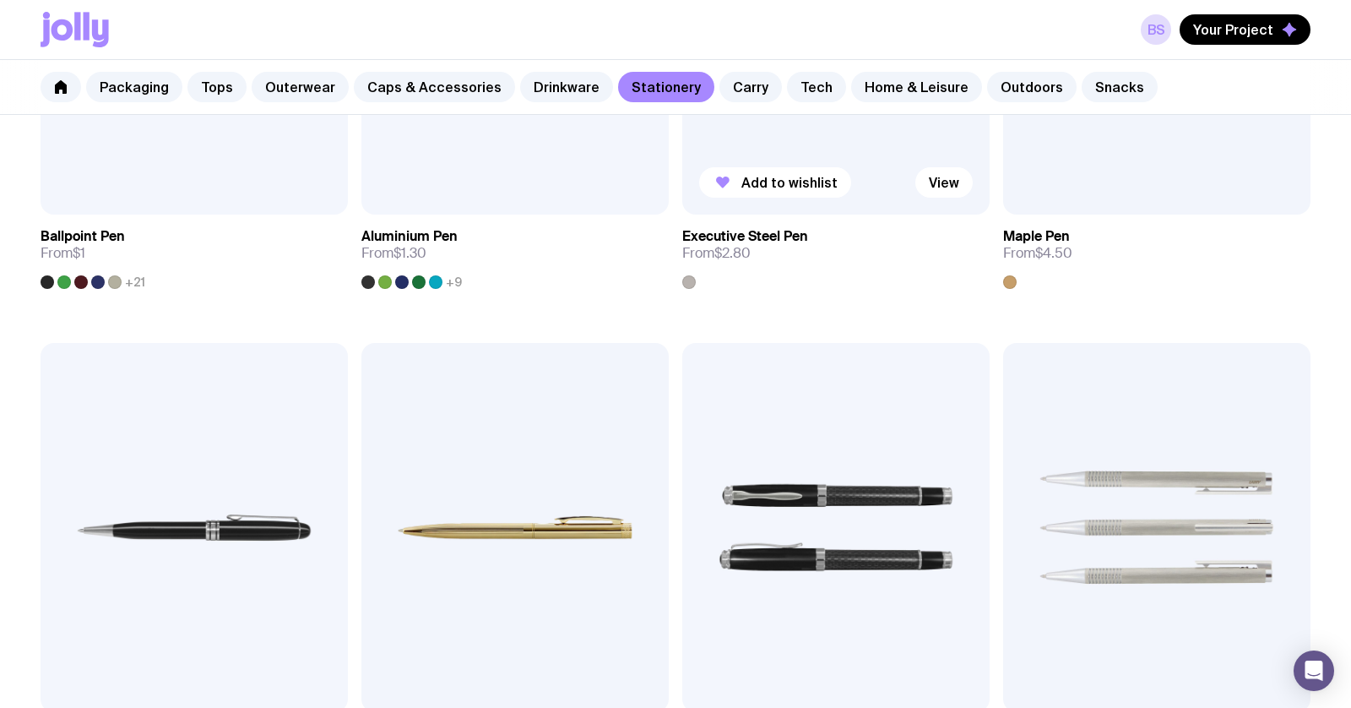
click at [834, 165] on img at bounding box center [835, 29] width 307 height 369
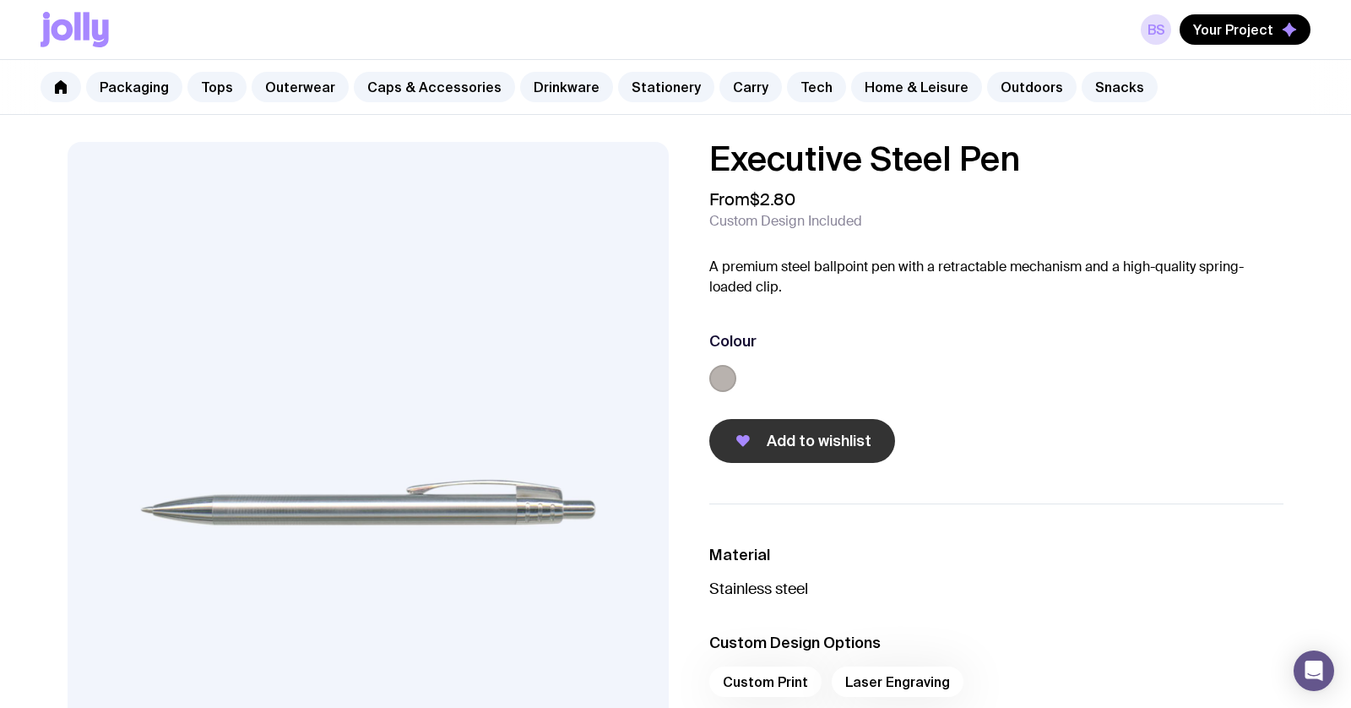
click at [833, 438] on span "Add to wishlist" at bounding box center [819, 441] width 105 height 20
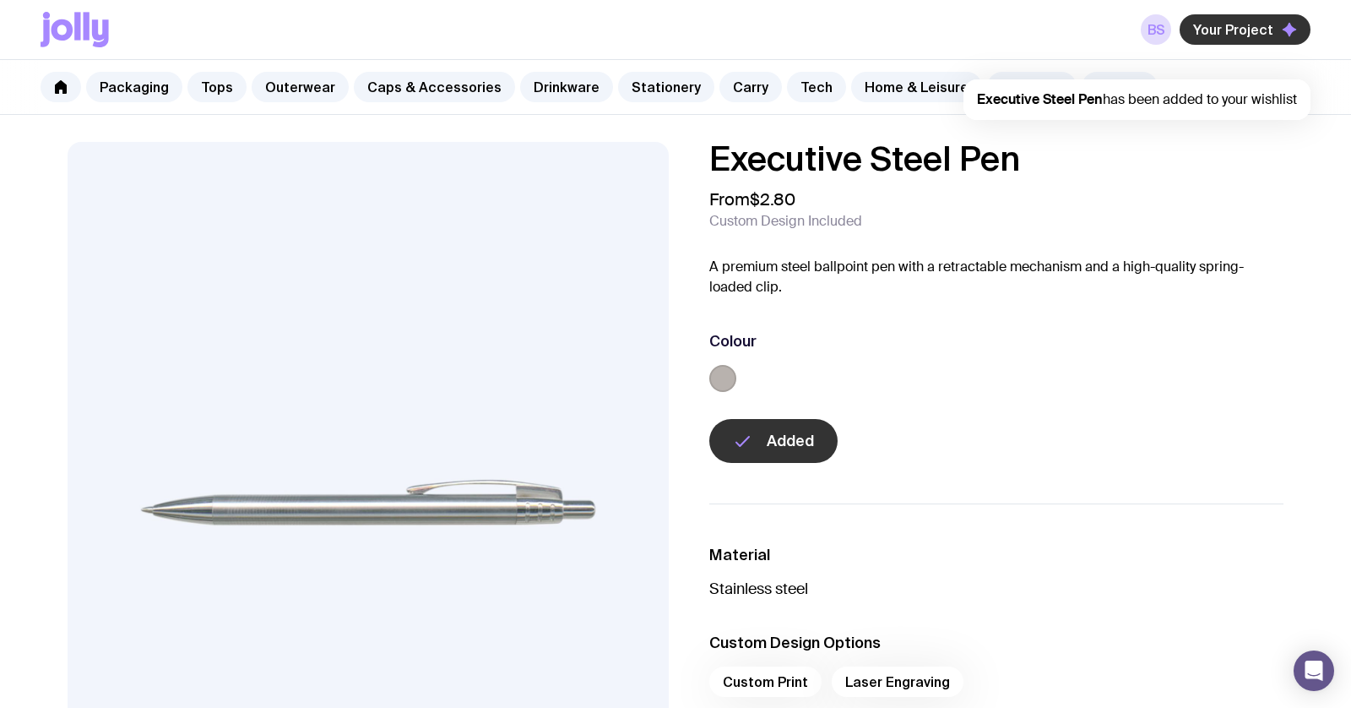
click at [1253, 32] on span "Your Project" at bounding box center [1233, 29] width 80 height 17
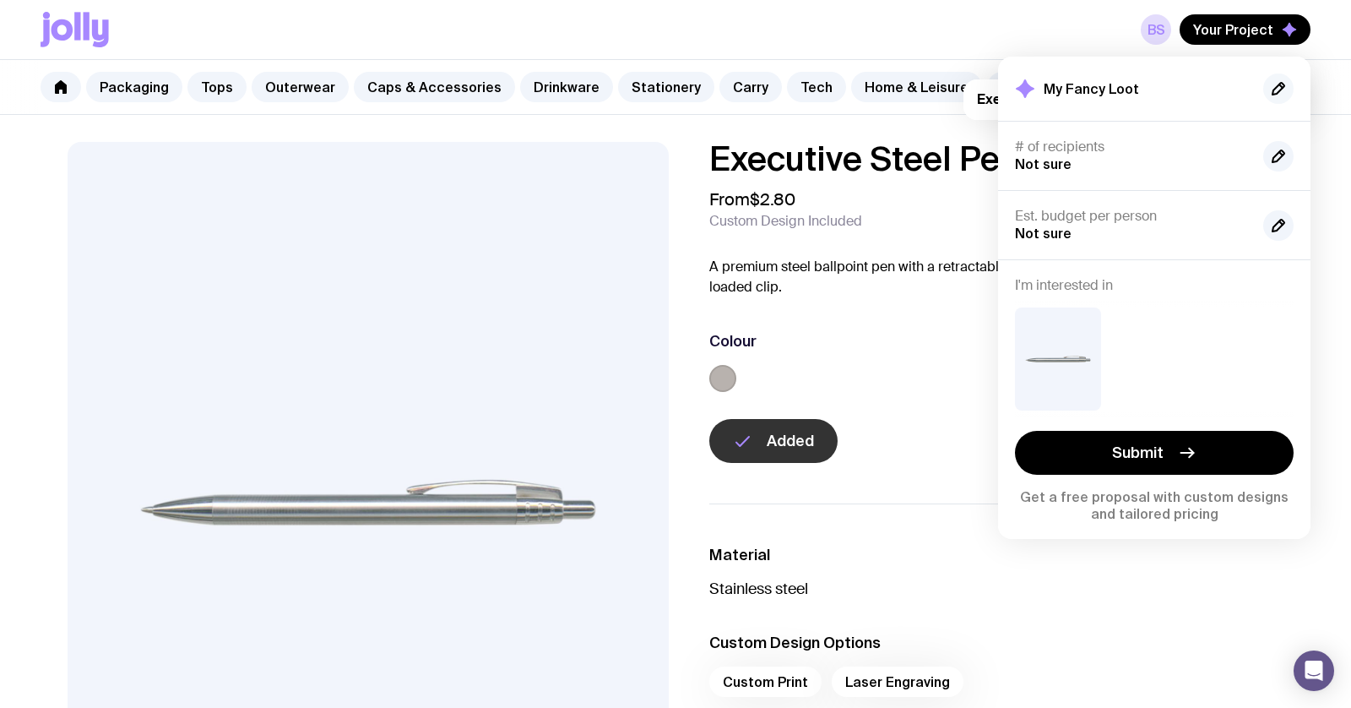
click at [1278, 92] on icon "button" at bounding box center [1279, 89] width 12 height 12
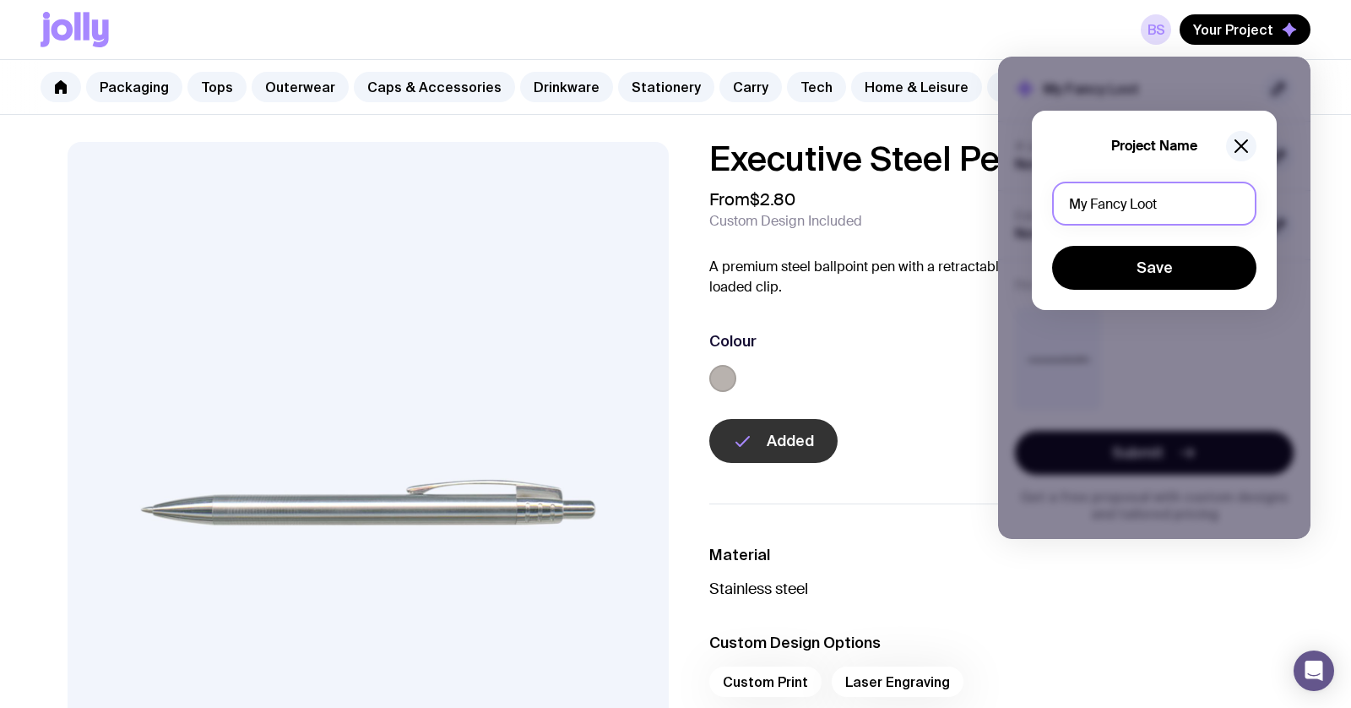
drag, startPoint x: 1184, startPoint y: 220, endPoint x: 1178, endPoint y: 209, distance: 11.7
click at [1184, 220] on input "My Fancy Loot" at bounding box center [1154, 204] width 204 height 44
click at [1178, 209] on input "My Fancy Loot" at bounding box center [1154, 204] width 204 height 44
drag, startPoint x: 1178, startPoint y: 209, endPoint x: 1031, endPoint y: 207, distance: 147.0
click at [1032, 207] on div "Project Name My Fancy Loot Save" at bounding box center [1154, 210] width 245 height 199
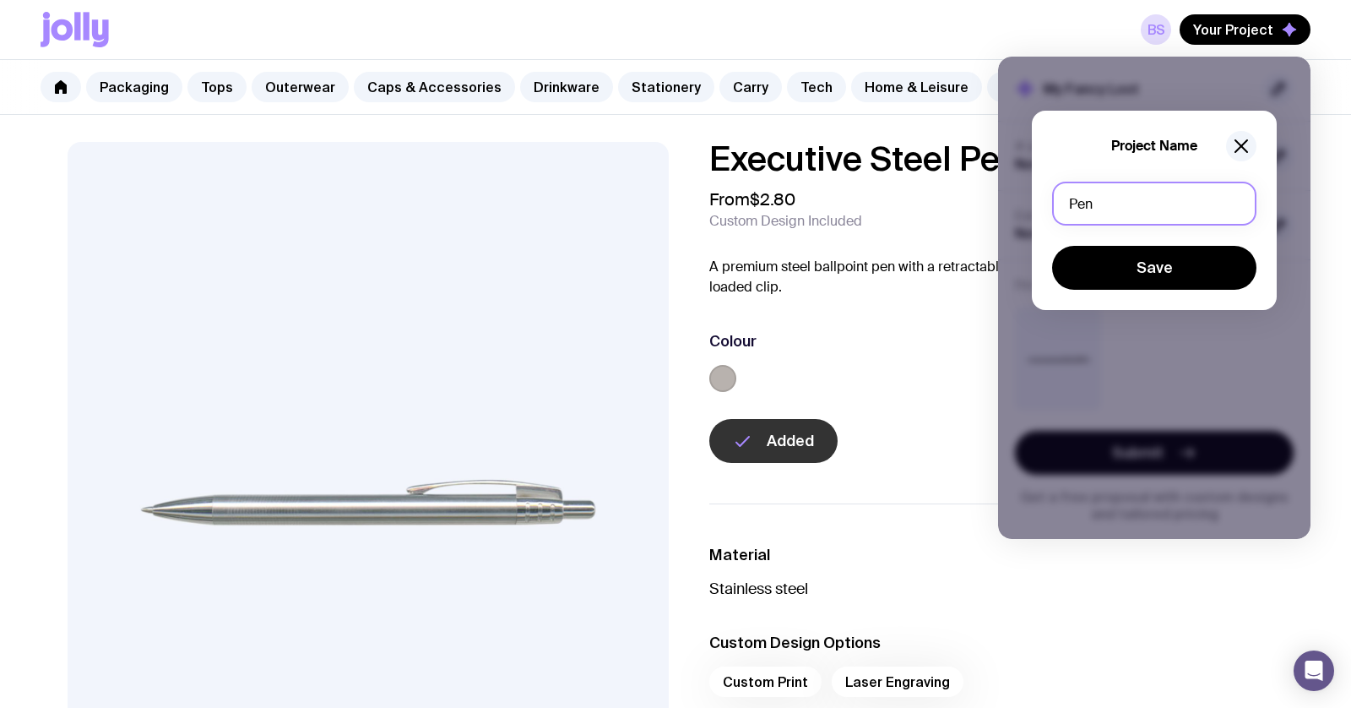
type input "Pen"
drag, startPoint x: 1096, startPoint y: 236, endPoint x: 1124, endPoint y: 260, distance: 36.6
click at [1100, 242] on div "Pen Save" at bounding box center [1154, 236] width 204 height 108
click at [1130, 268] on button "Save" at bounding box center [1154, 268] width 204 height 44
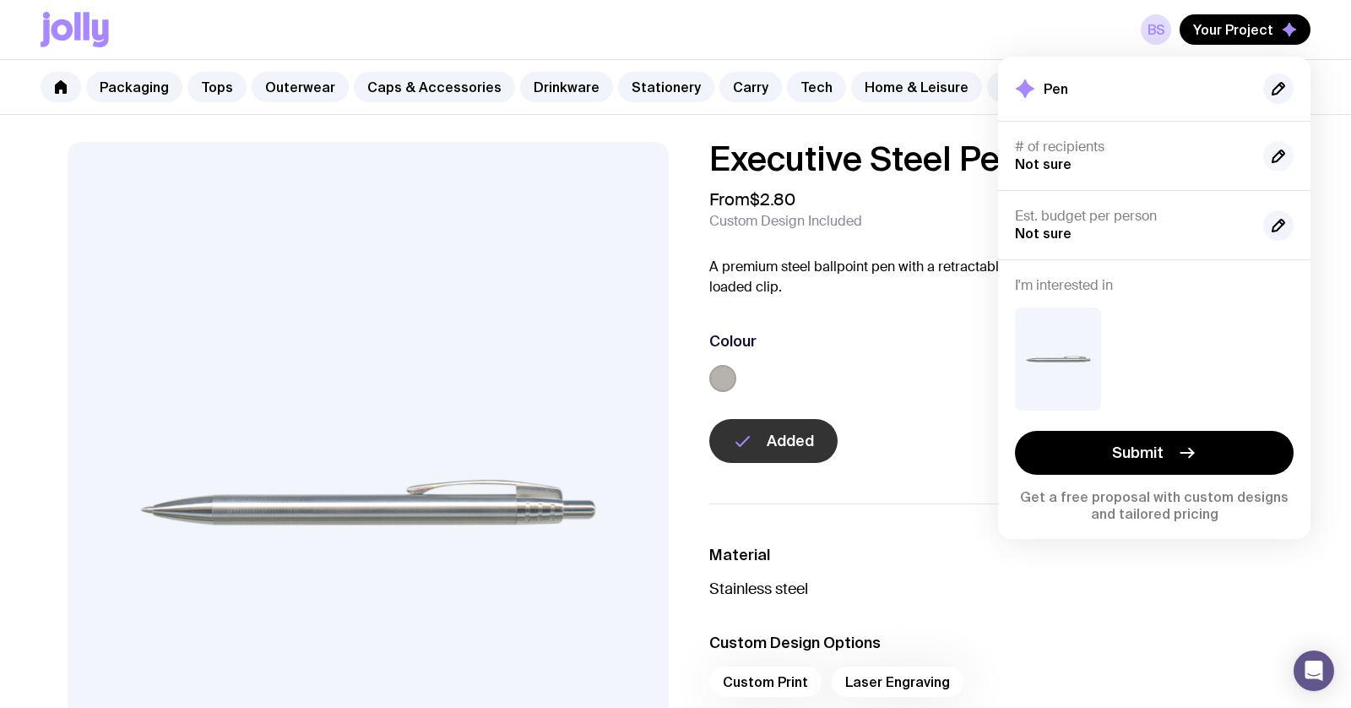
click at [1283, 159] on icon "button" at bounding box center [1279, 156] width 20 height 20
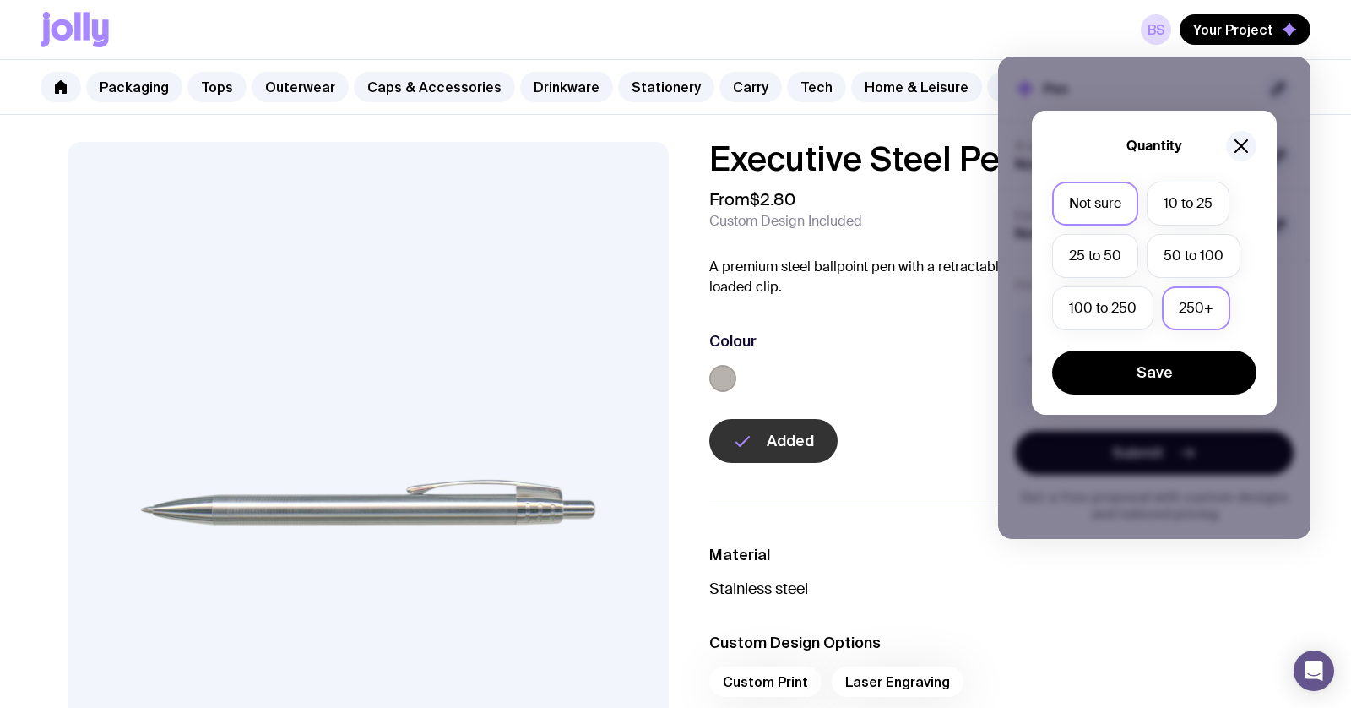
click at [1224, 312] on label "250+" at bounding box center [1196, 308] width 68 height 44
click at [0, 0] on input "250+" at bounding box center [0, 0] width 0 height 0
click at [1209, 374] on button "Save" at bounding box center [1154, 373] width 204 height 44
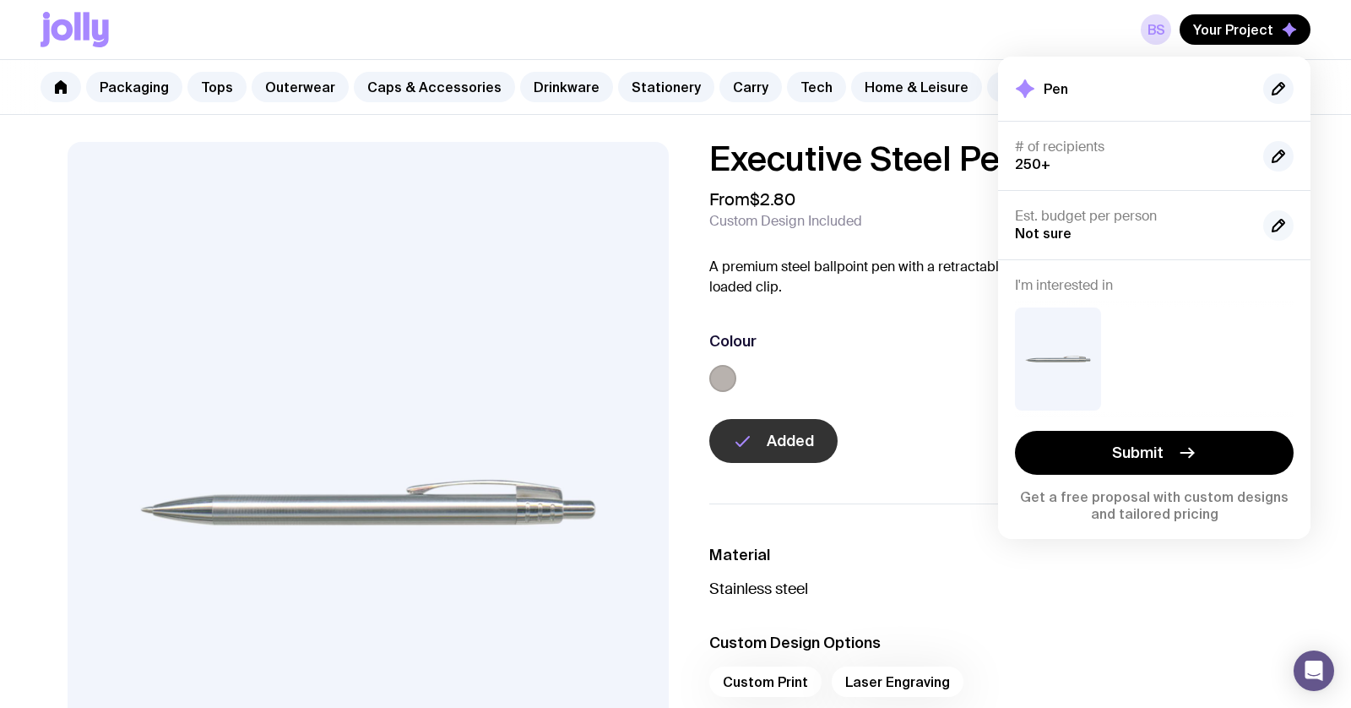
click at [1280, 222] on icon "button" at bounding box center [1279, 225] width 20 height 20
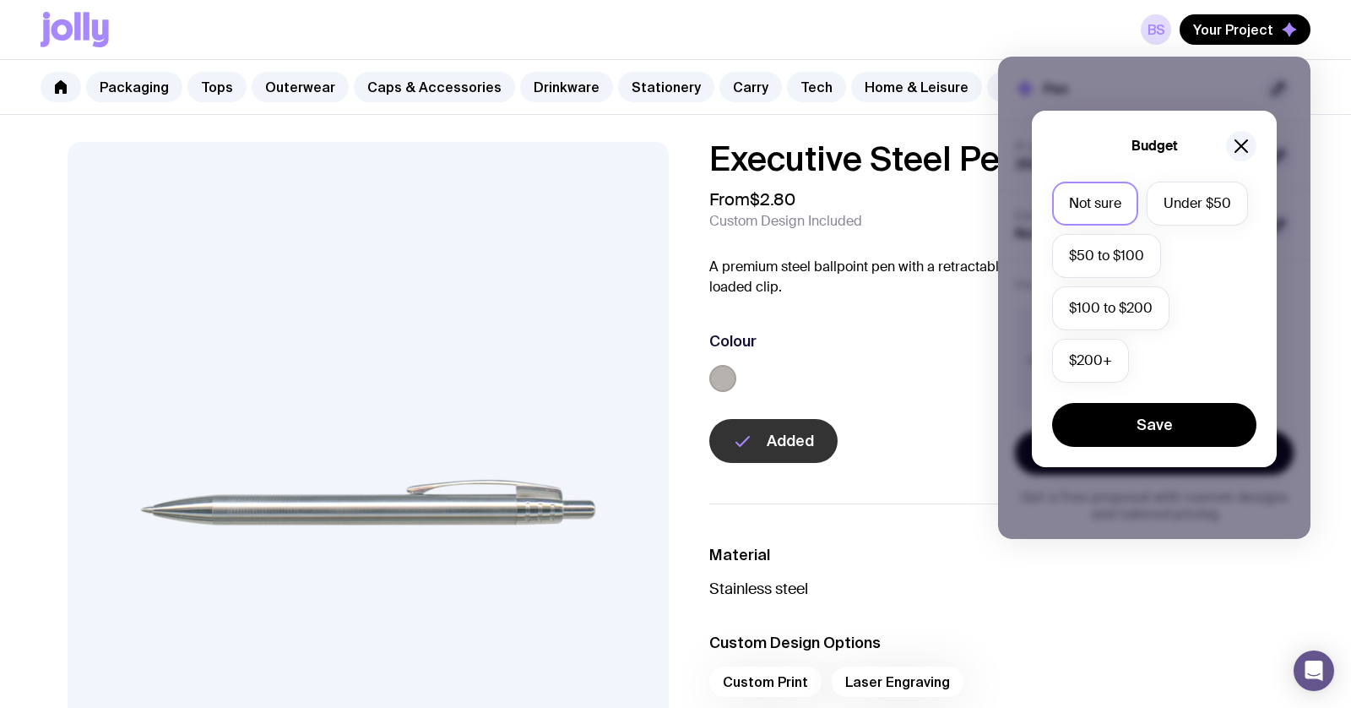
click at [1282, 290] on div "Budget Not sure Under $50 $50 to $100 $100 to $200 $200+ Save" at bounding box center [1154, 298] width 313 height 482
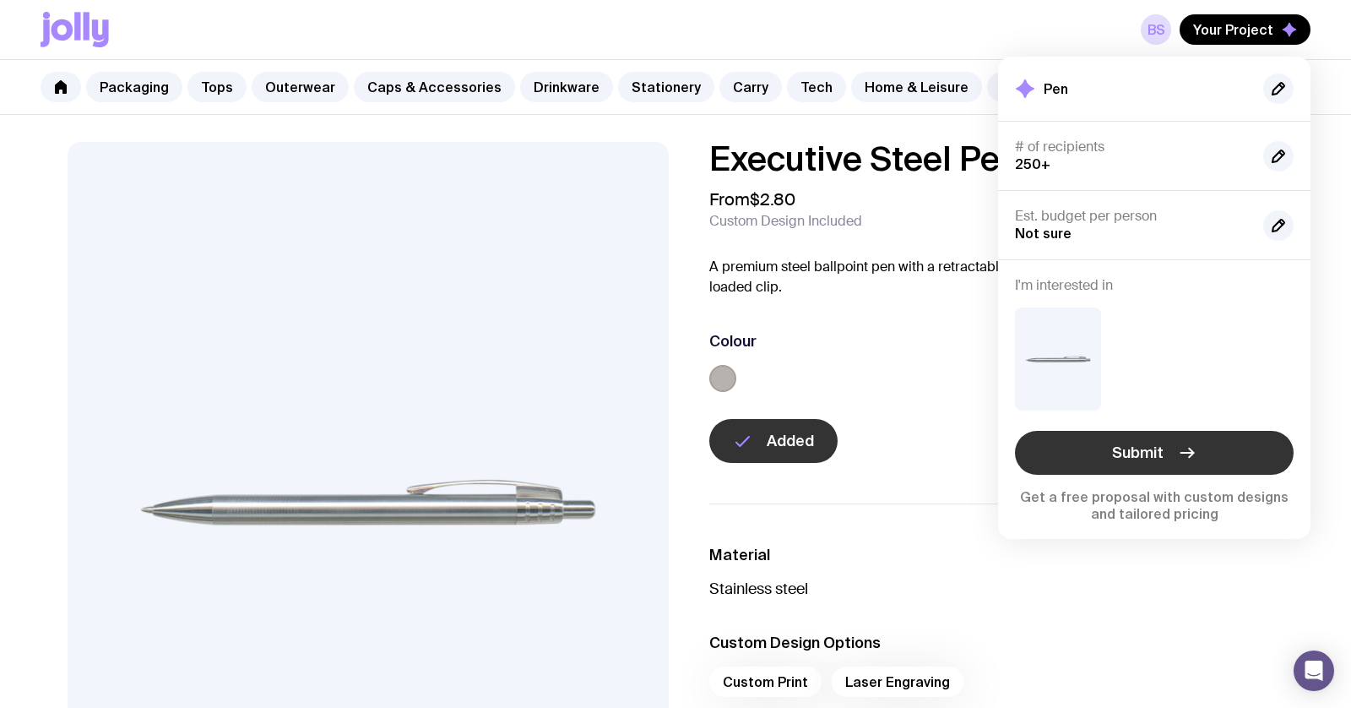
click at [1169, 448] on button "Submit" at bounding box center [1154, 453] width 279 height 44
